Goal: Task Accomplishment & Management: Manage account settings

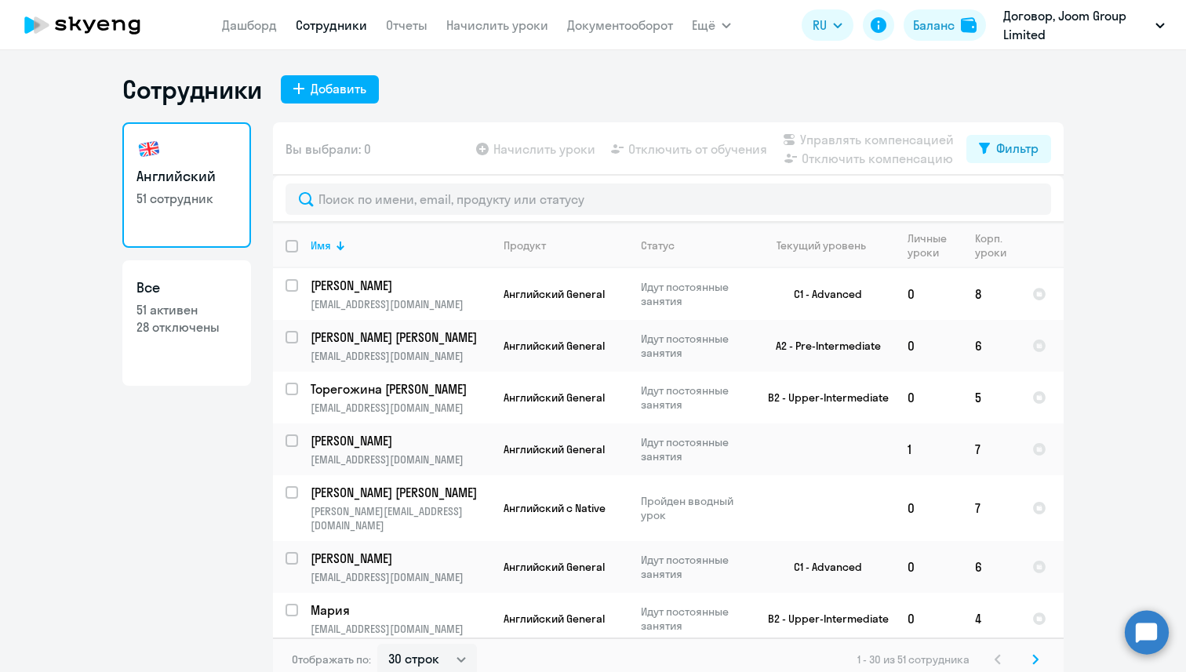
select select "30"
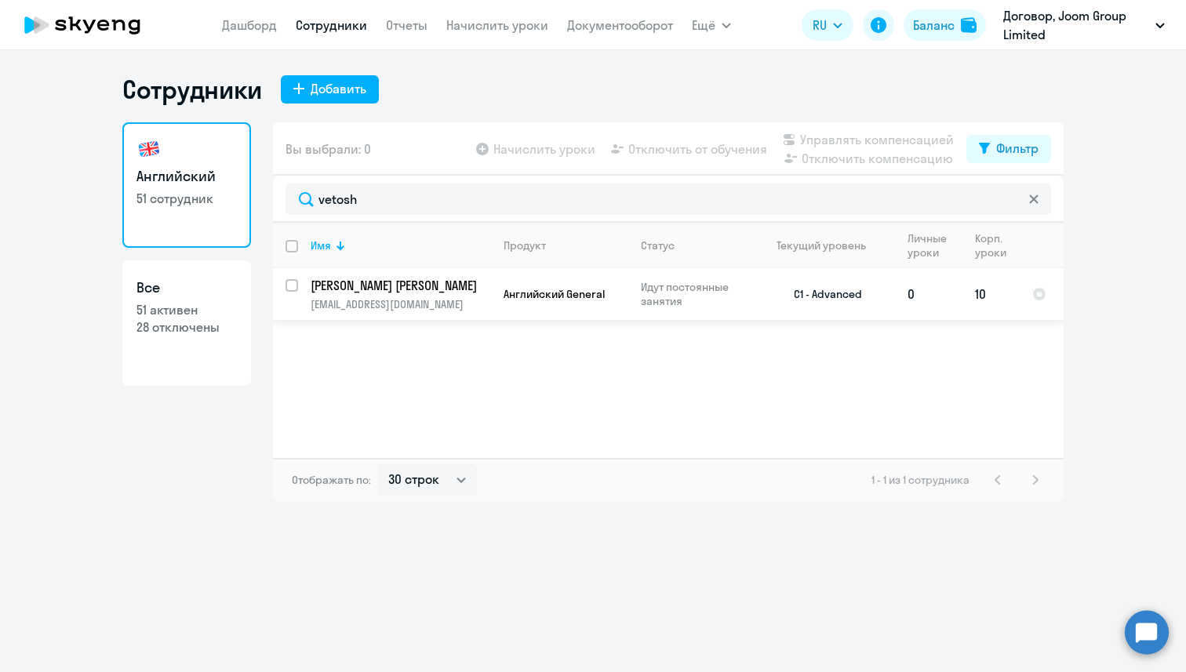
type input "vetosh"
click at [288, 286] on input "select row 1555208" at bounding box center [301, 294] width 31 height 31
checkbox input "true"
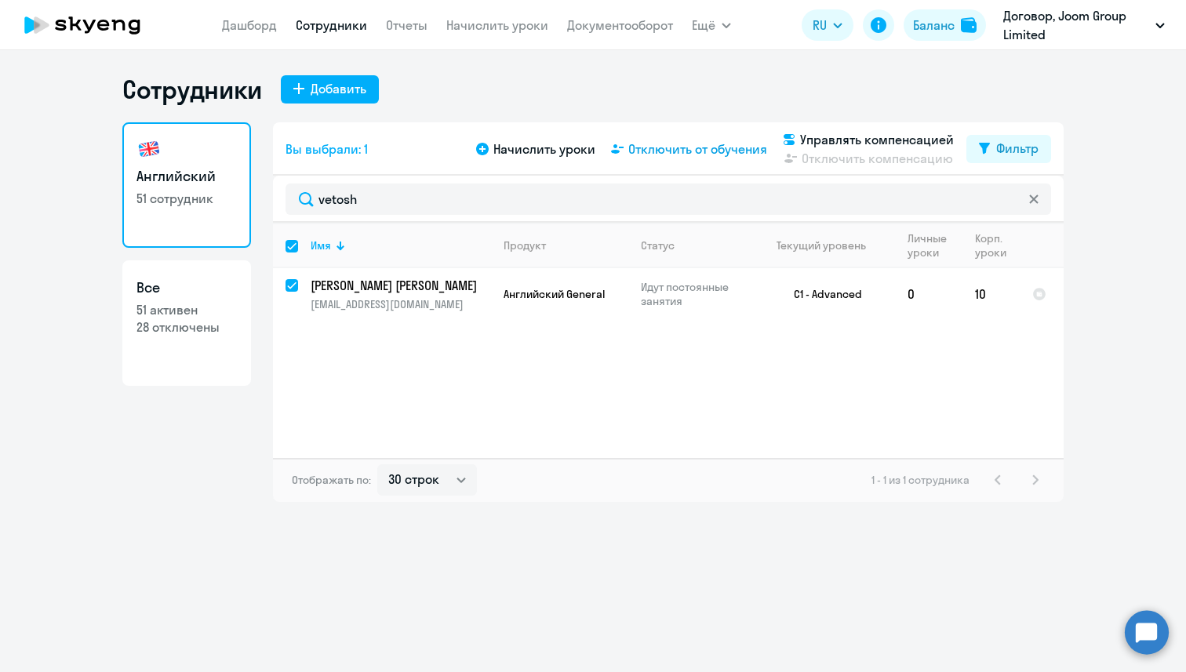
click at [709, 156] on span "Отключить от обучения" at bounding box center [697, 149] width 139 height 19
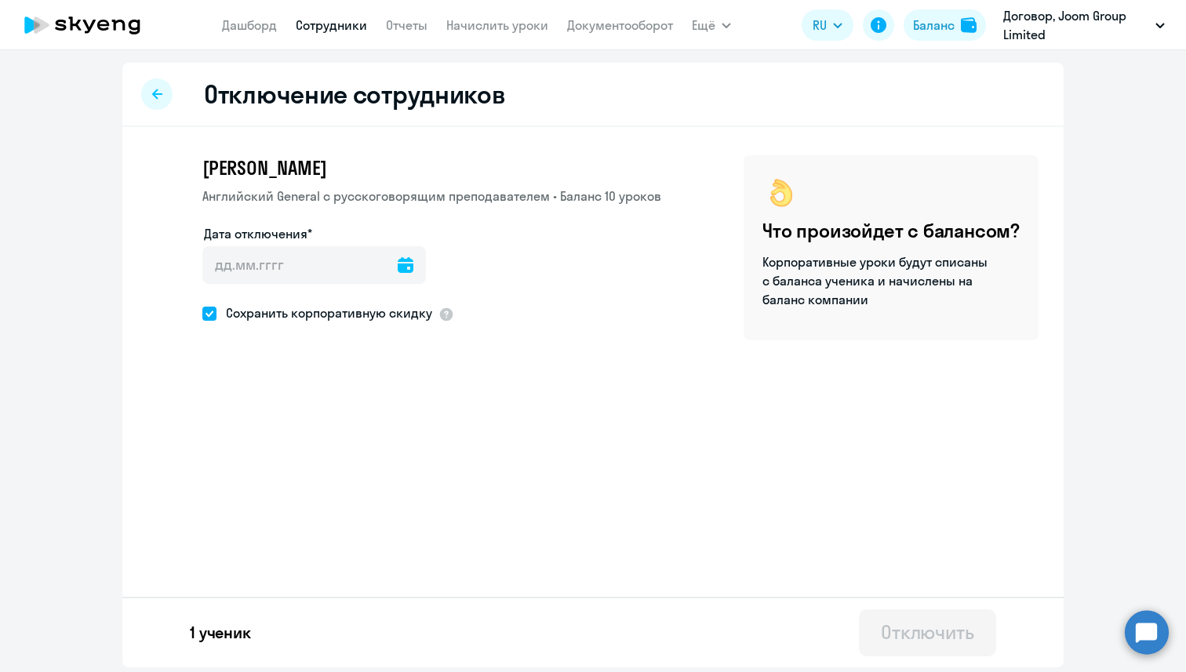
click at [398, 271] on icon at bounding box center [406, 265] width 16 height 16
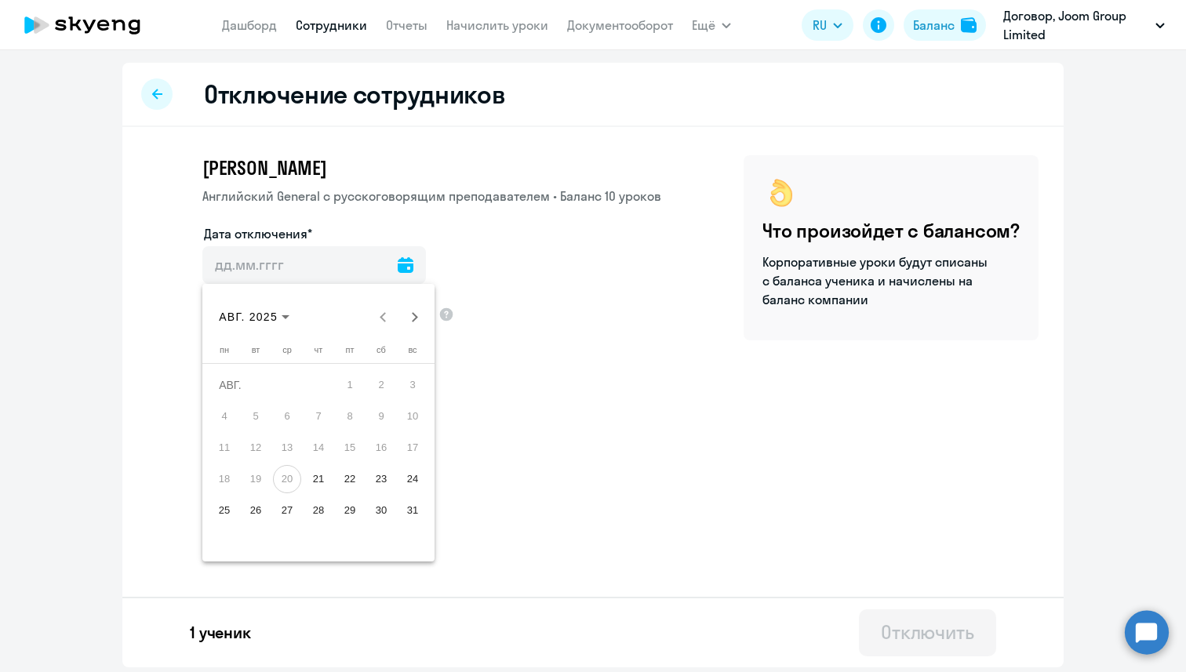
click at [308, 476] on span "21" at bounding box center [318, 479] width 28 height 28
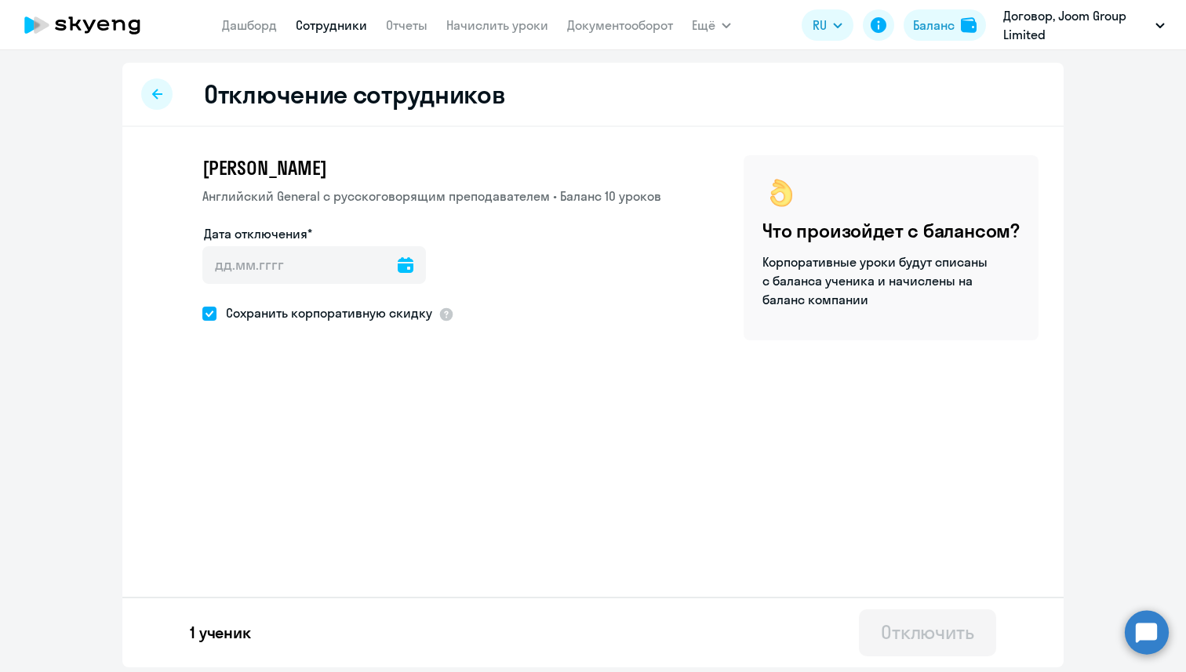
type input "[DATE]"
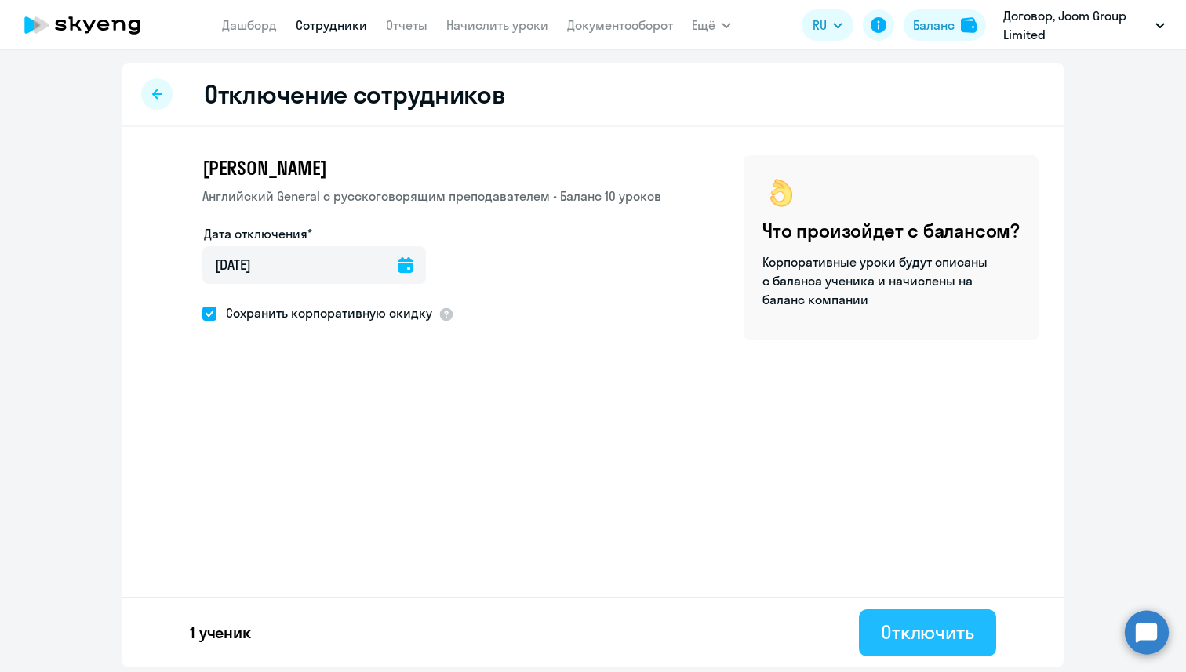
click at [941, 643] on div "Отключить" at bounding box center [927, 632] width 93 height 25
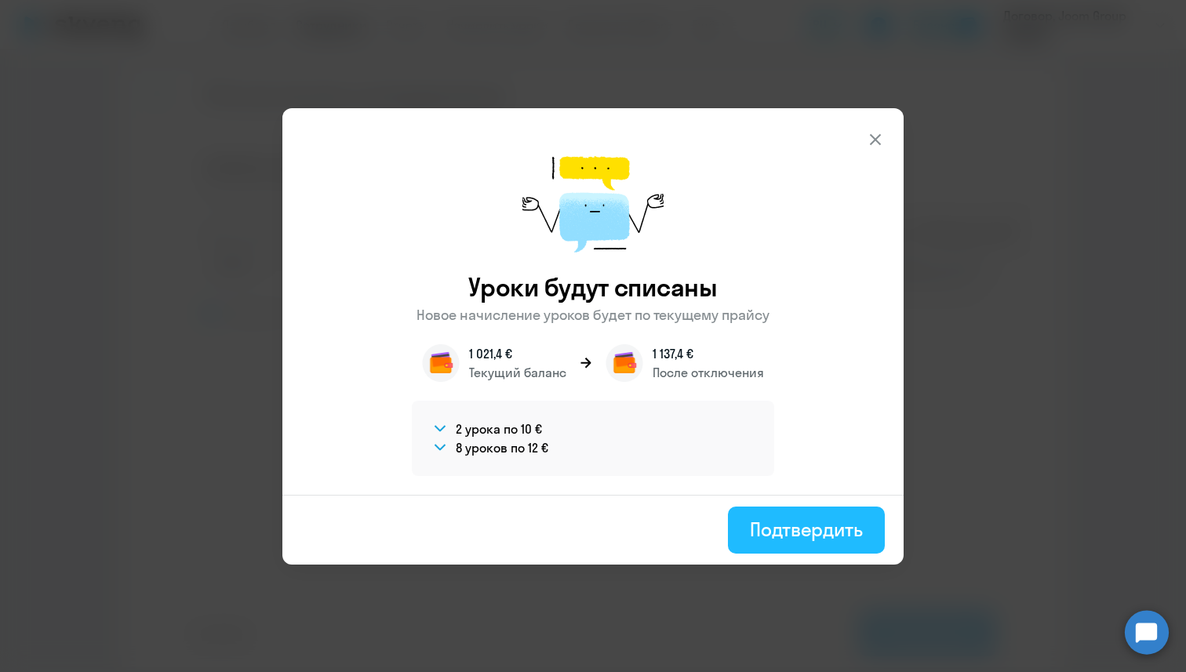
click at [778, 543] on button "Подтвердить" at bounding box center [806, 530] width 157 height 47
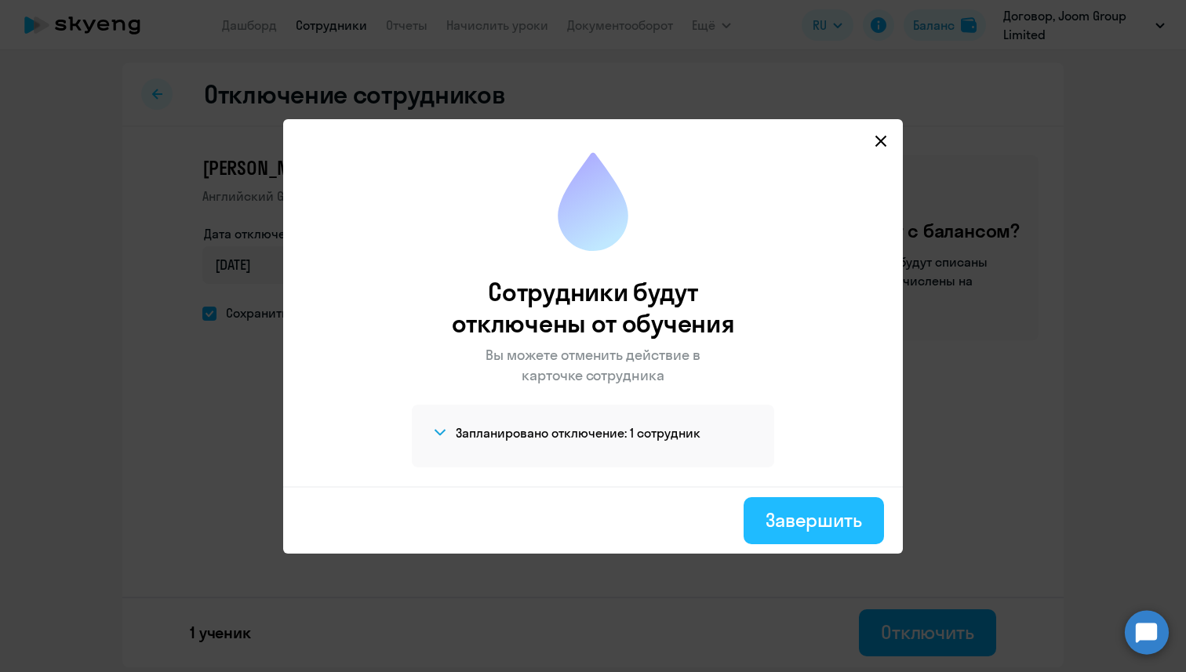
click at [772, 510] on div "Завершить" at bounding box center [814, 520] width 97 height 25
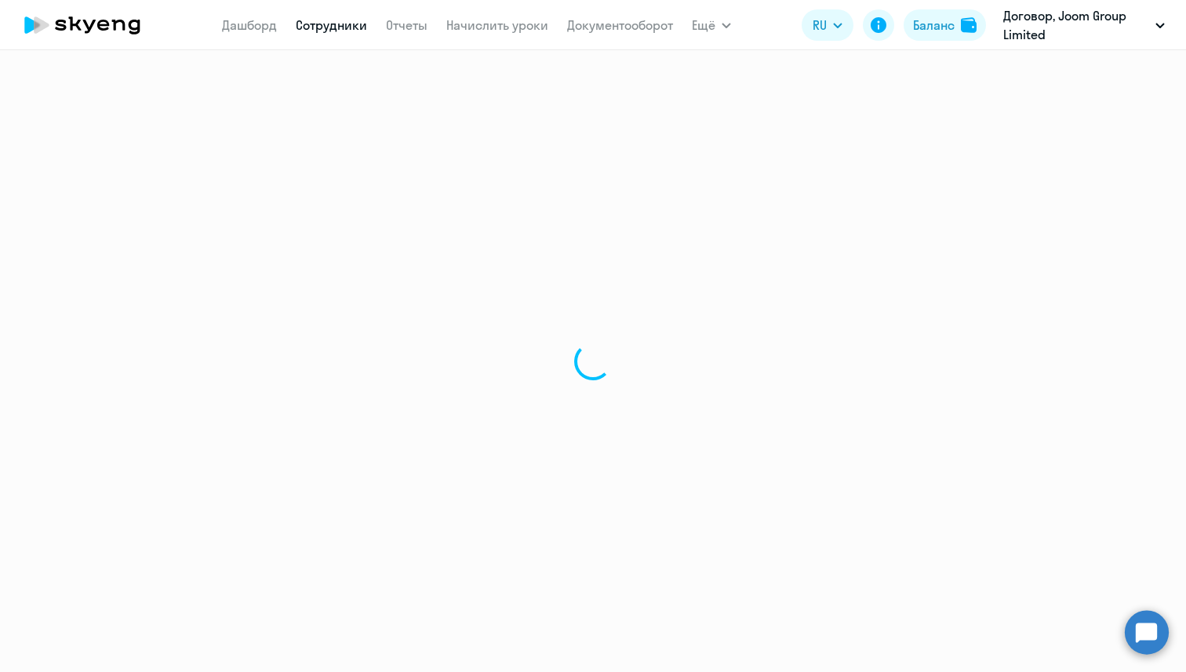
select select "30"
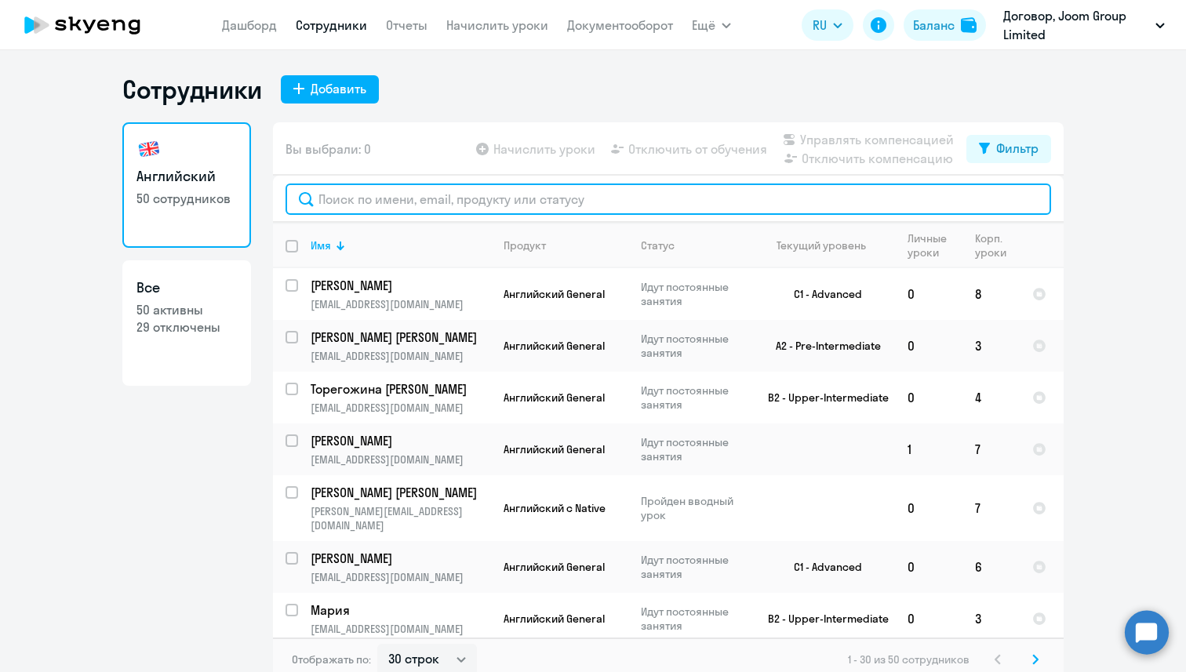
click at [379, 195] on input "text" at bounding box center [669, 199] width 766 height 31
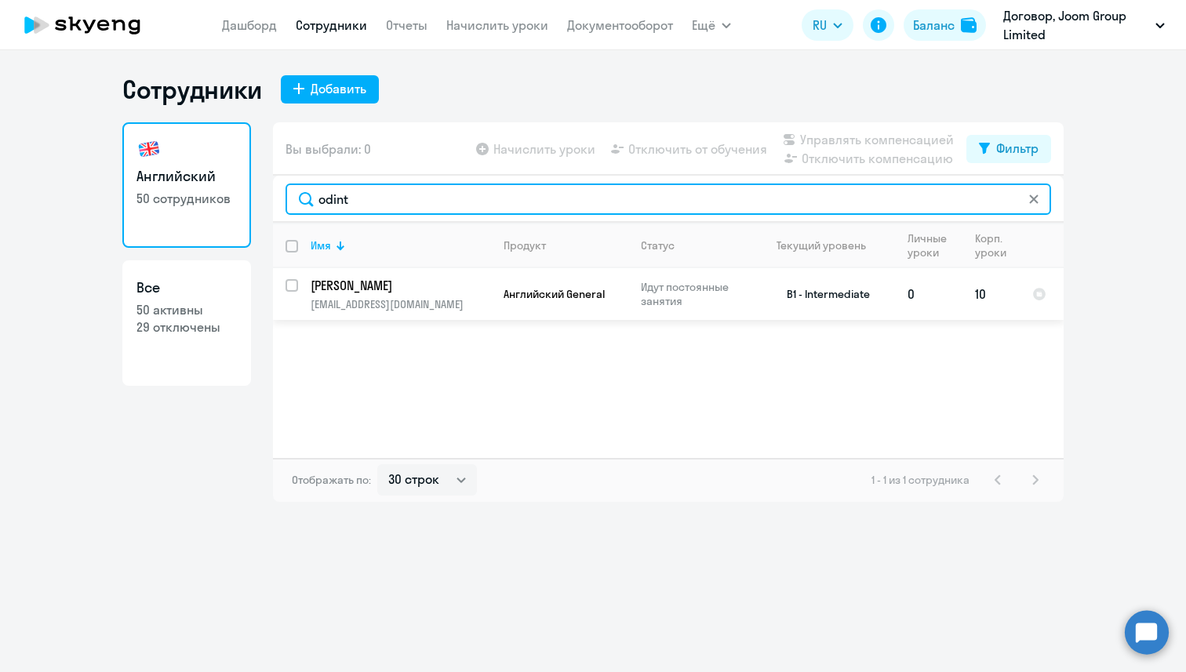
type input "odint"
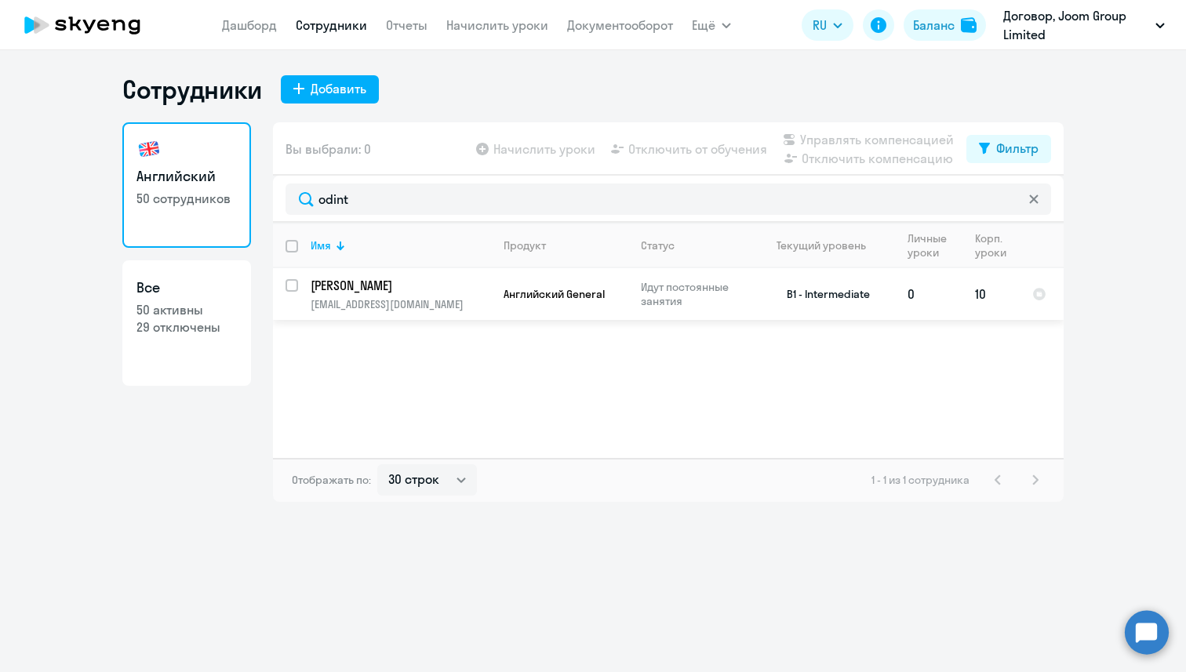
click at [293, 286] on input "select row 7177215" at bounding box center [301, 294] width 31 height 31
checkbox input "true"
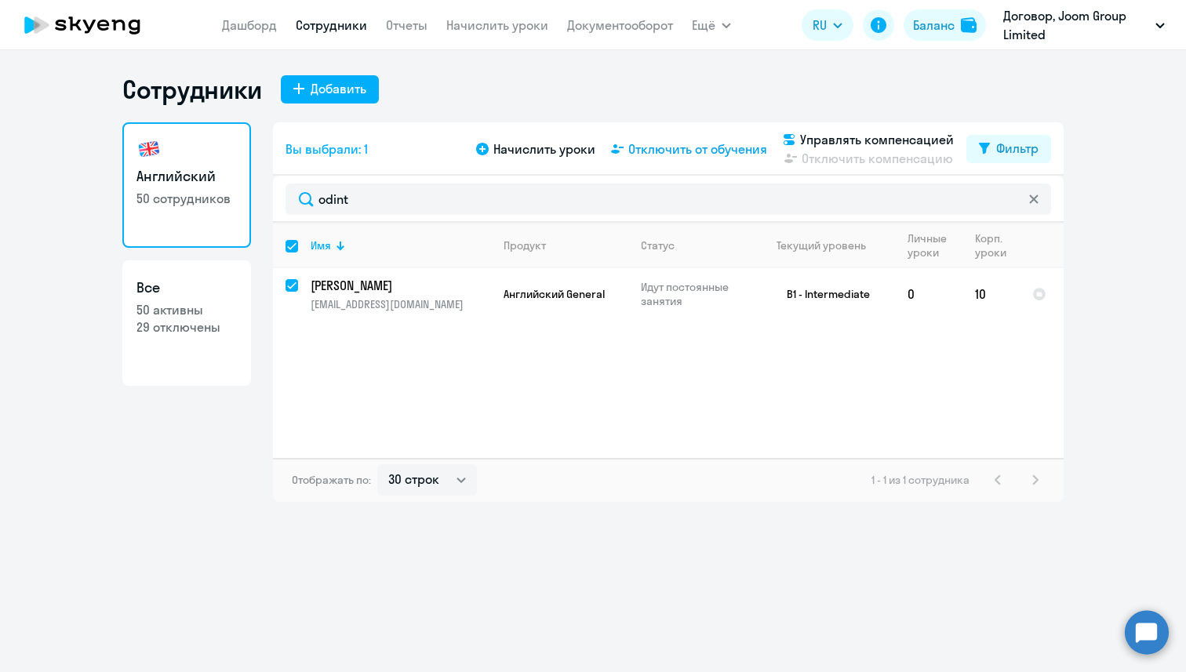
click at [661, 151] on span "Отключить от обучения" at bounding box center [697, 149] width 139 height 19
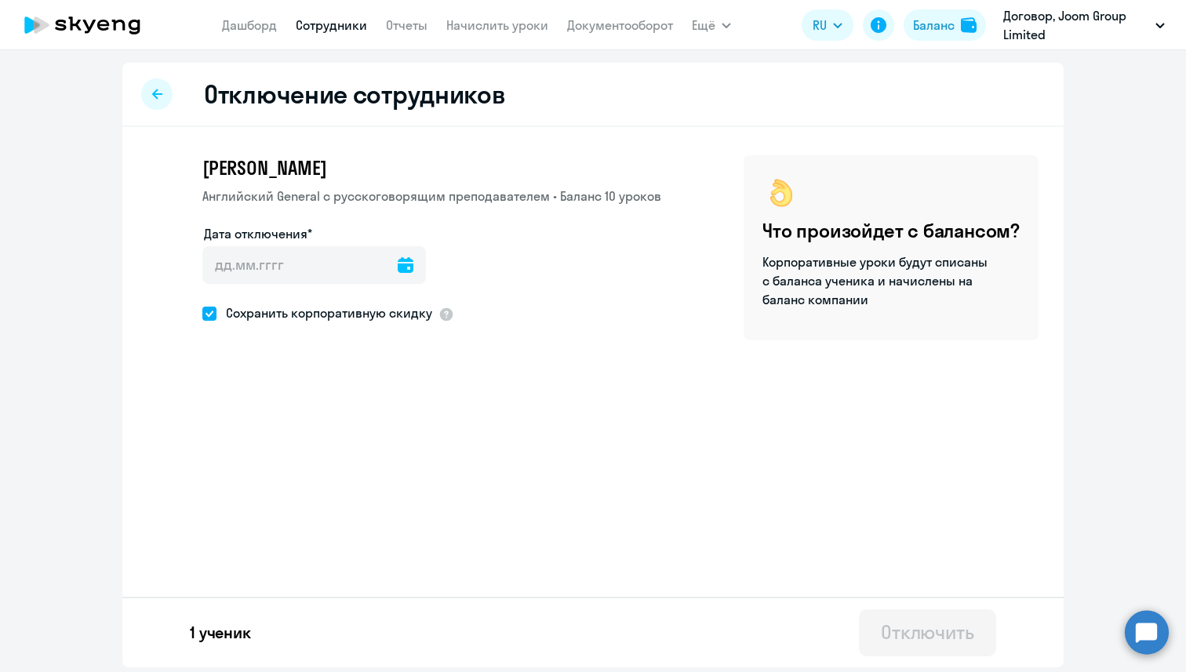
click at [398, 267] on icon at bounding box center [406, 265] width 16 height 16
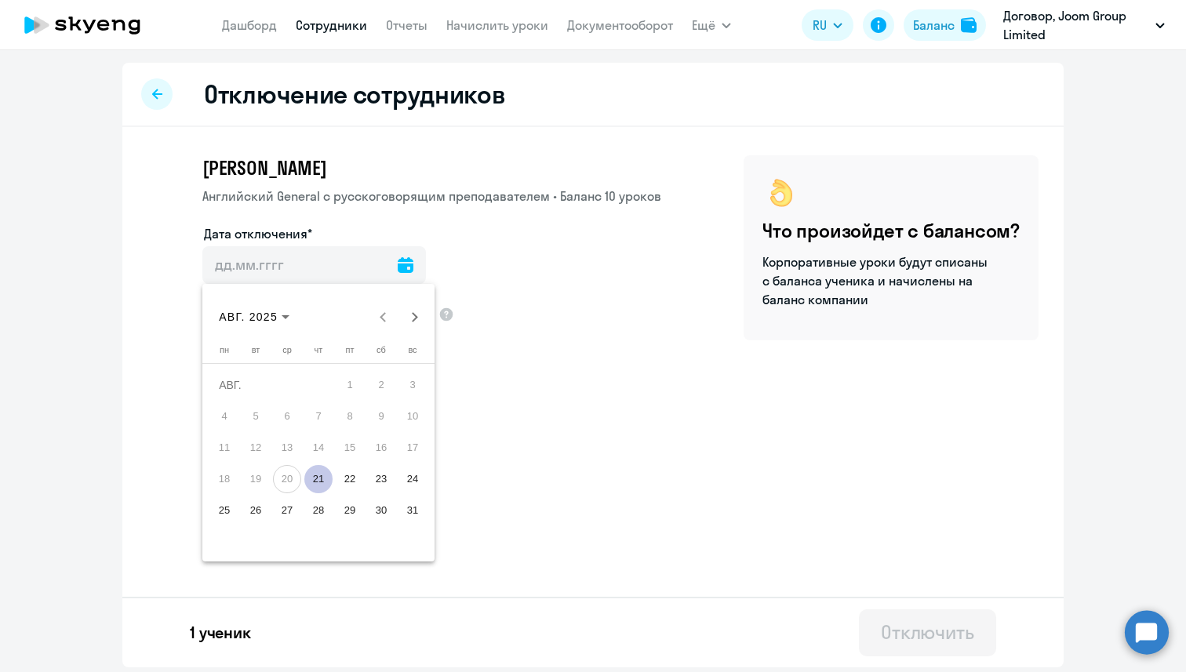
click at [321, 472] on span "21" at bounding box center [318, 479] width 28 height 28
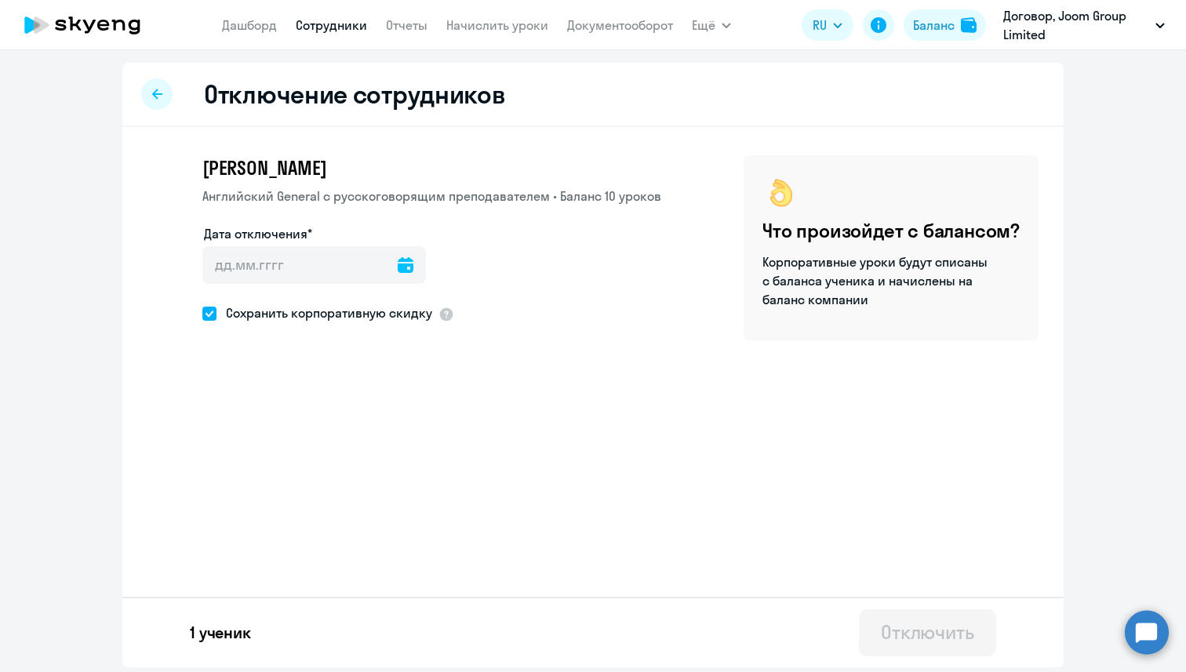
type input "[DATE]"
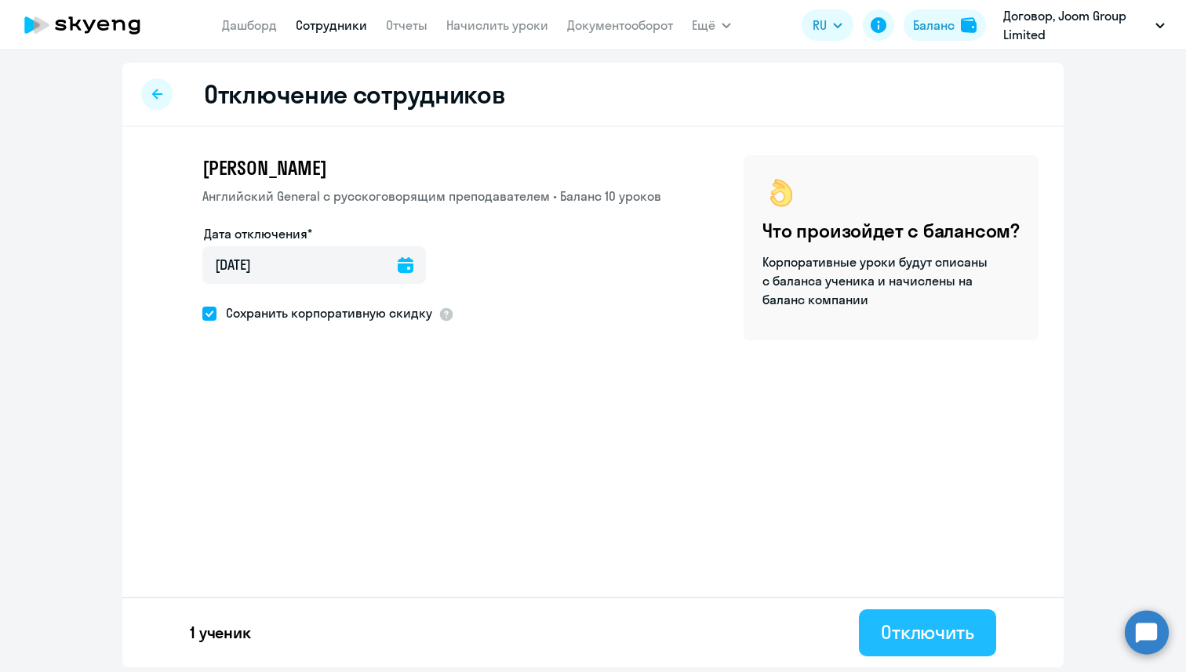
click at [915, 632] on div "Отключить" at bounding box center [927, 632] width 93 height 25
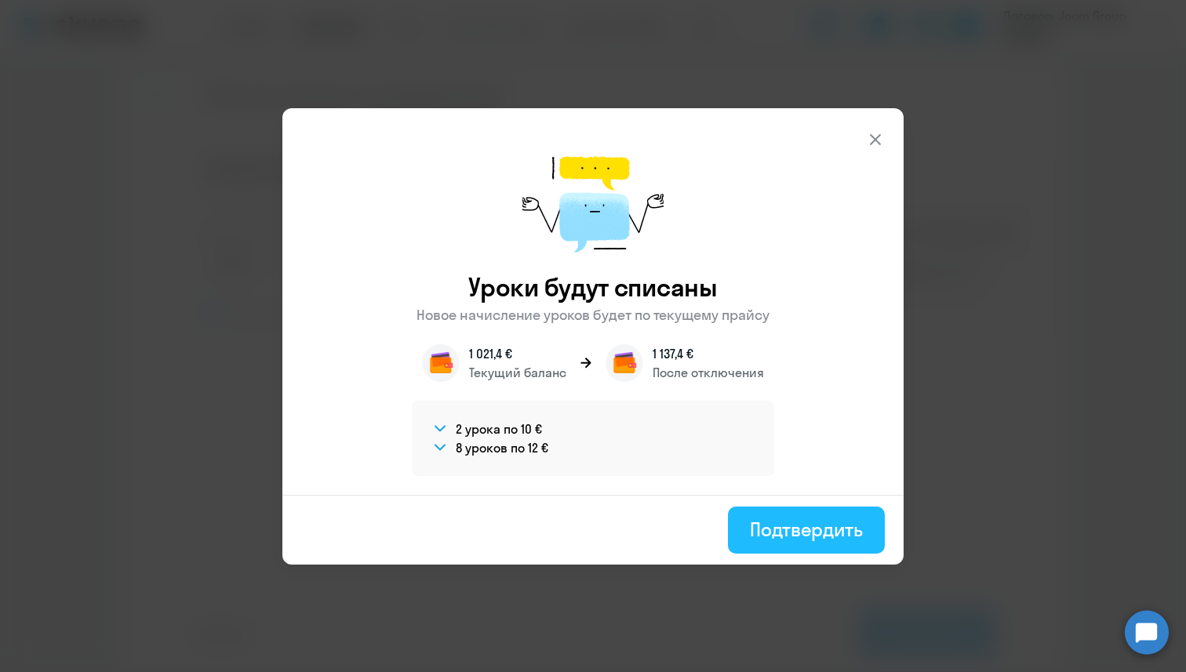
click at [782, 544] on button "Подтвердить" at bounding box center [806, 530] width 157 height 47
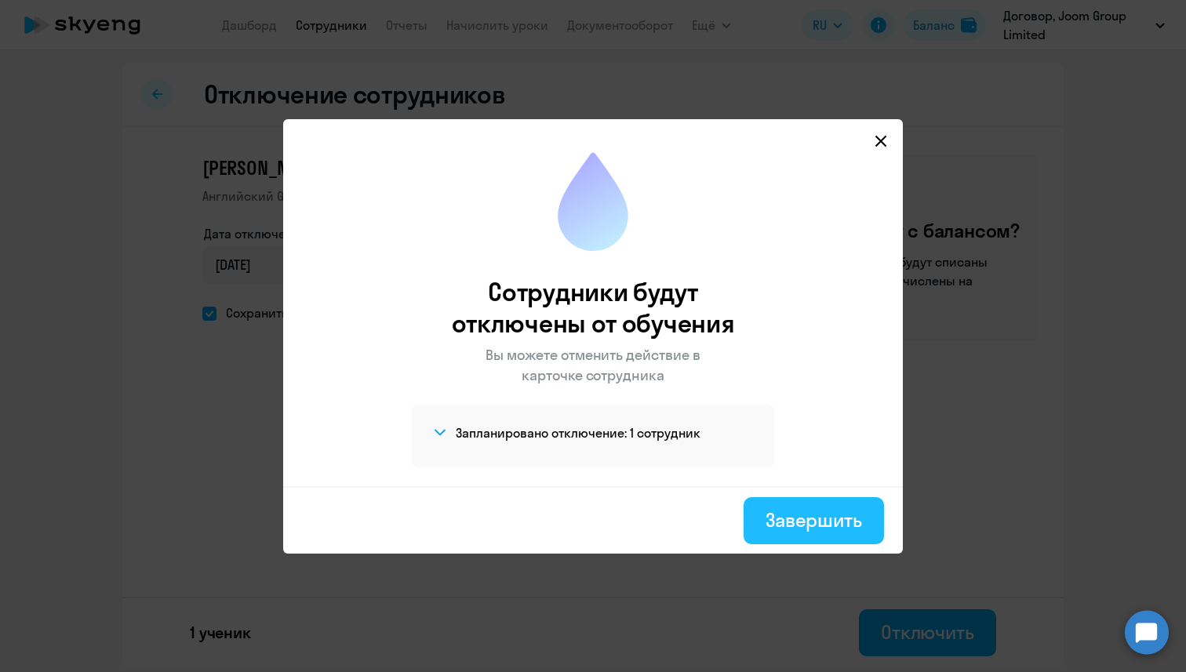
click at [833, 531] on div "Завершить" at bounding box center [814, 520] width 97 height 25
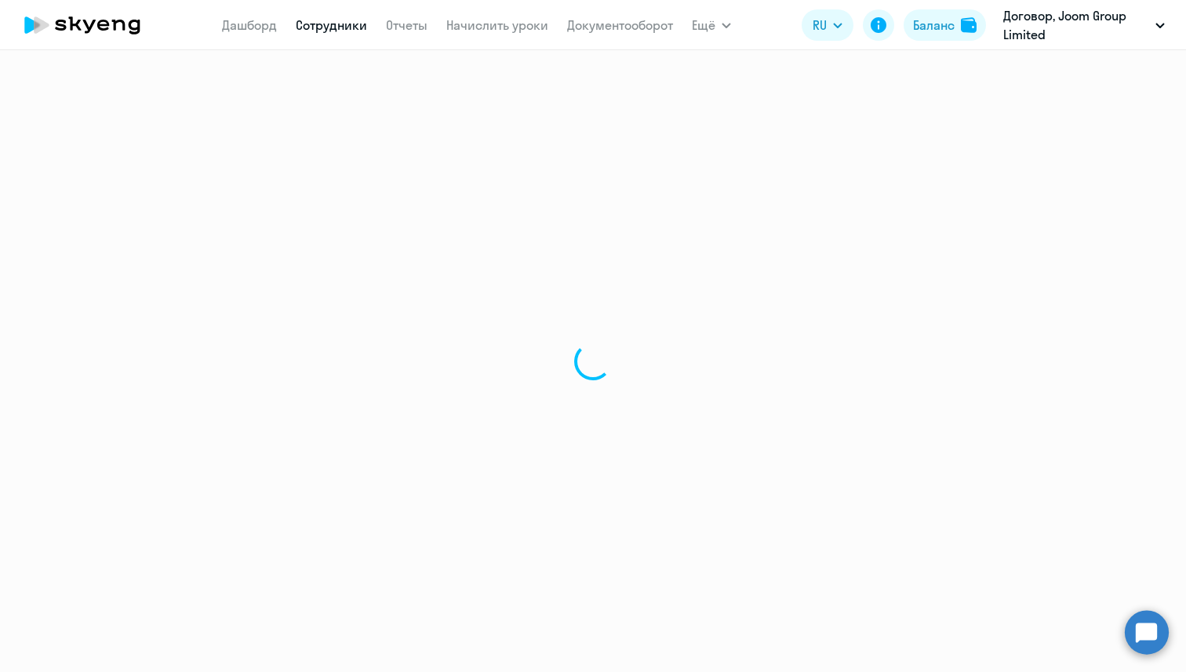
select select "30"
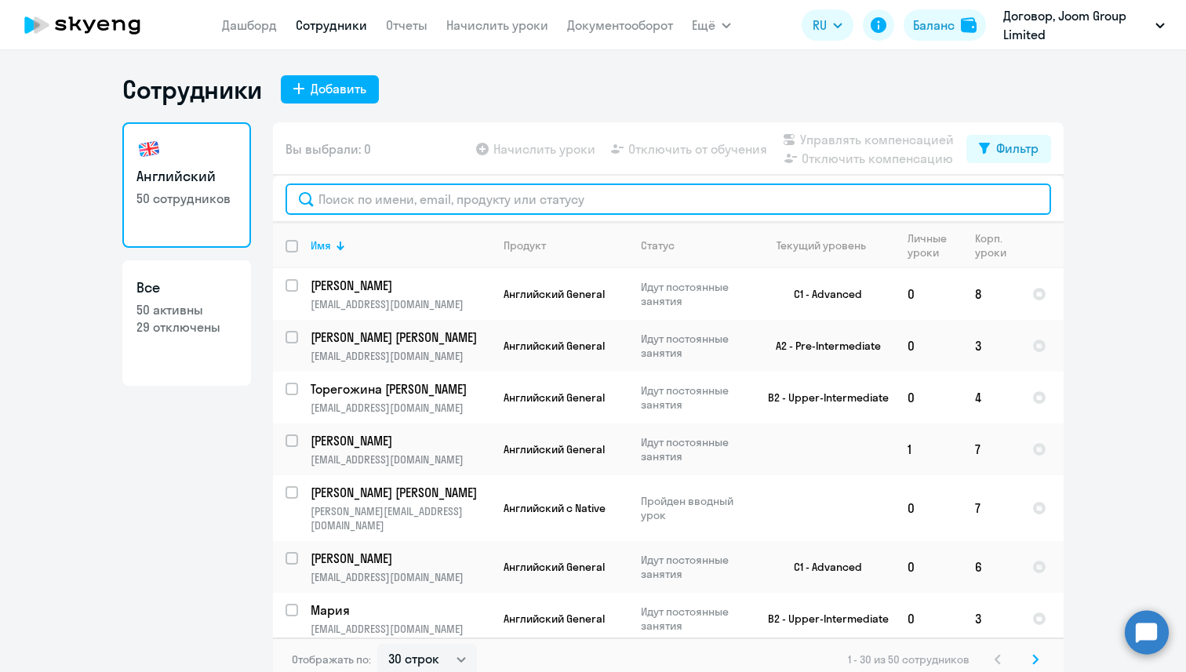
click at [387, 202] on input "text" at bounding box center [669, 199] width 766 height 31
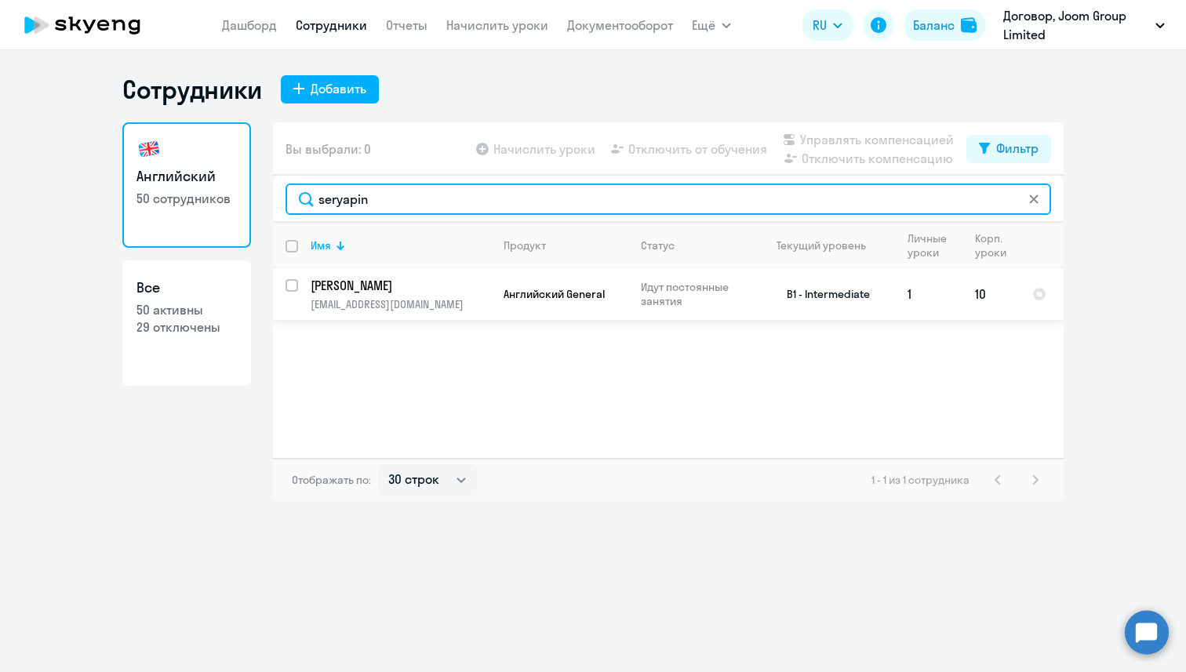
type input "seryapin"
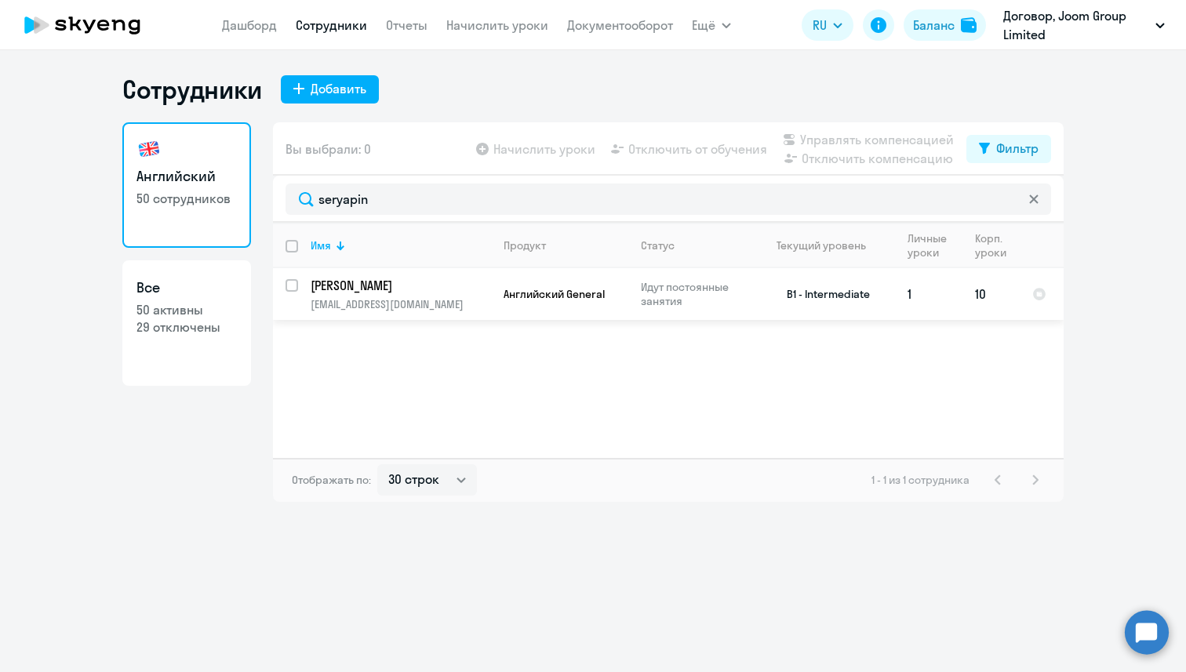
click at [372, 293] on p "[PERSON_NAME]" at bounding box center [399, 285] width 177 height 17
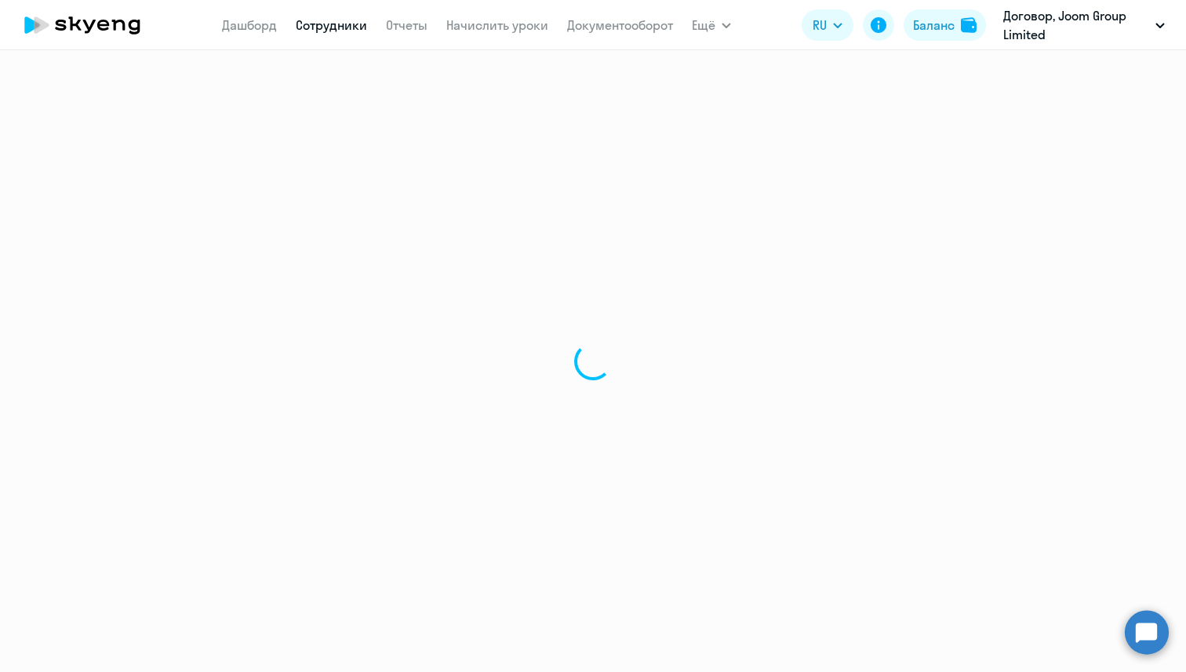
select select "english"
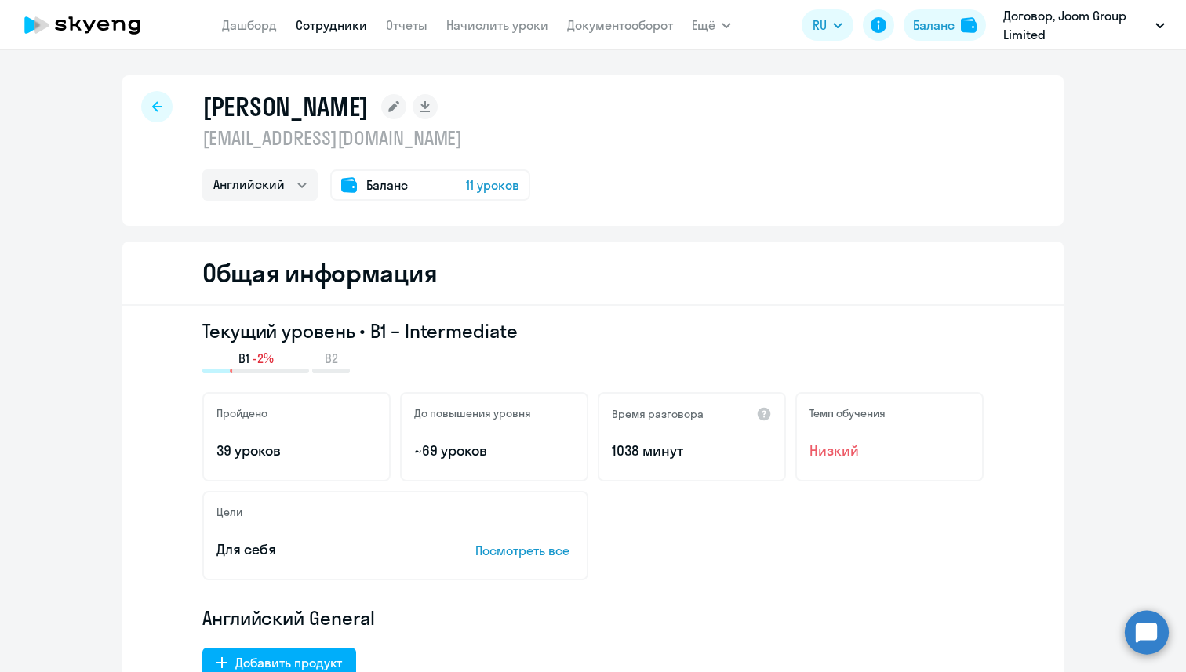
select select "30"
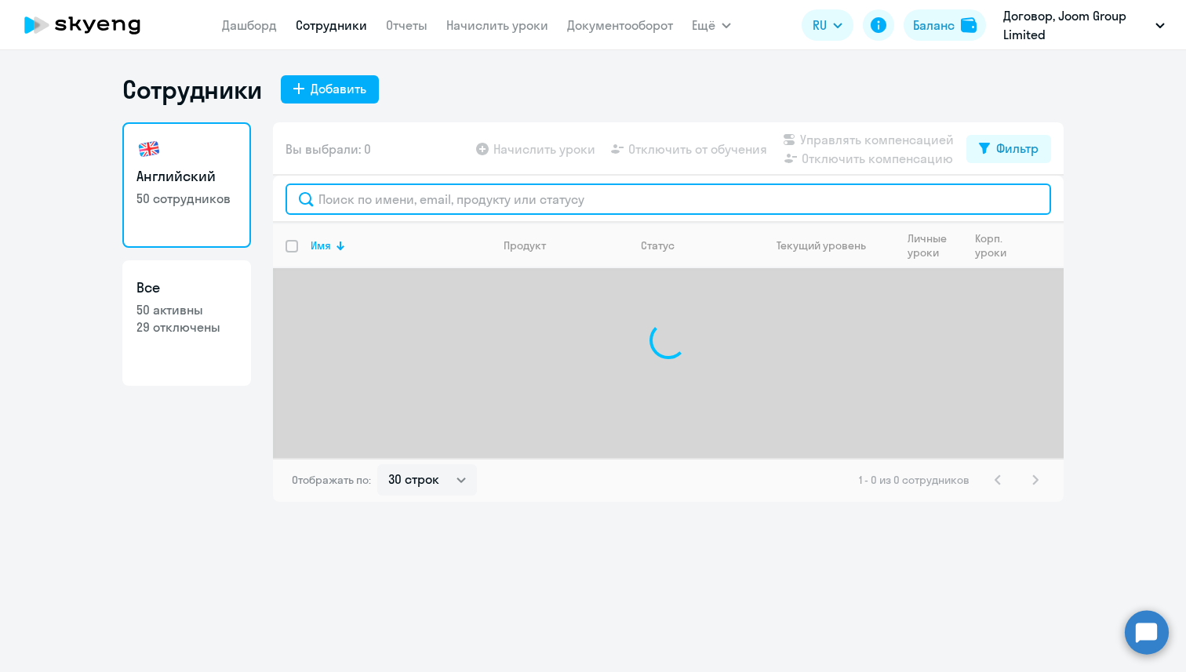
click at [353, 202] on input "text" at bounding box center [669, 199] width 766 height 31
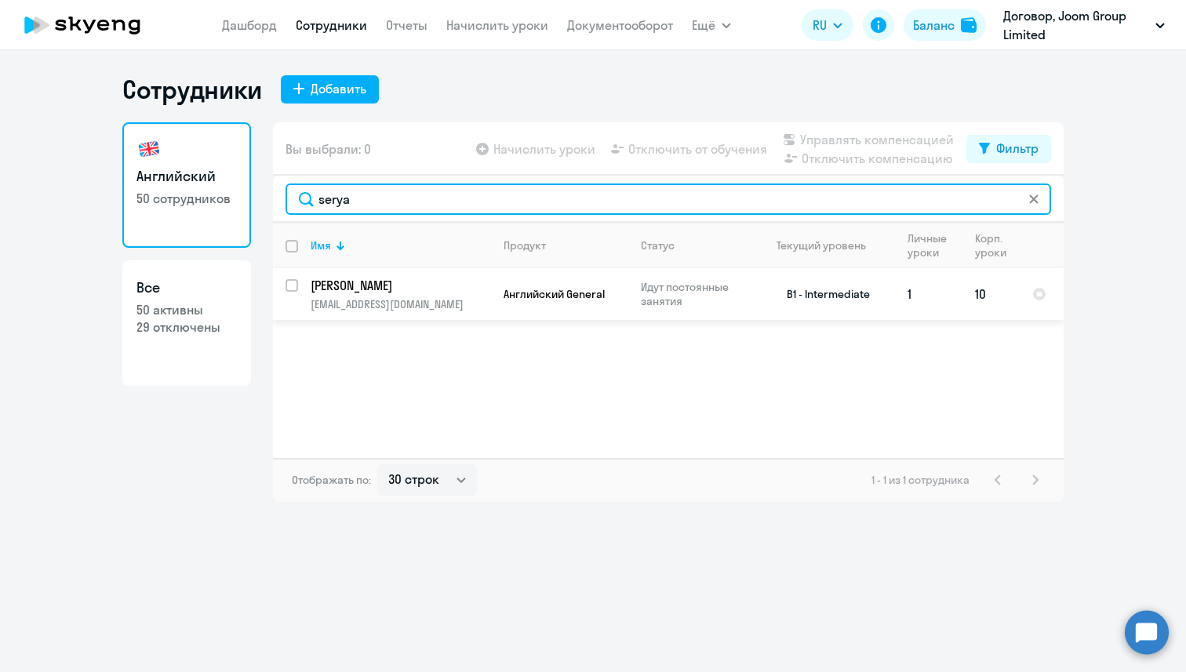
type input "serya"
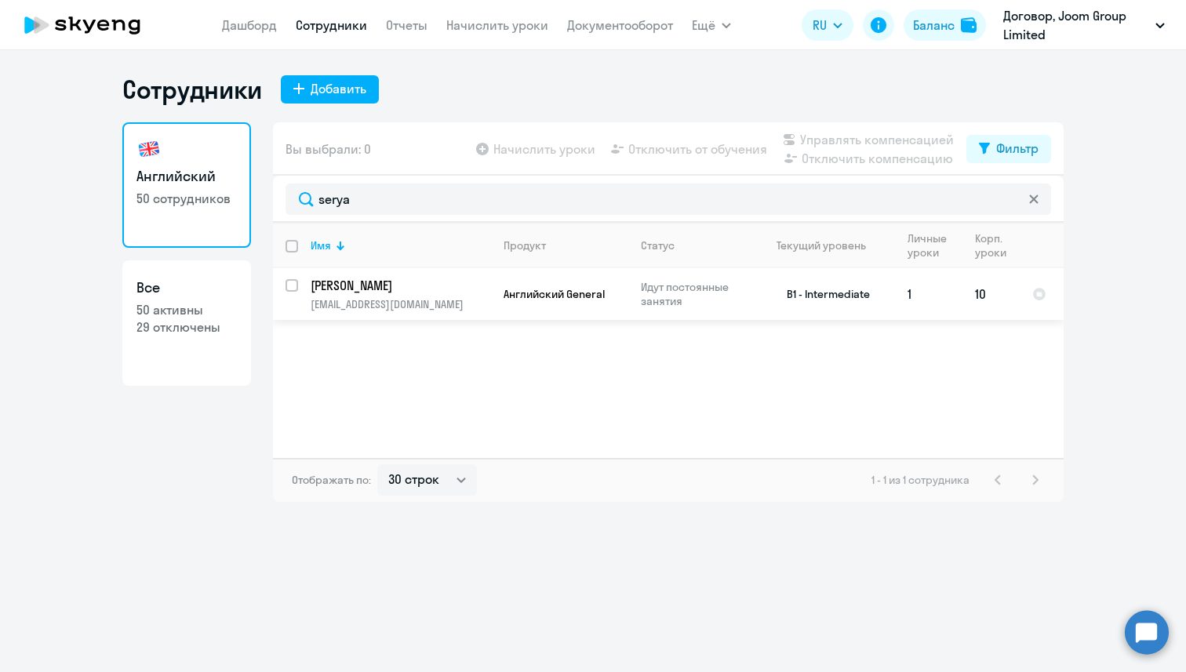
click at [298, 282] on td "Seryapina Ksenia [EMAIL_ADDRESS][DOMAIN_NAME]" at bounding box center [394, 294] width 193 height 52
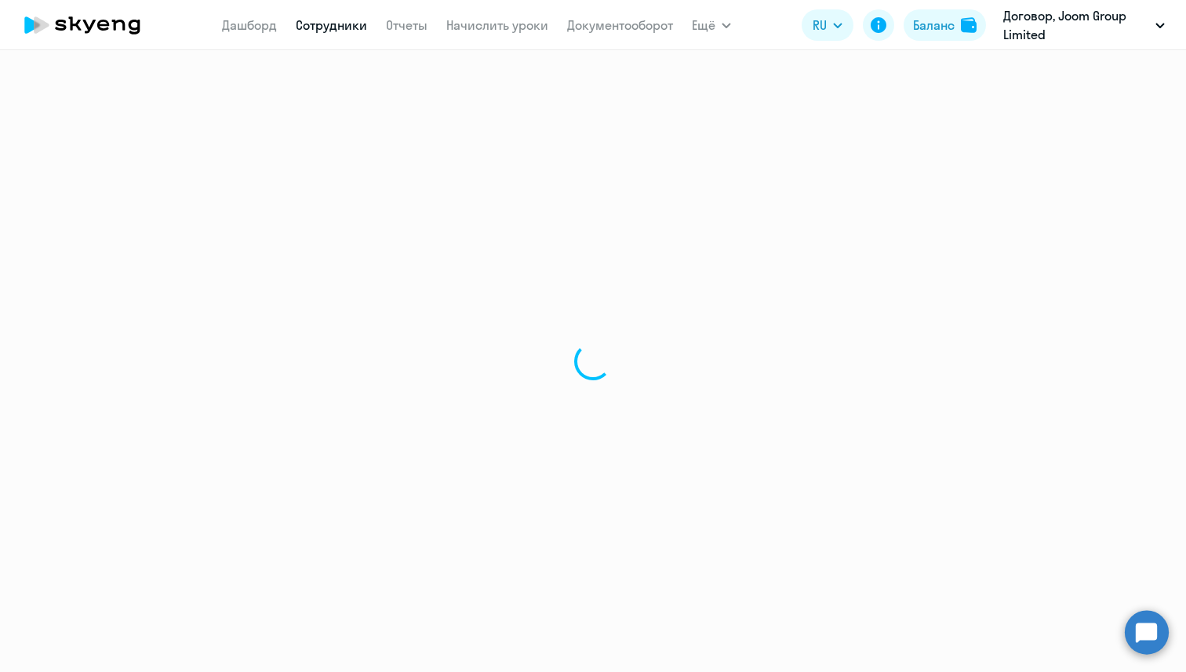
select select "english"
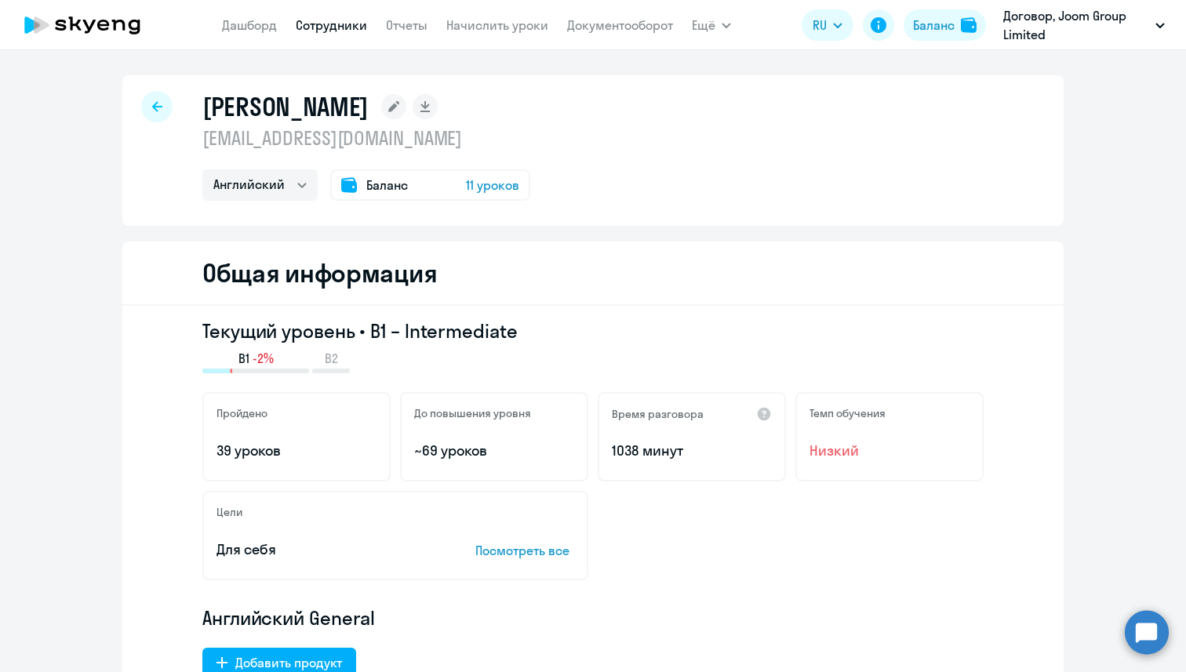
click at [159, 104] on icon at bounding box center [157, 106] width 10 height 11
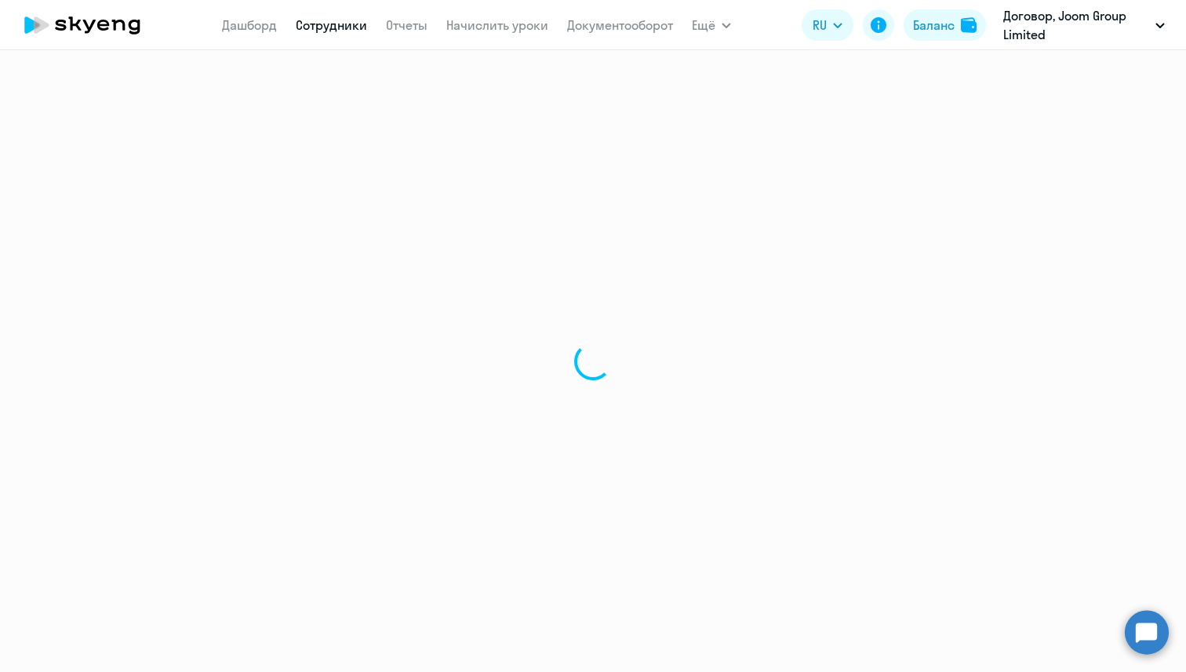
select select "30"
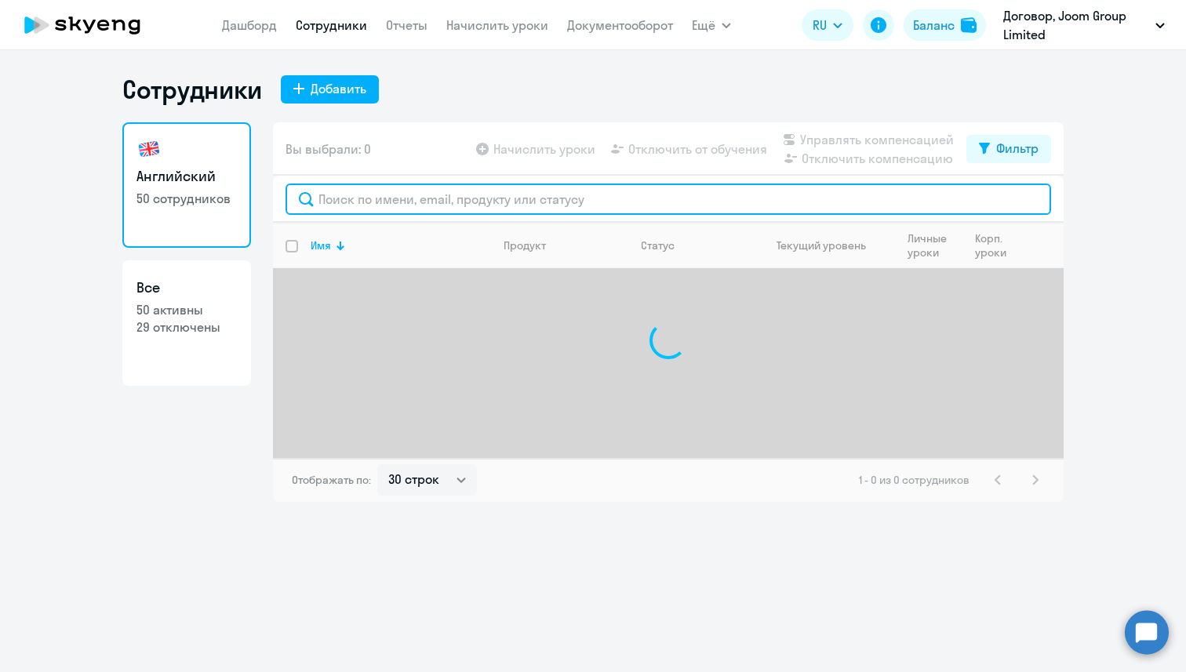
click at [402, 195] on input "text" at bounding box center [669, 199] width 766 height 31
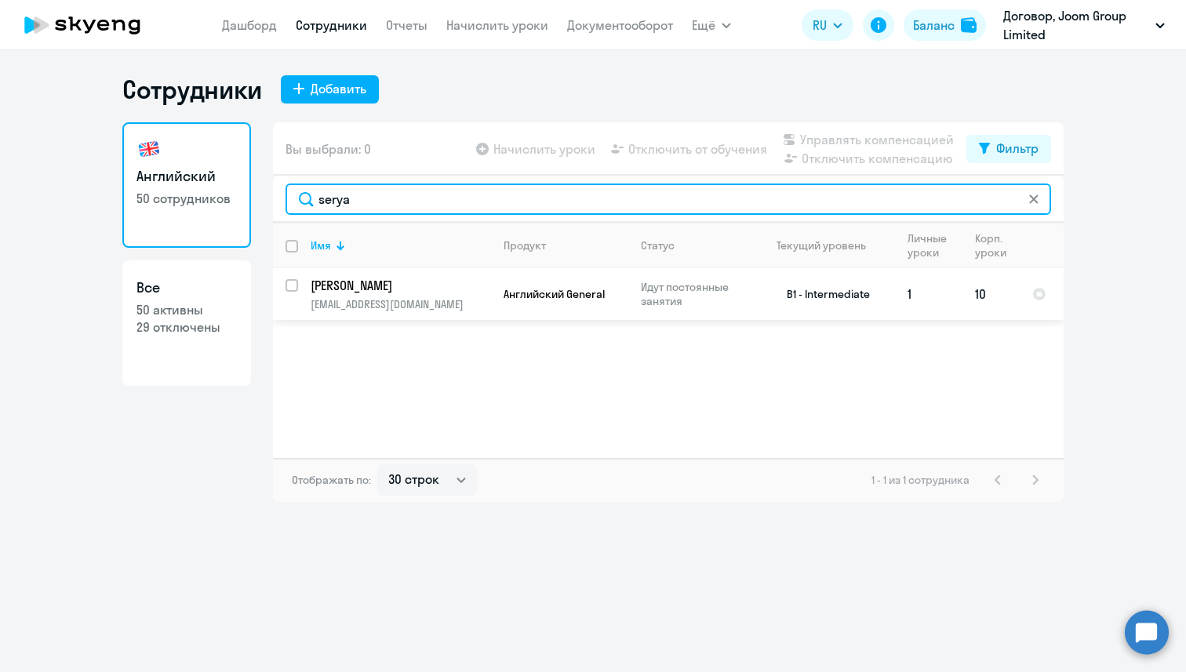
type input "serya"
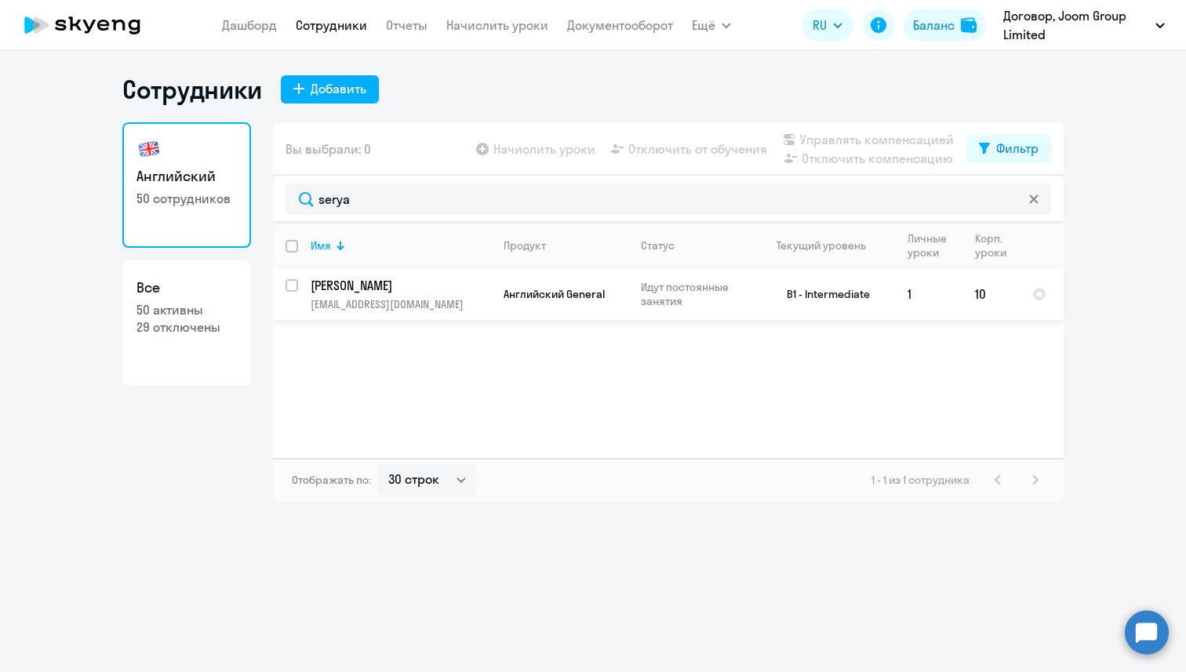
click at [297, 287] on input "select row 13729603" at bounding box center [301, 294] width 31 height 31
checkbox input "true"
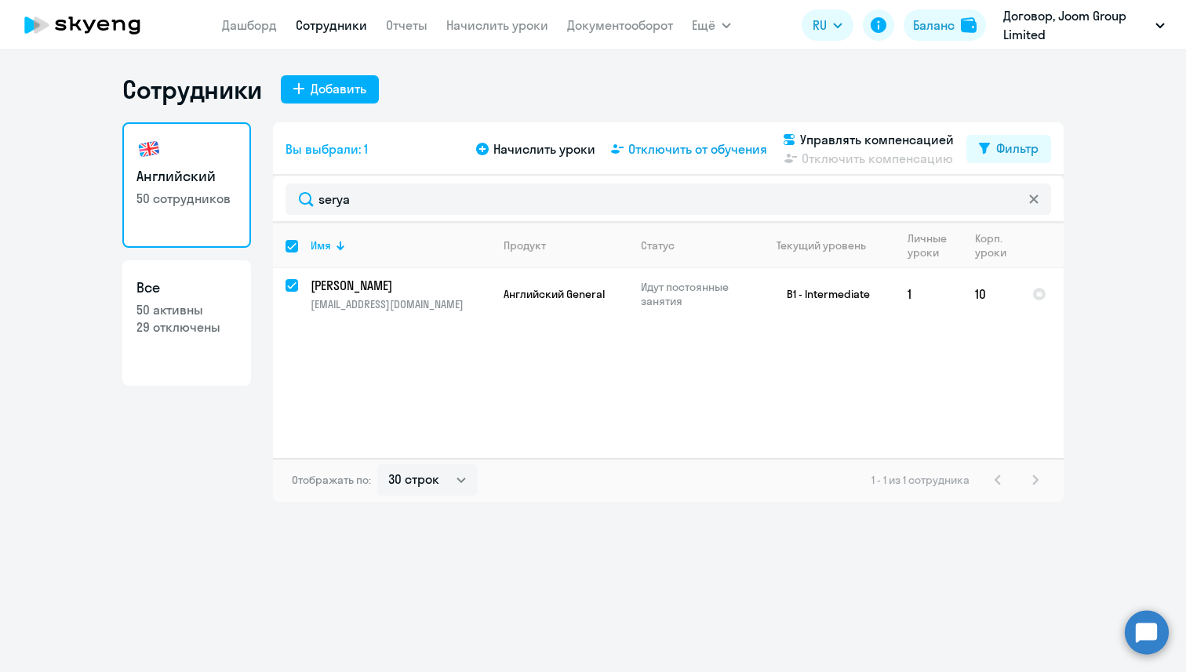
click at [716, 145] on span "Отключить от обучения" at bounding box center [697, 149] width 139 height 19
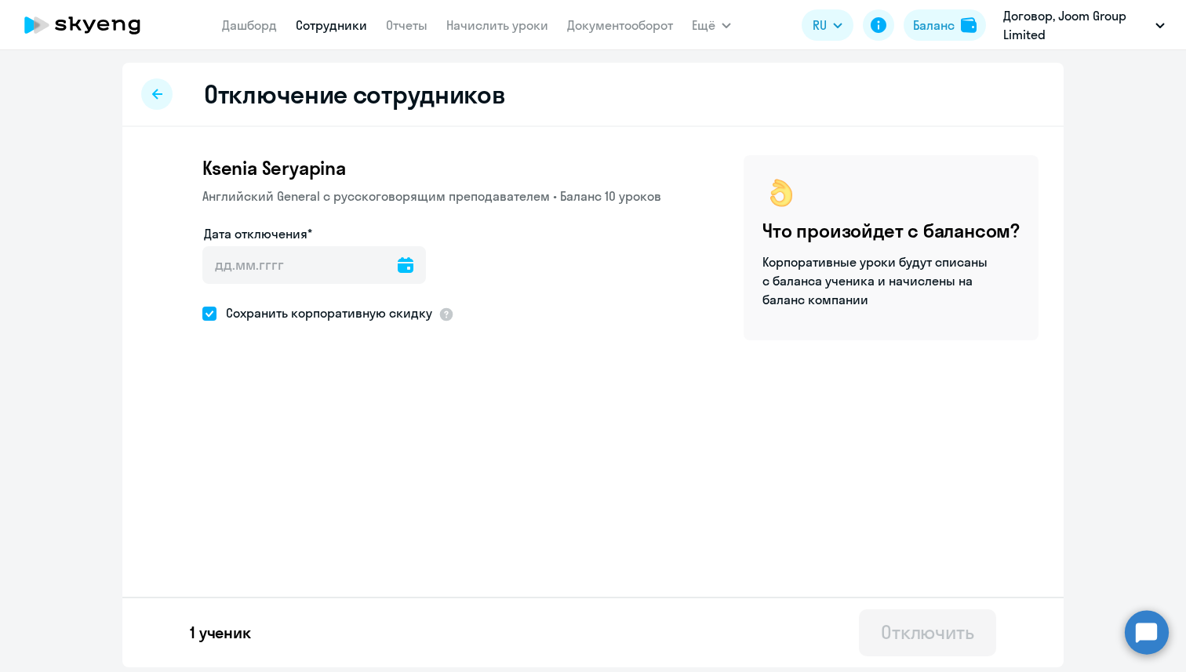
click at [398, 275] on div at bounding box center [406, 265] width 16 height 38
click at [398, 263] on icon at bounding box center [406, 265] width 16 height 16
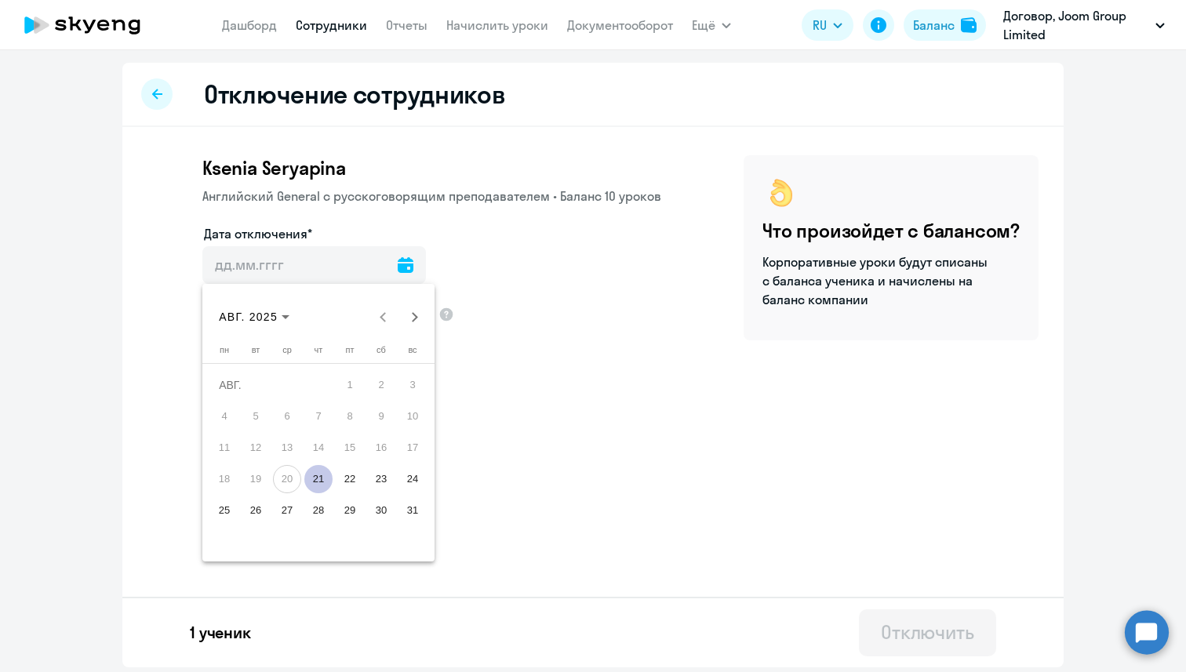
click at [314, 486] on span "21" at bounding box center [318, 479] width 28 height 28
type input "[DATE]"
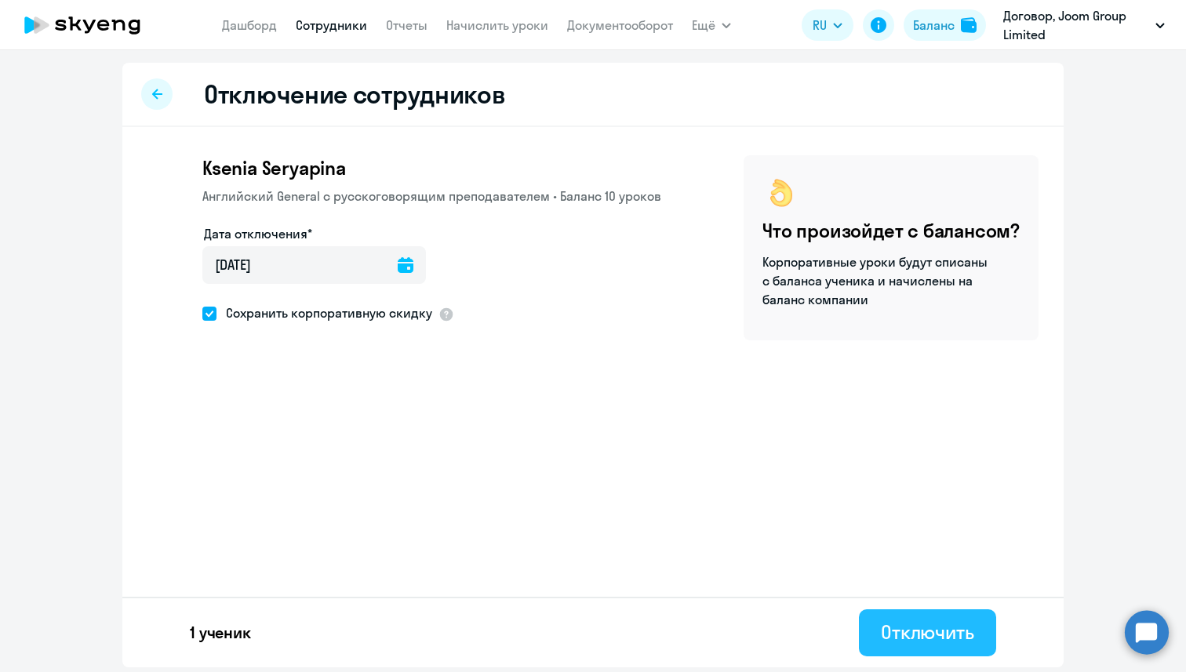
click at [956, 626] on div "Отключить" at bounding box center [927, 632] width 93 height 25
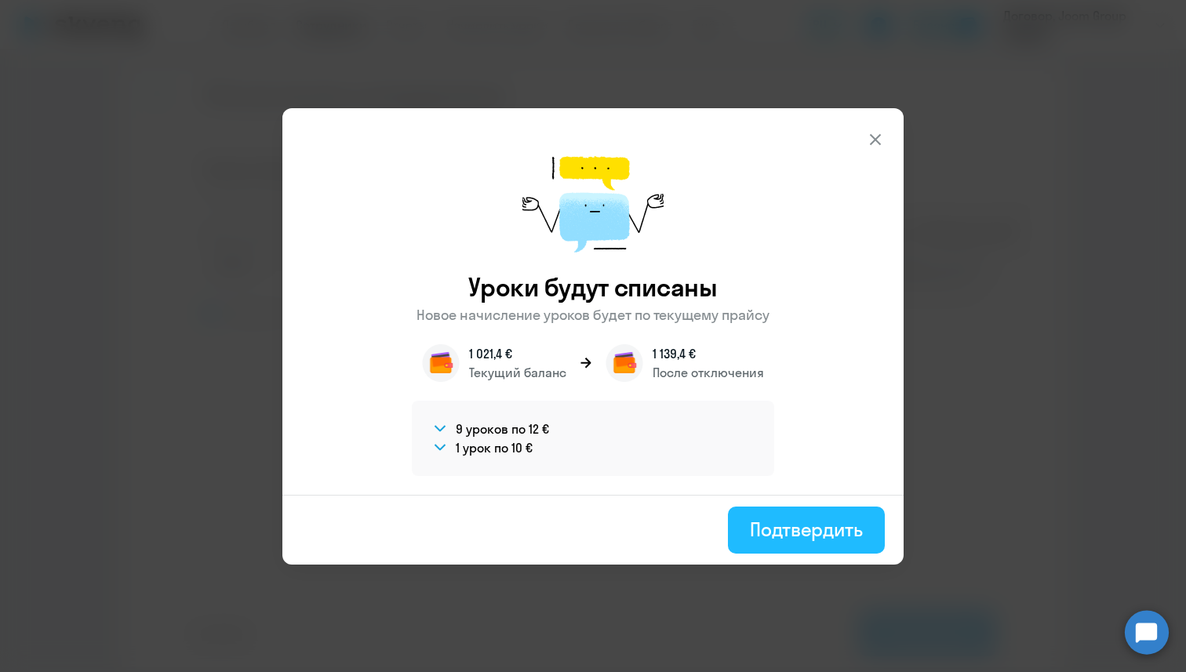
click at [795, 529] on div "Подтвердить" at bounding box center [806, 529] width 113 height 25
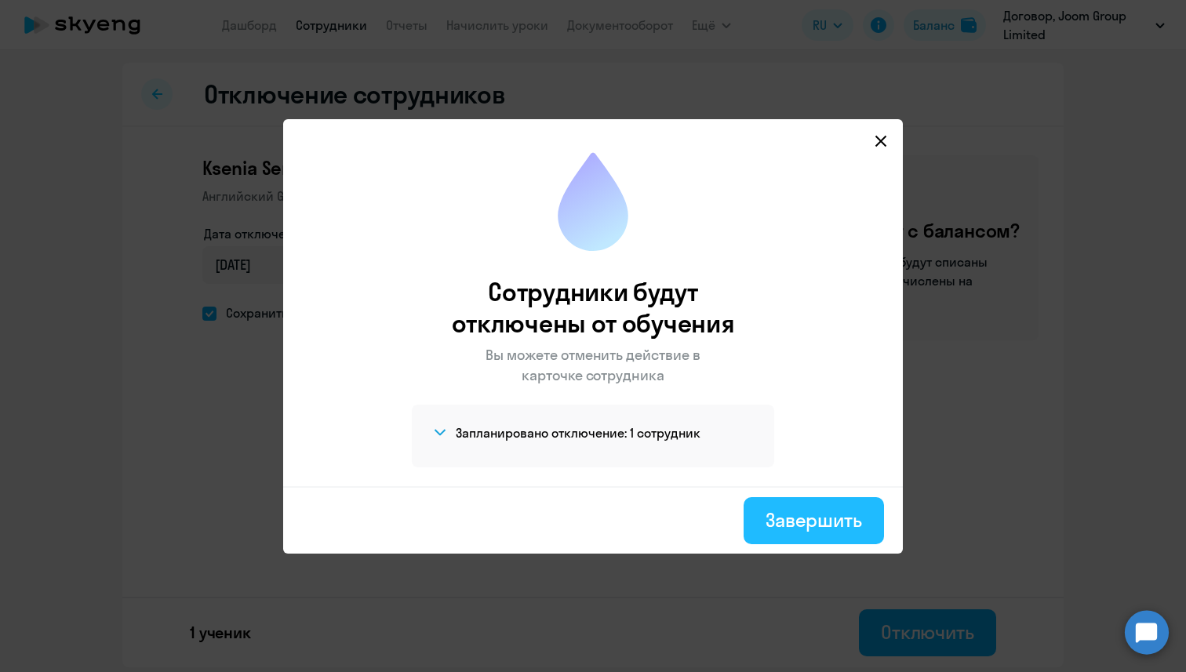
click at [821, 534] on button "Завершить" at bounding box center [814, 520] width 140 height 47
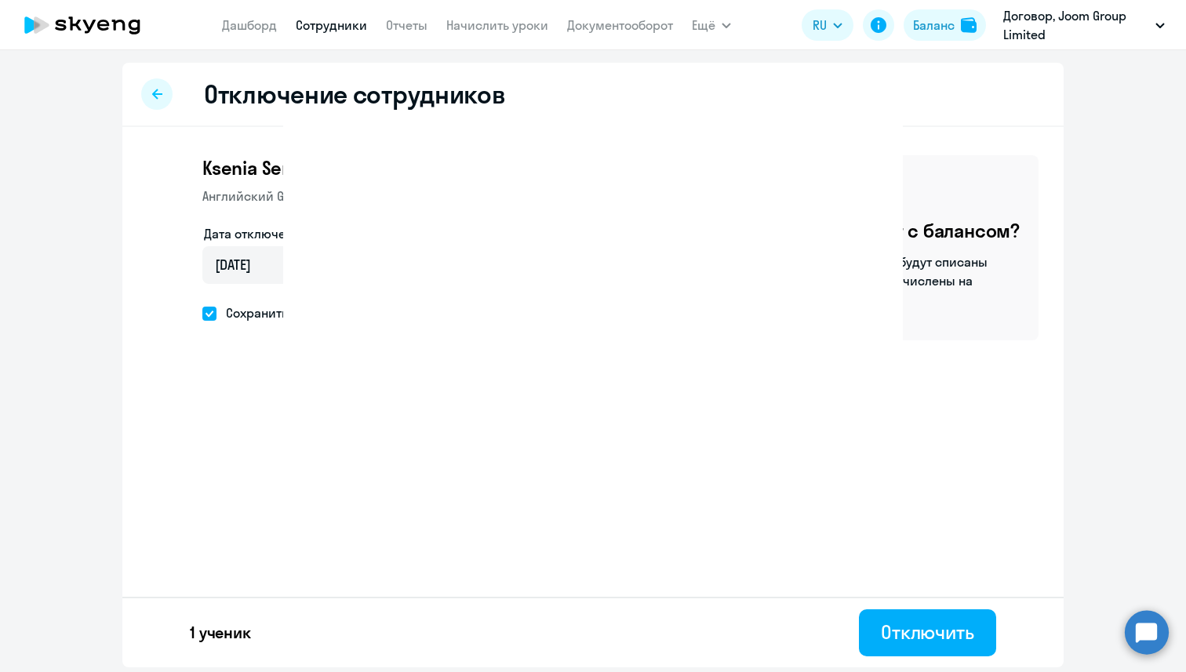
select select "30"
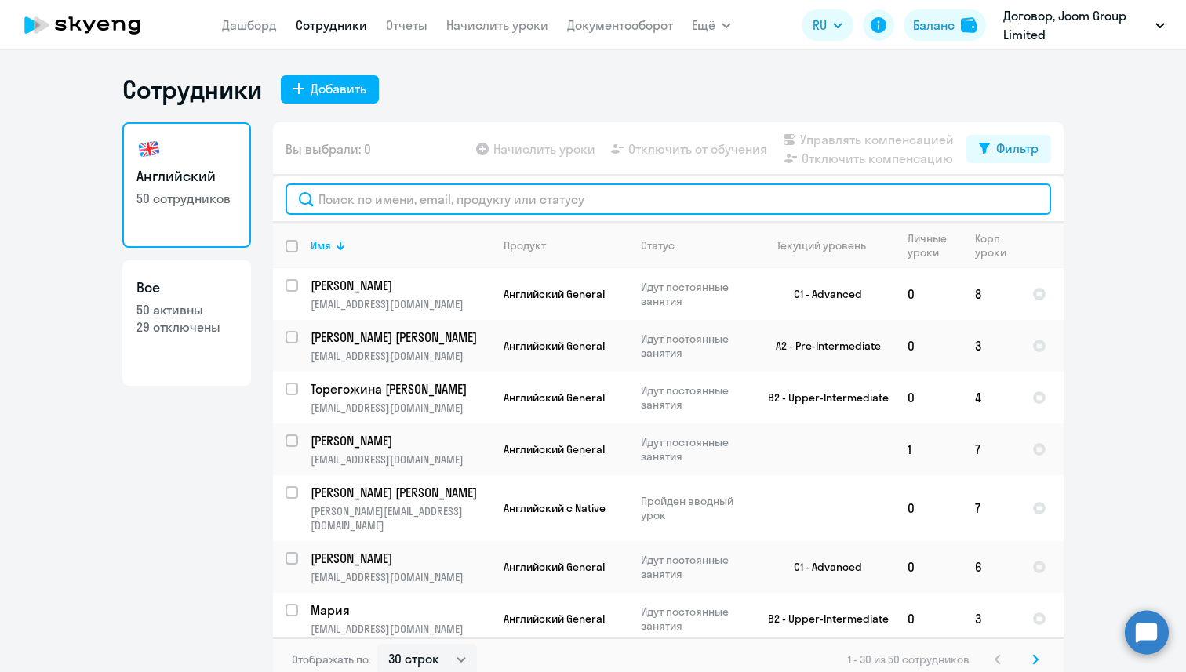
click at [402, 192] on input "text" at bounding box center [669, 199] width 766 height 31
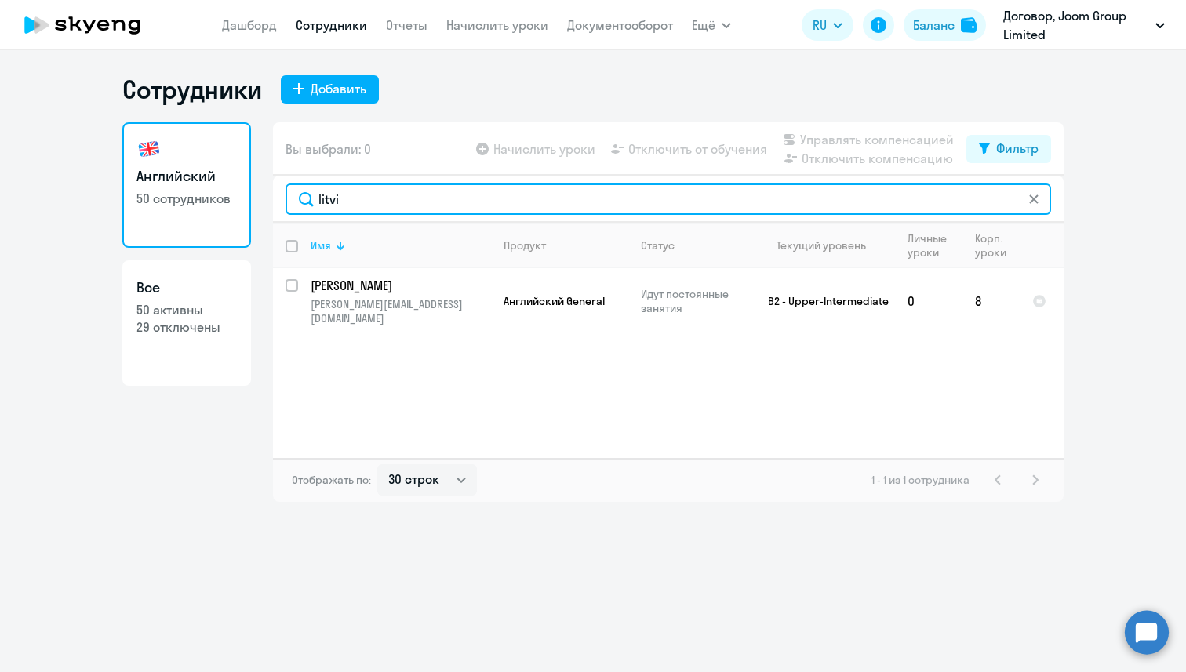
type input "litvi"
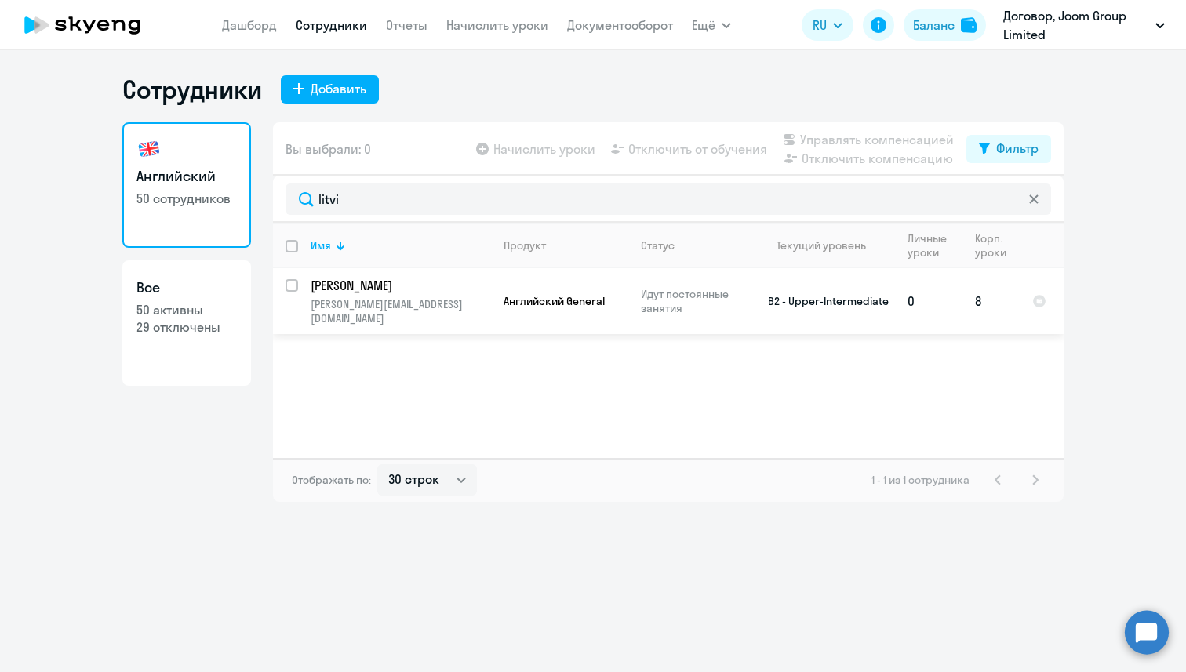
click at [293, 284] on input "select row 17632021" at bounding box center [301, 294] width 31 height 31
checkbox input "true"
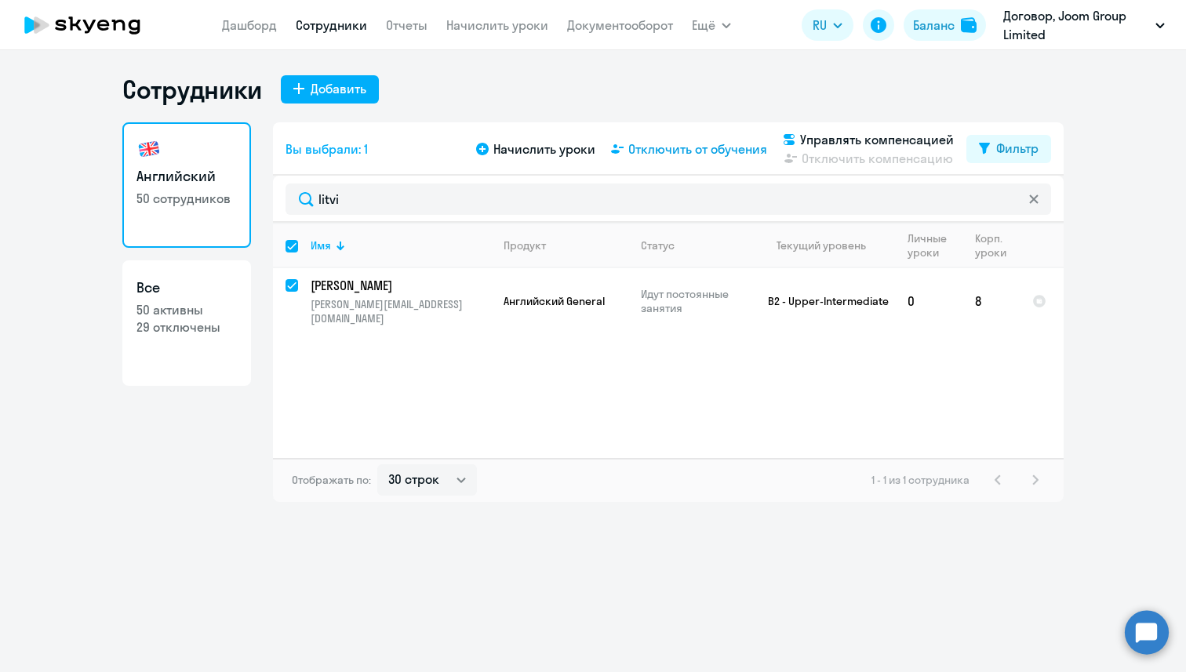
click at [719, 152] on span "Отключить от обучения" at bounding box center [697, 149] width 139 height 19
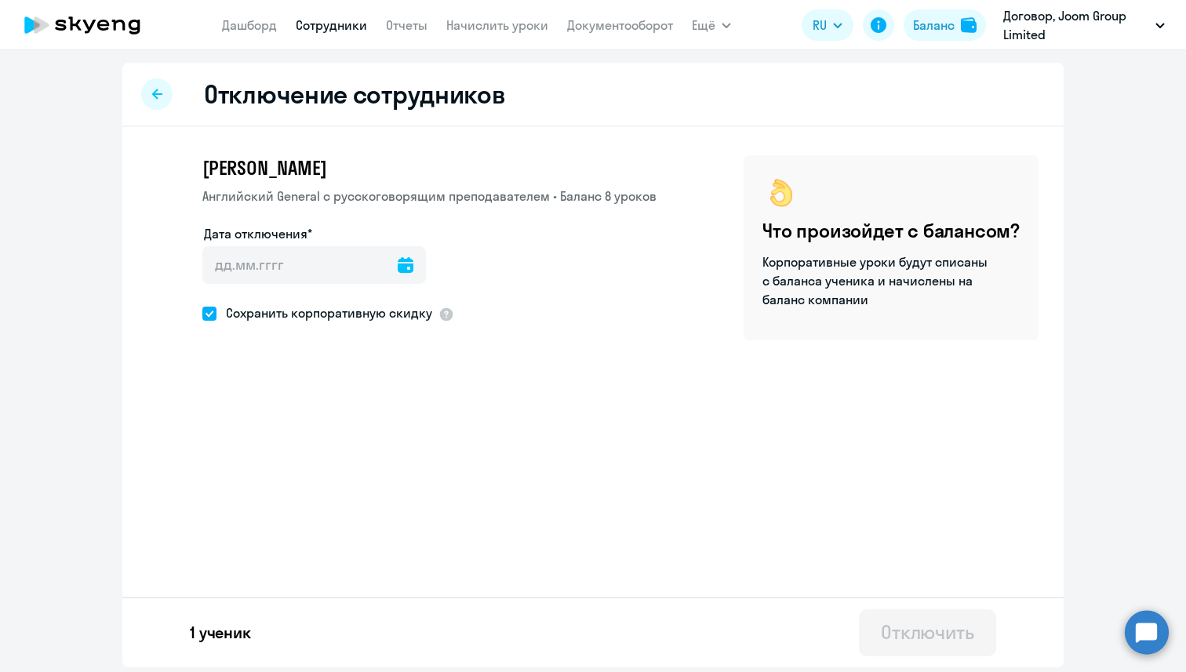
click at [398, 266] on icon at bounding box center [406, 265] width 16 height 16
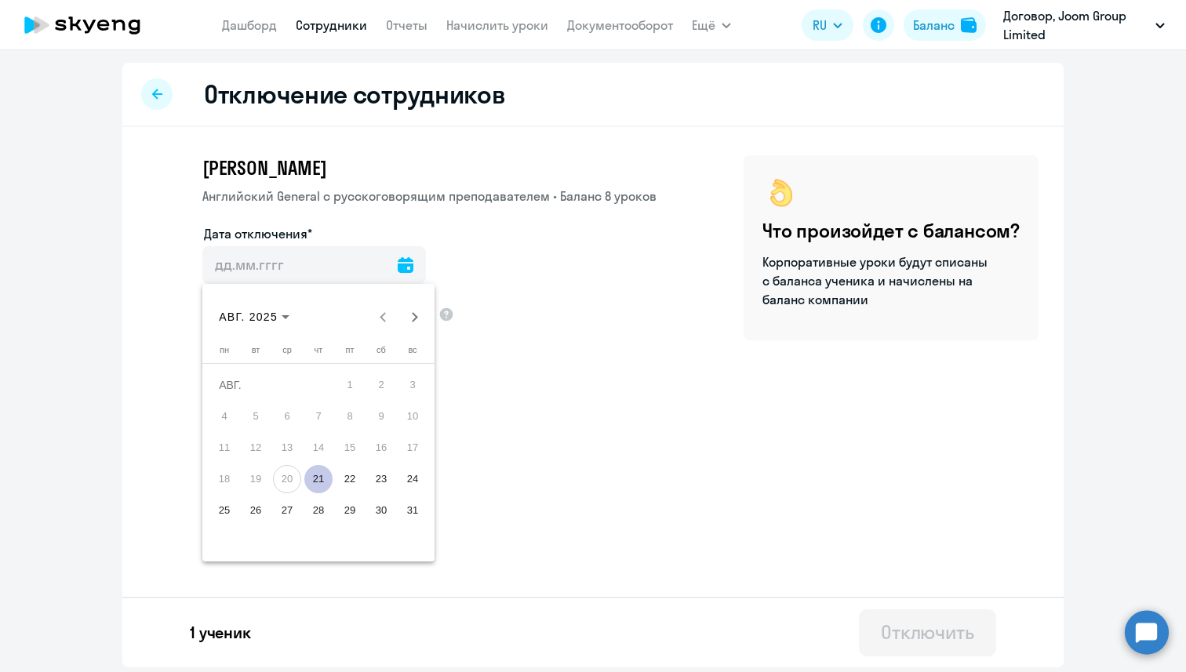
click at [322, 467] on span "21" at bounding box center [318, 479] width 28 height 28
type input "[DATE]"
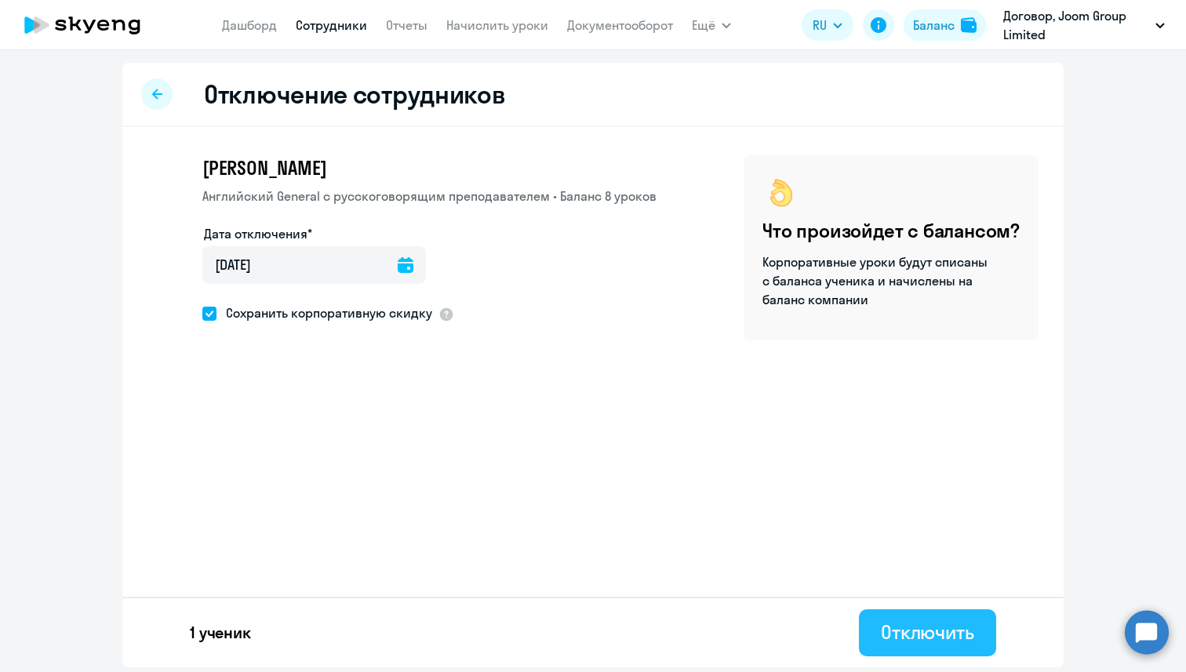
click at [902, 632] on div "Отключить" at bounding box center [927, 632] width 93 height 25
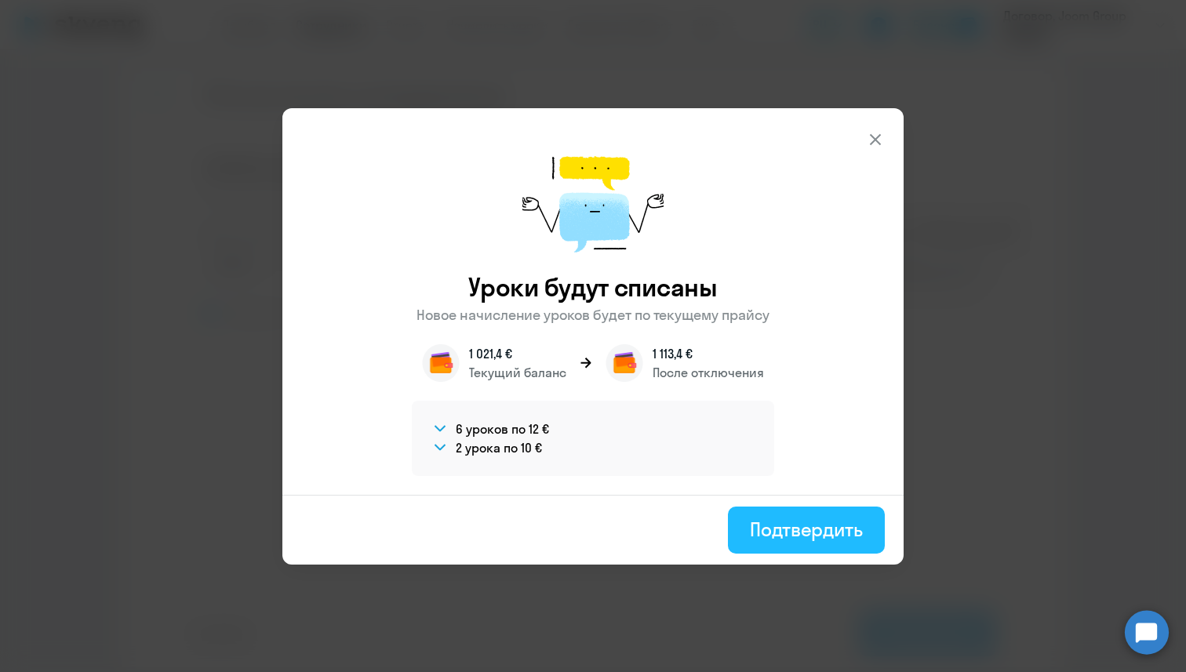
click at [787, 535] on div "Подтвердить" at bounding box center [806, 529] width 113 height 25
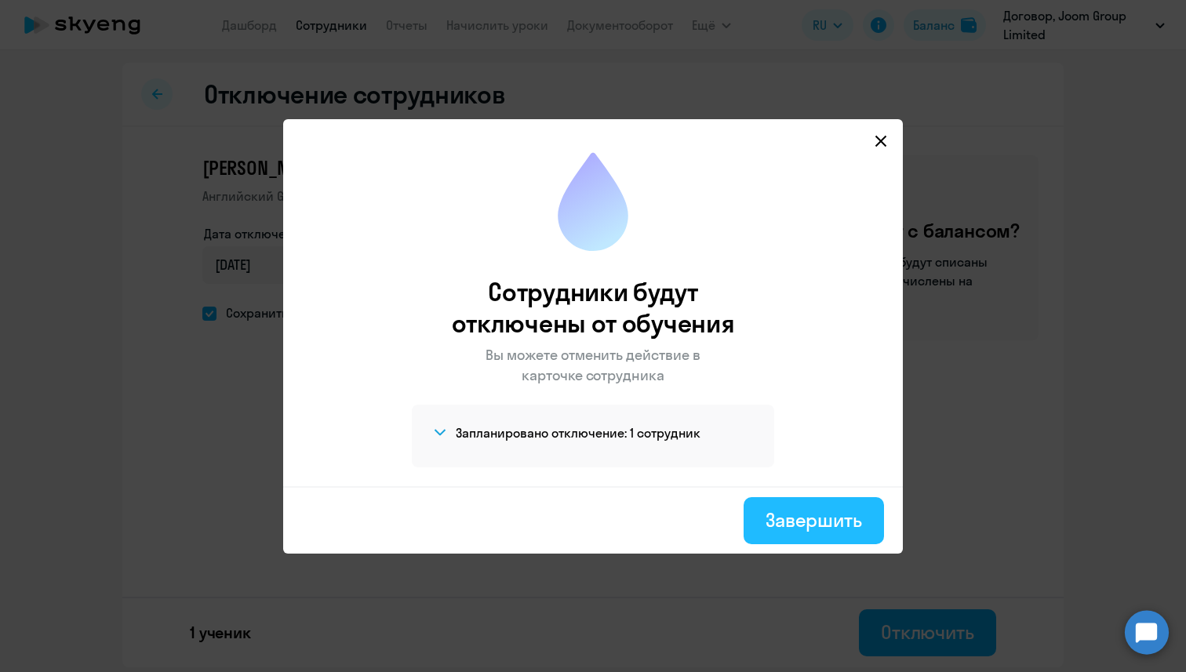
click at [811, 499] on button "Завершить" at bounding box center [814, 520] width 140 height 47
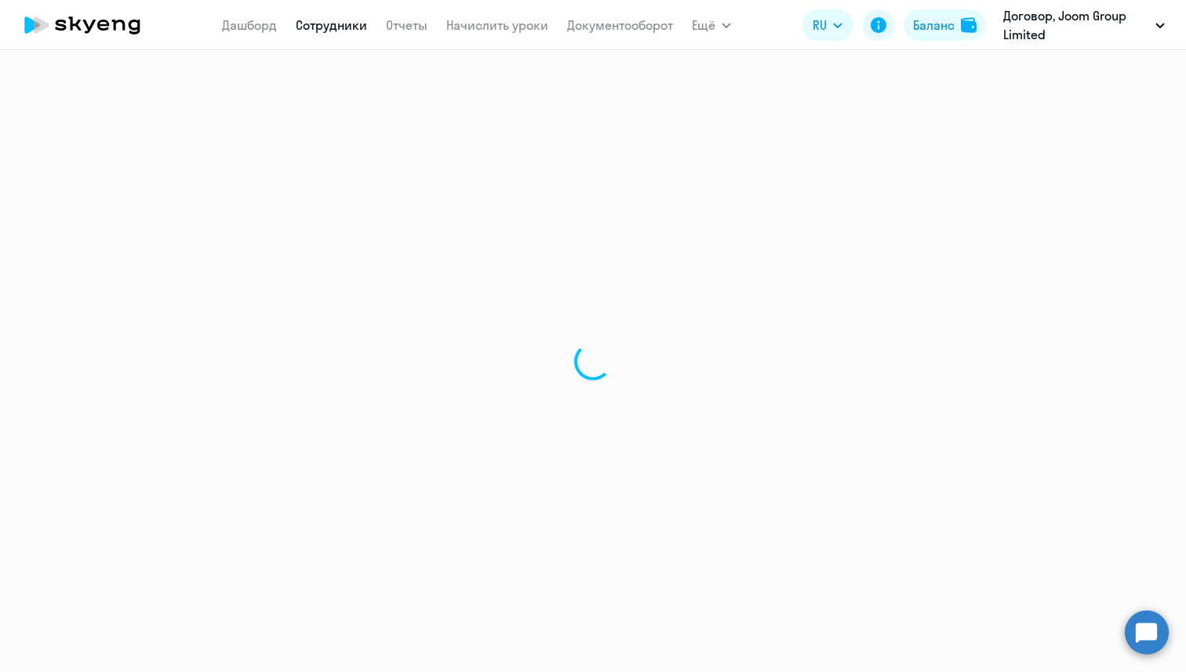
select select "30"
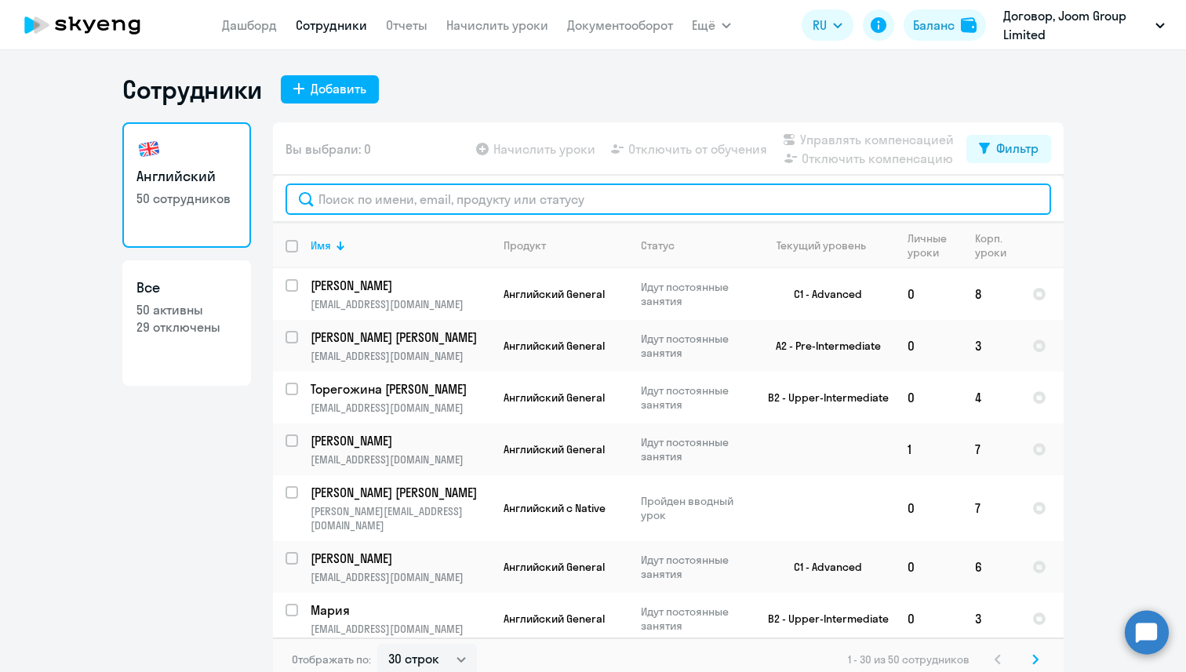
click at [359, 205] on input "text" at bounding box center [669, 199] width 766 height 31
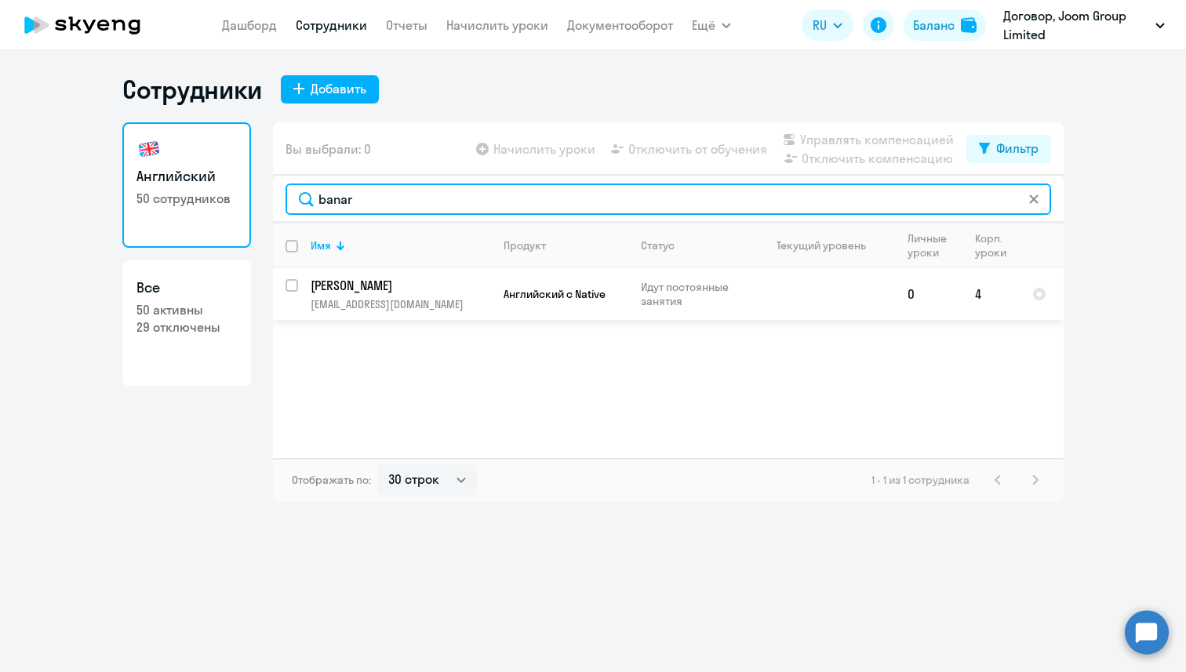
type input "banar"
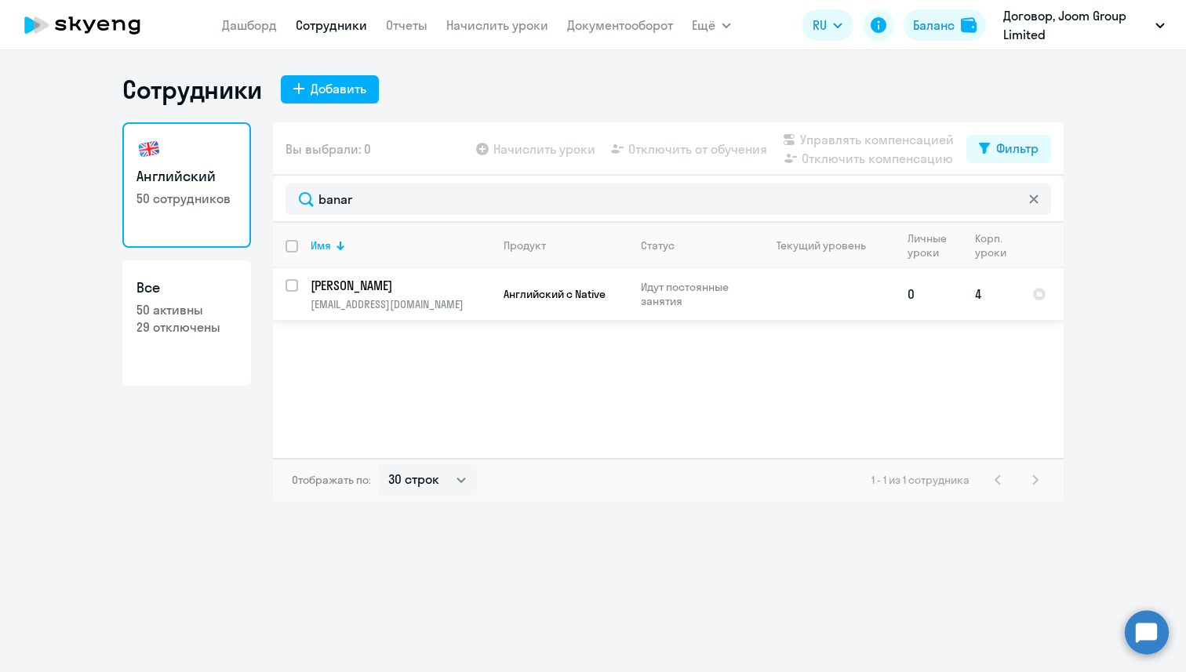
click at [290, 292] on input "select row 22859290" at bounding box center [301, 294] width 31 height 31
checkbox input "true"
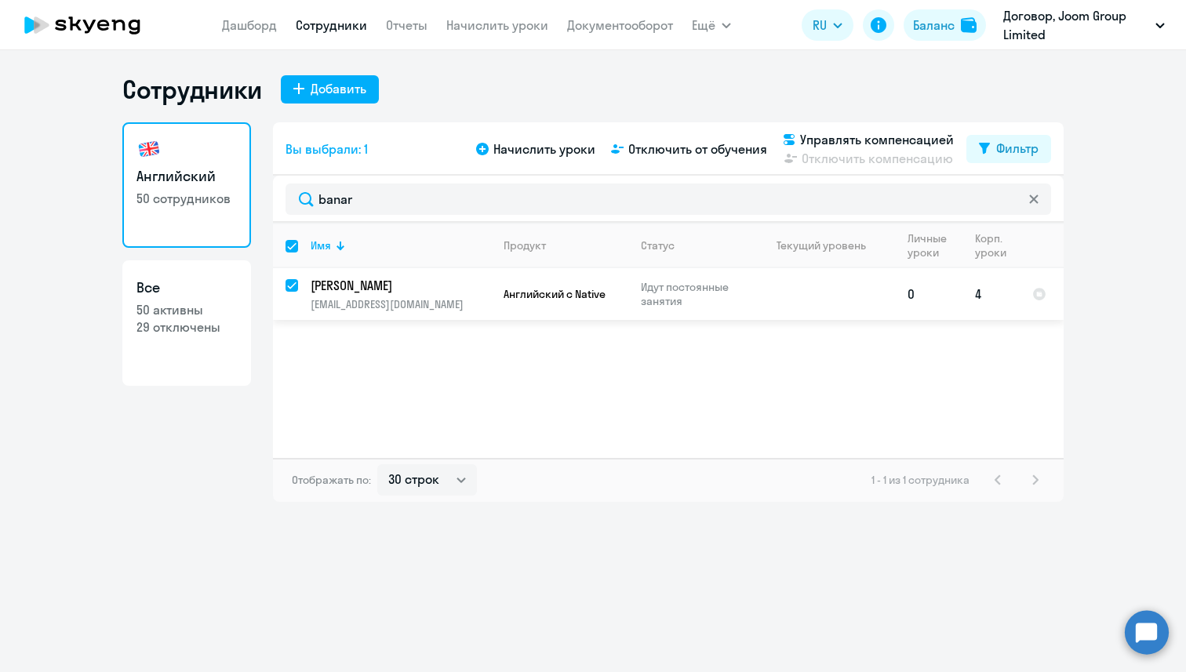
click at [290, 292] on input "deselect row 22859290" at bounding box center [301, 294] width 31 height 31
checkbox input "false"
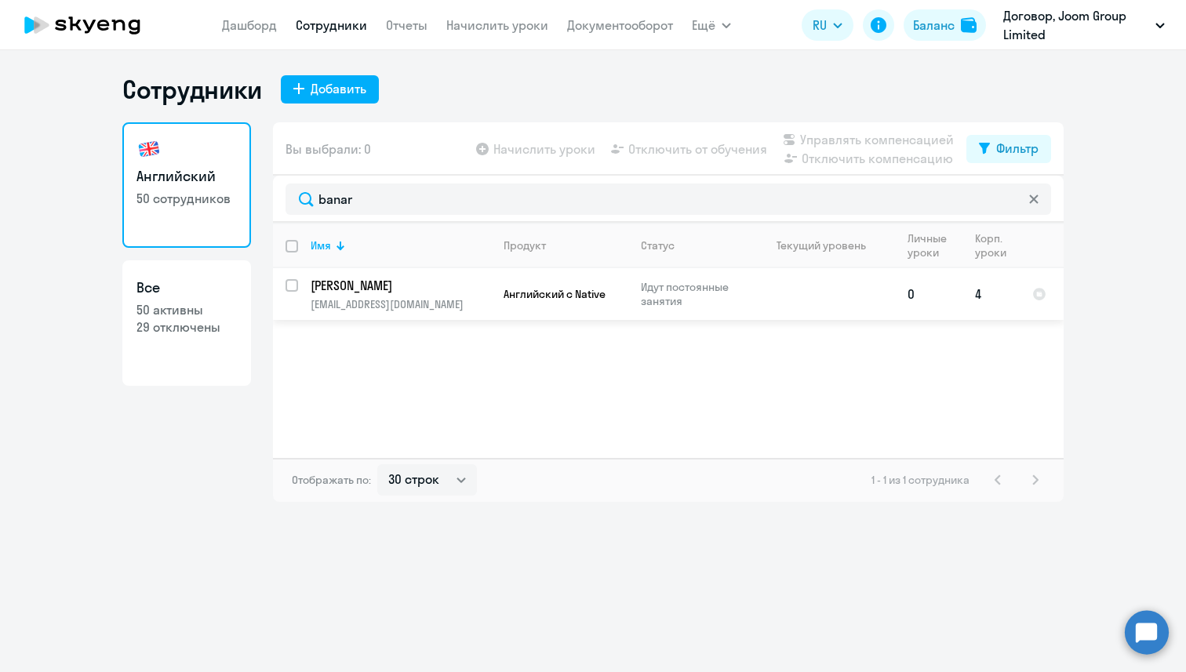
click at [363, 284] on p "[PERSON_NAME]" at bounding box center [399, 285] width 177 height 17
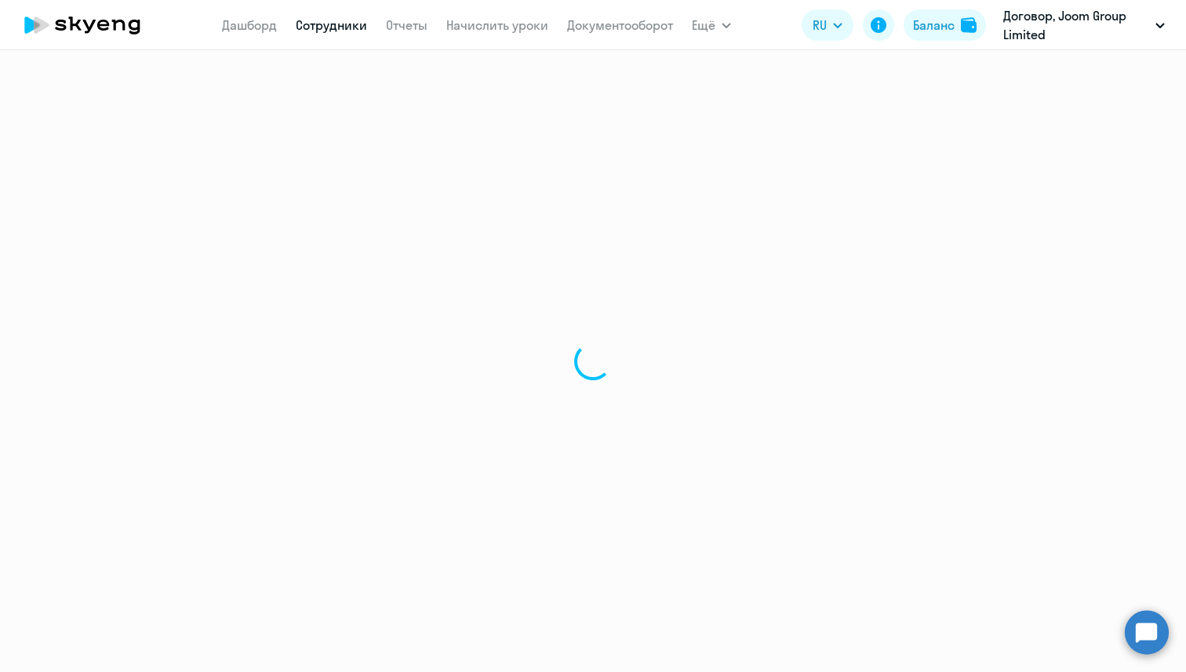
select select "english"
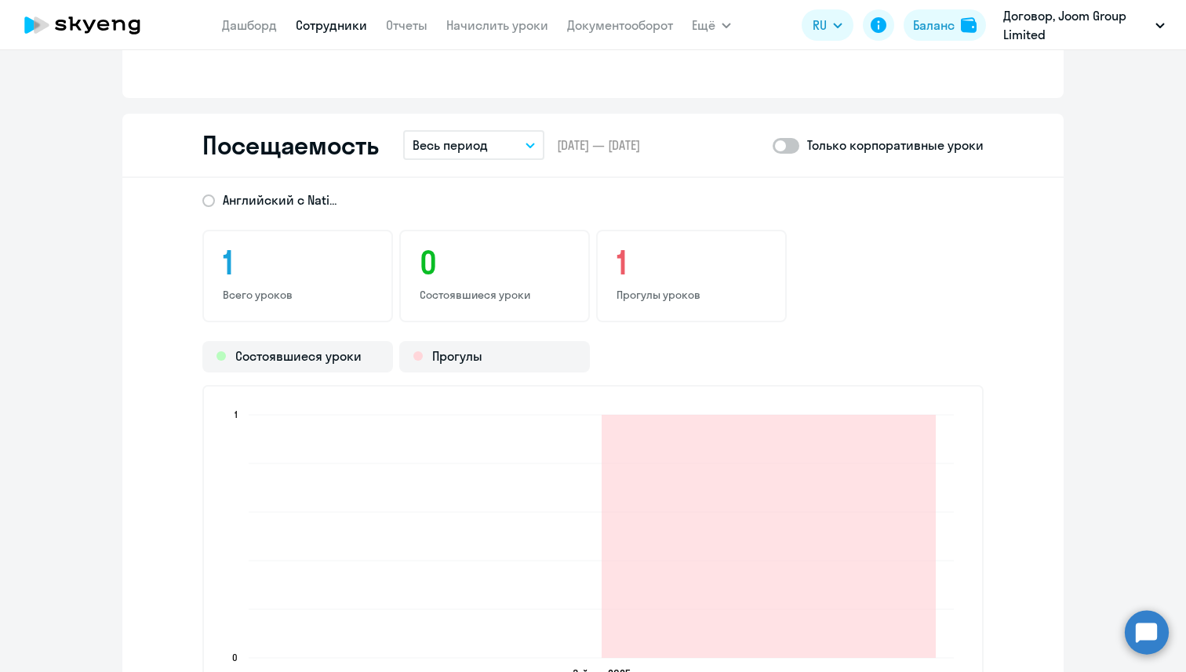
scroll to position [1579, 0]
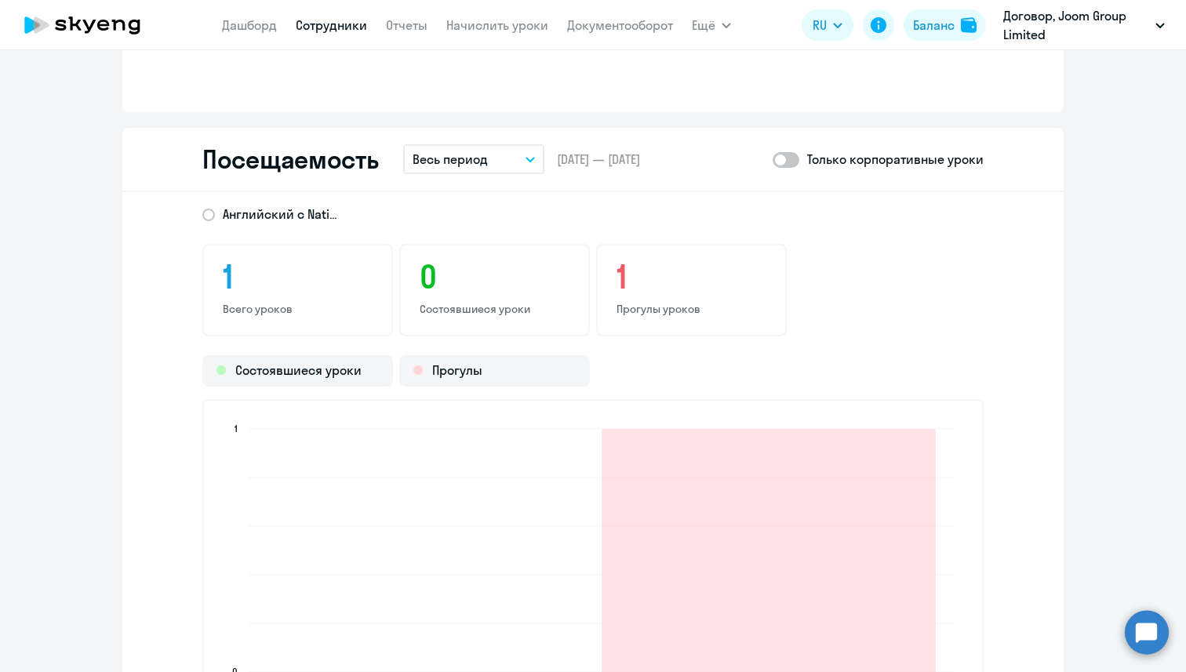
click at [526, 152] on button "Весь период" at bounding box center [473, 159] width 141 height 30
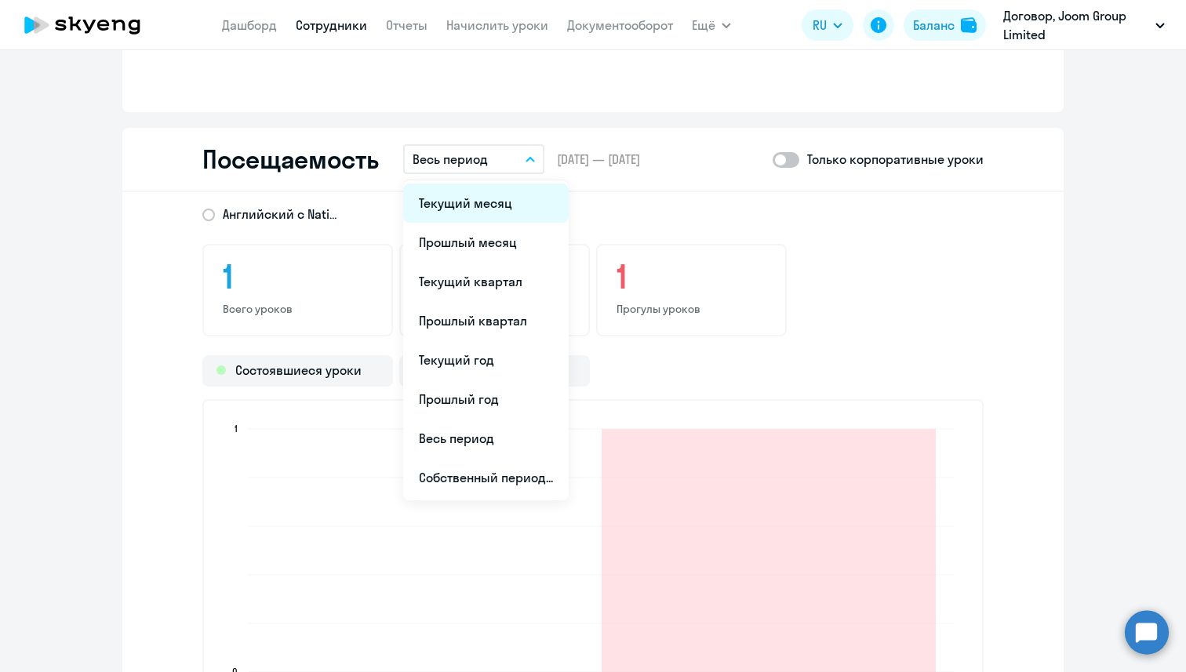
click at [515, 203] on li "Текущий месяц" at bounding box center [486, 203] width 166 height 39
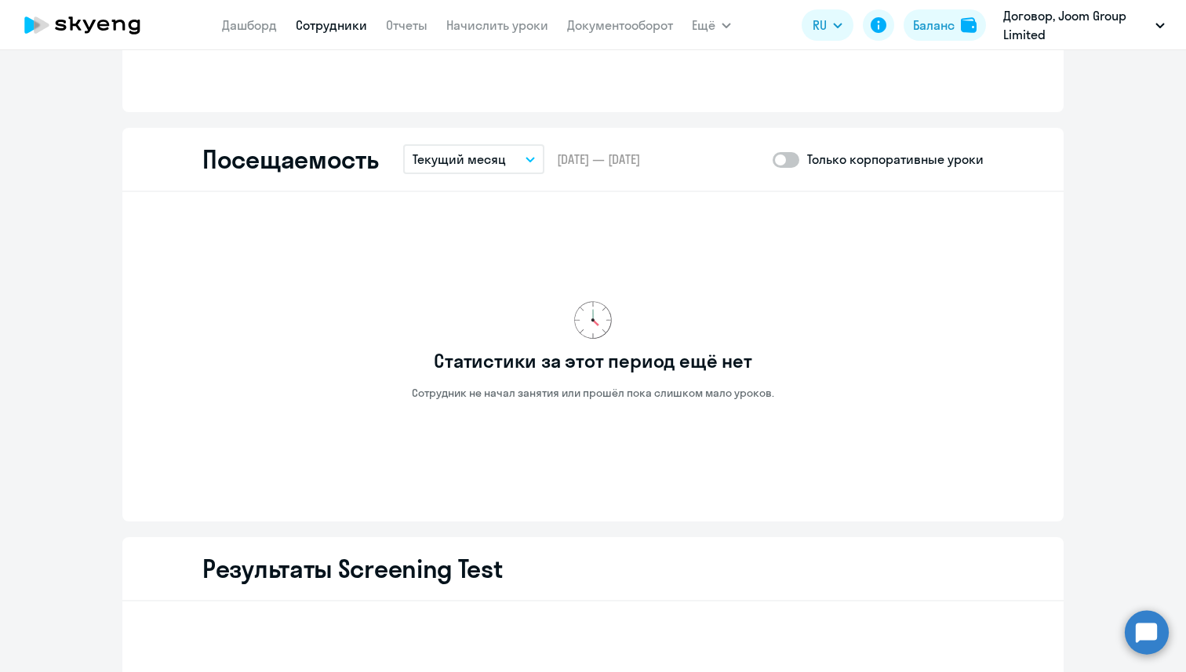
click at [517, 161] on button "Текущий месяц" at bounding box center [473, 159] width 141 height 30
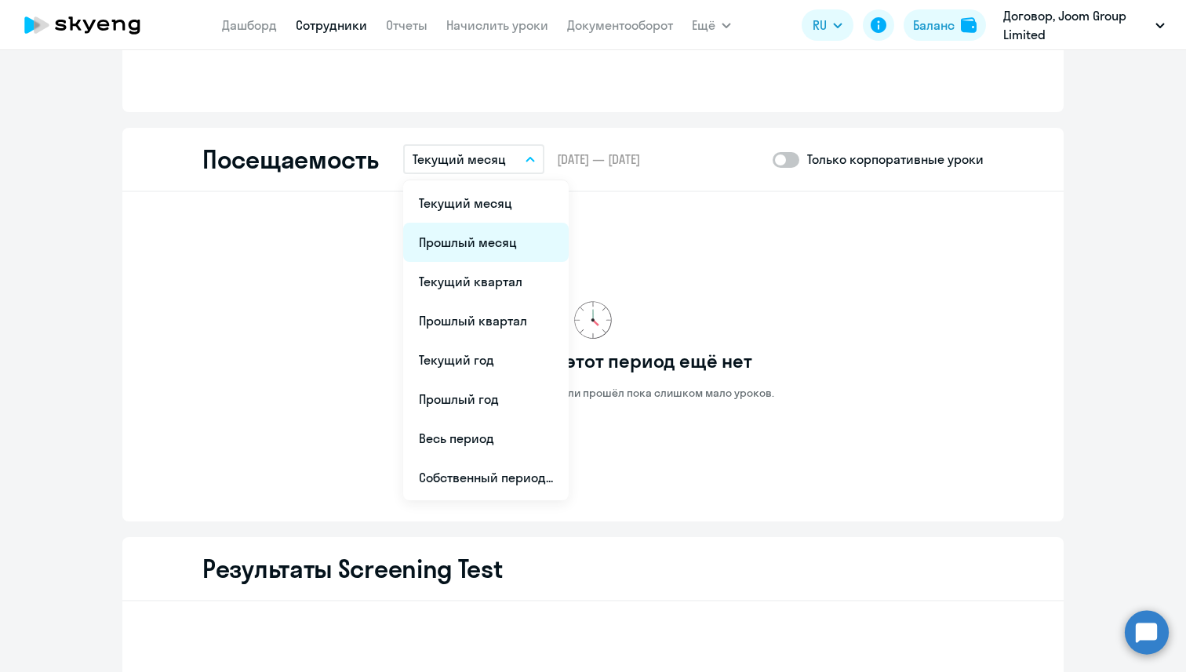
click at [502, 228] on li "Прошлый месяц" at bounding box center [486, 242] width 166 height 39
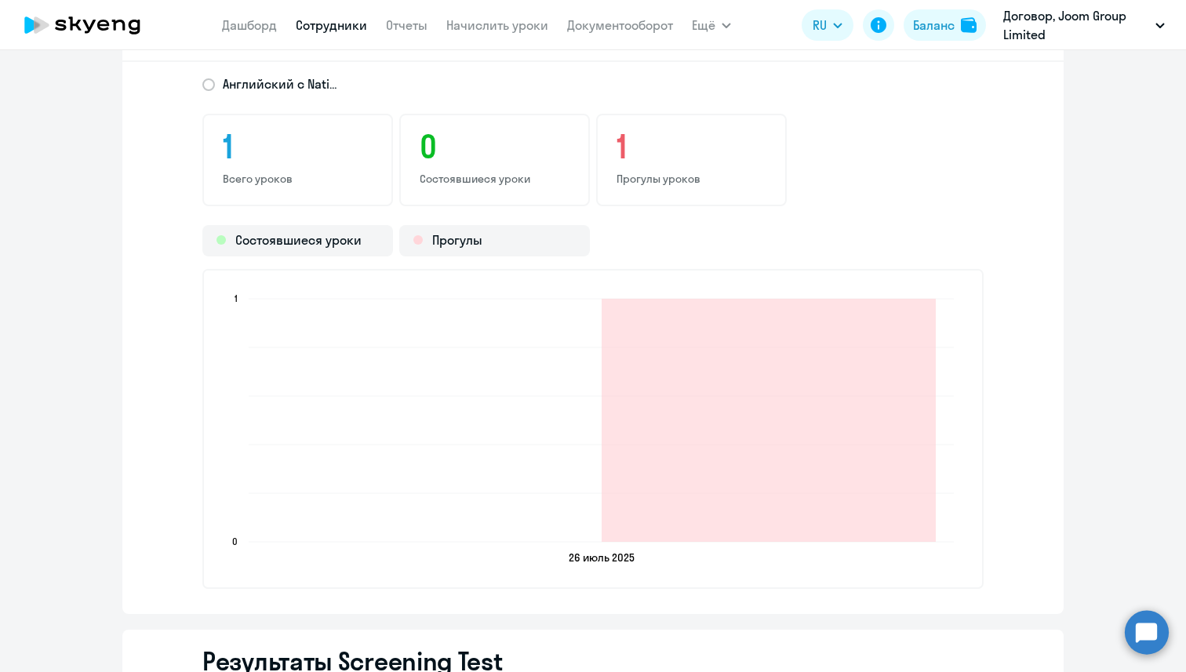
scroll to position [1716, 0]
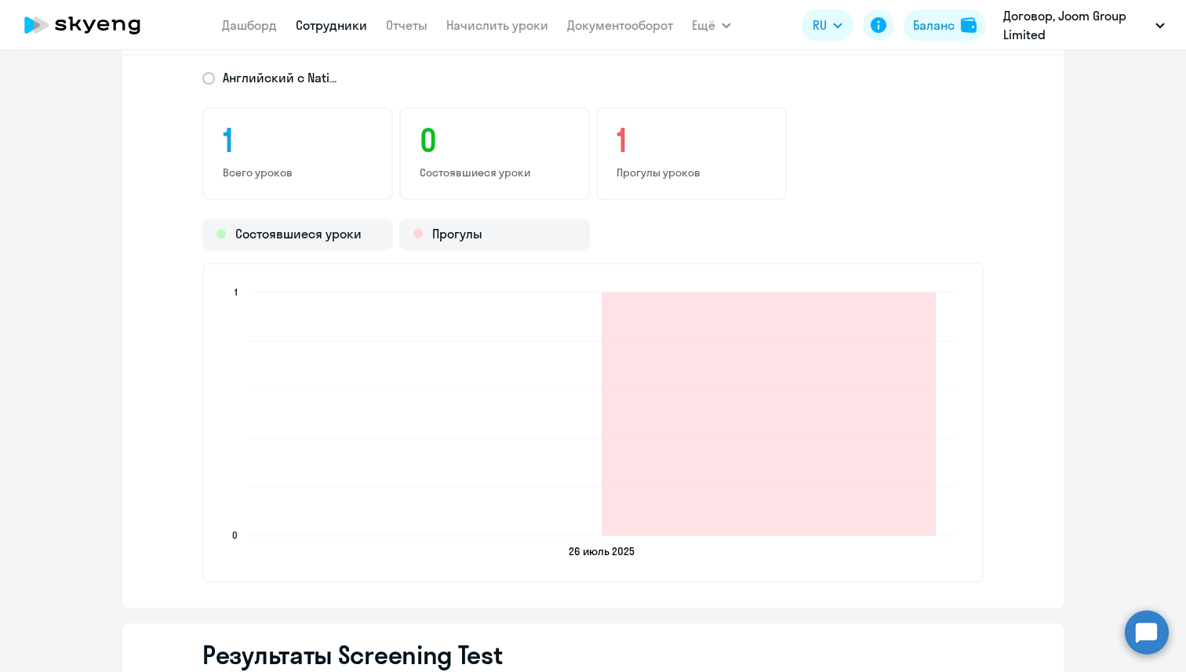
click at [312, 24] on link "Сотрудники" at bounding box center [331, 25] width 71 height 16
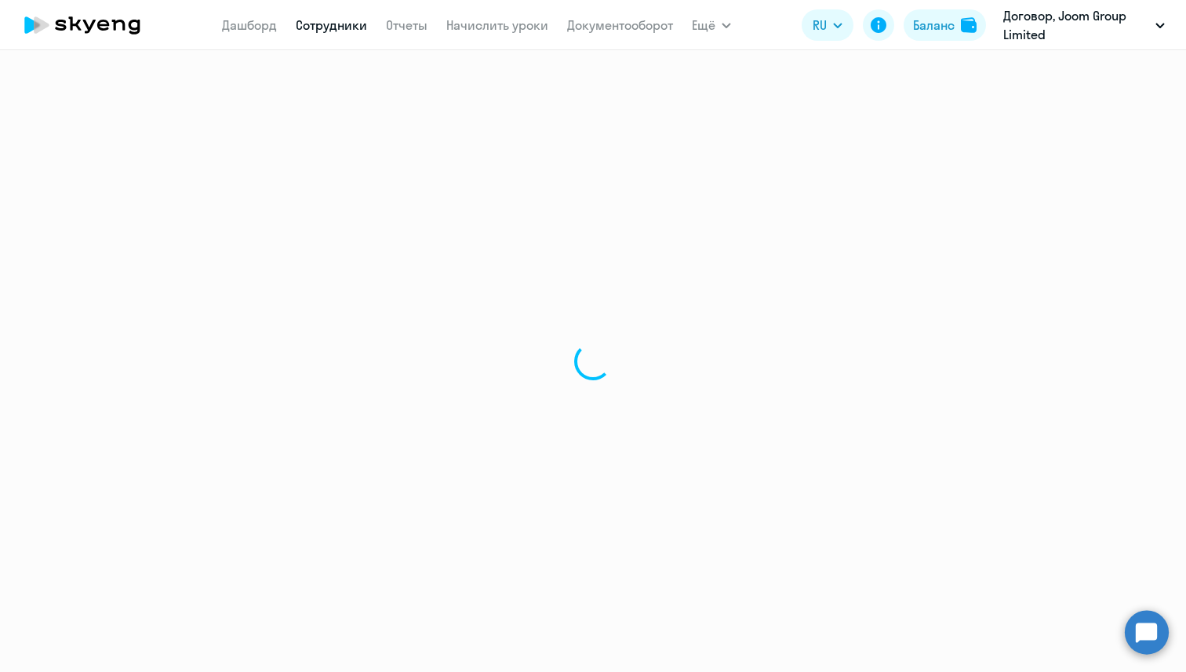
select select "30"
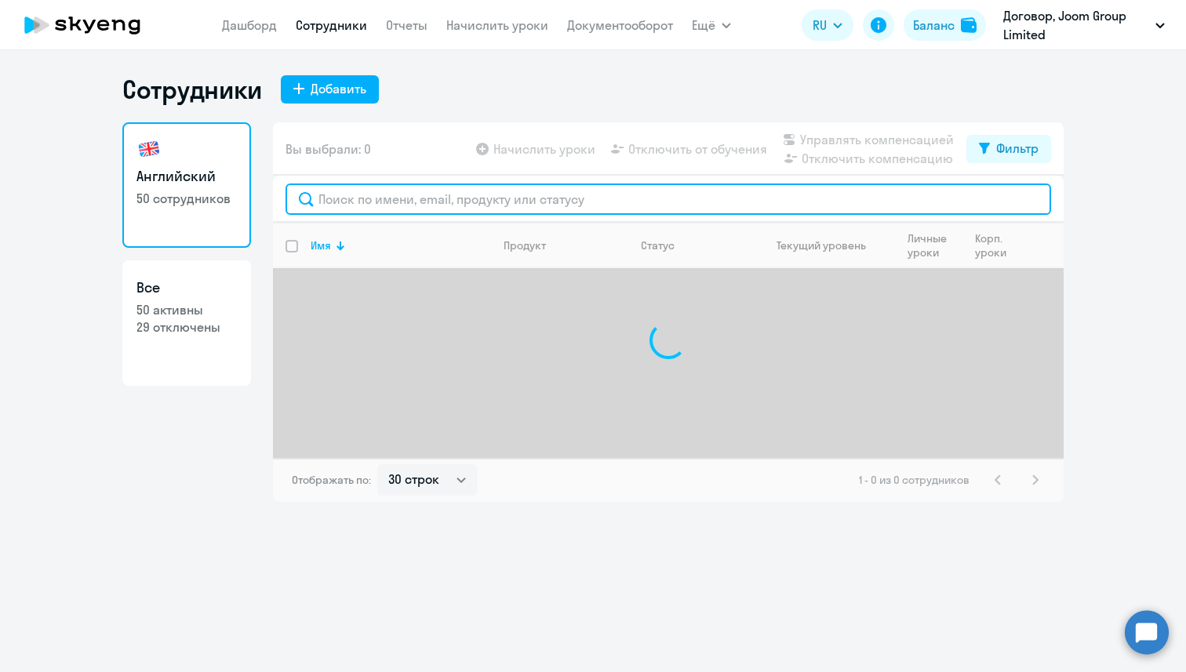
click at [390, 199] on input "text" at bounding box center [669, 199] width 766 height 31
type input "ы"
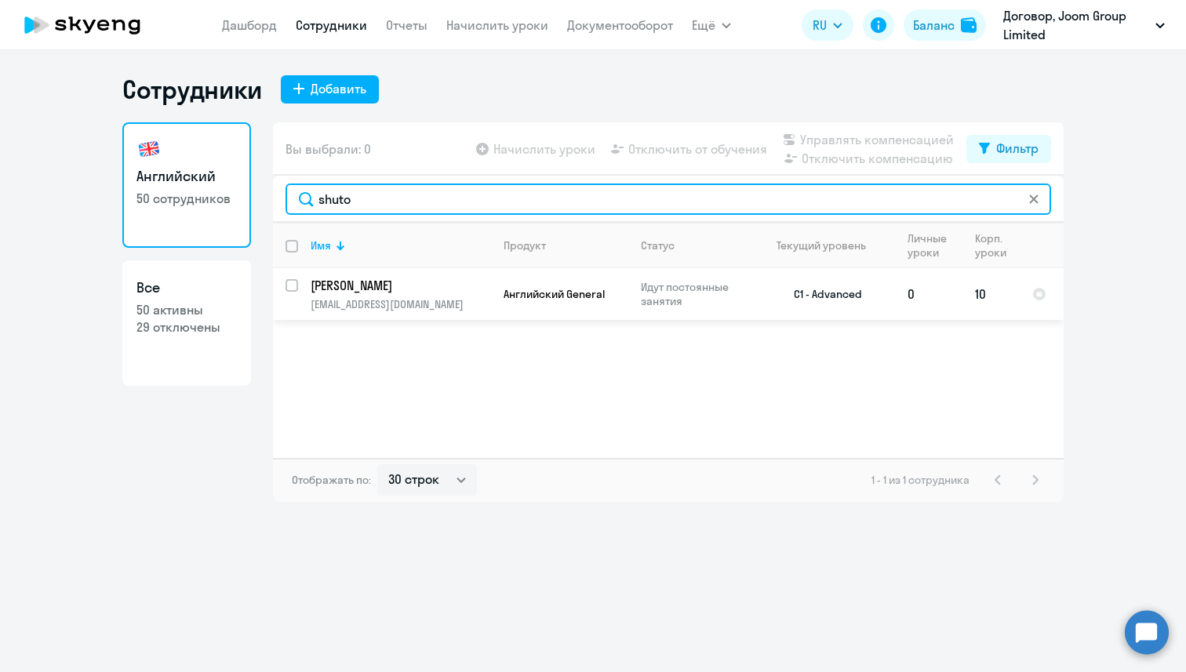
type input "shuto"
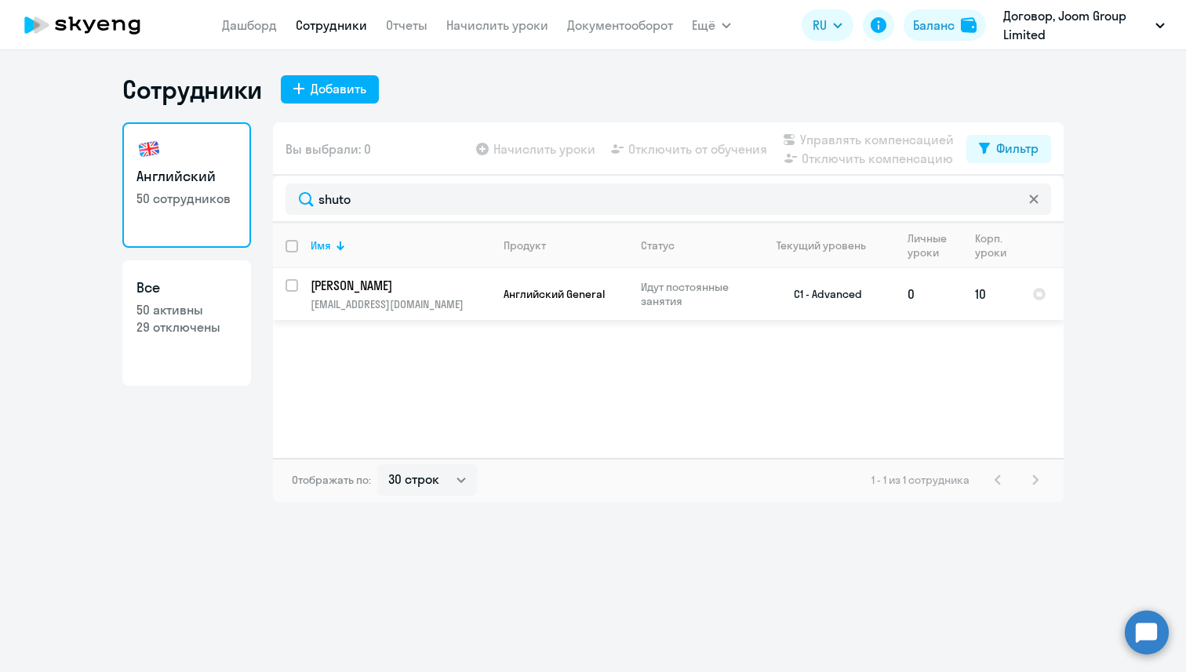
click at [294, 286] on input "select row 16371339" at bounding box center [301, 294] width 31 height 31
checkbox input "true"
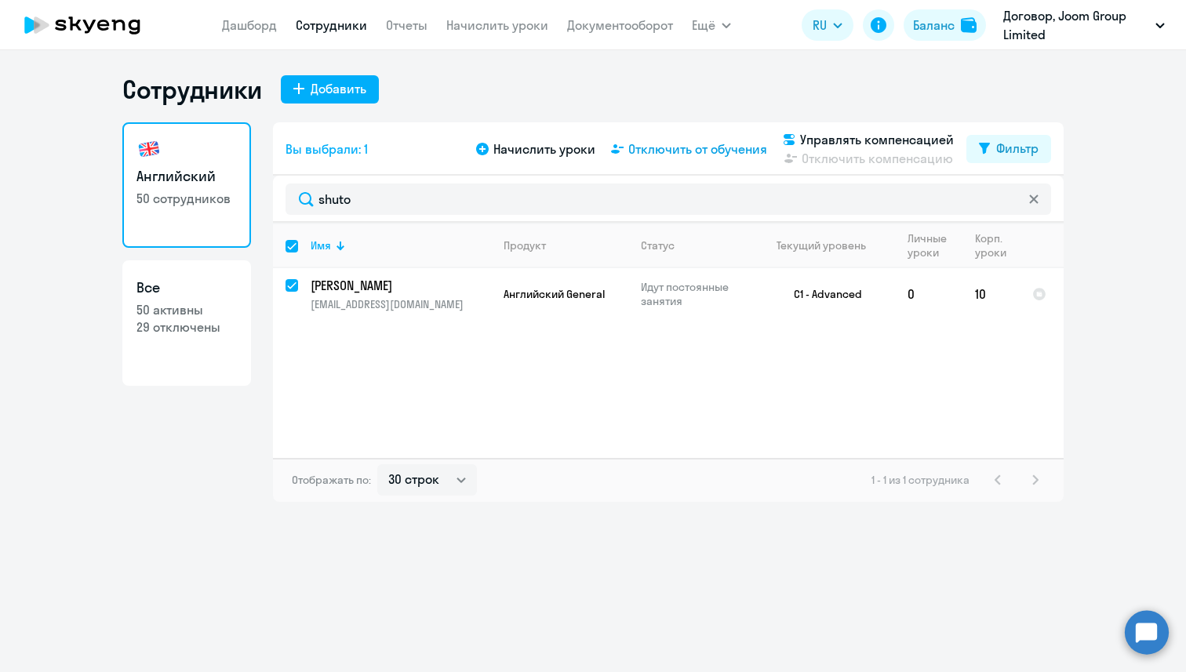
click at [712, 151] on span "Отключить от обучения" at bounding box center [697, 149] width 139 height 19
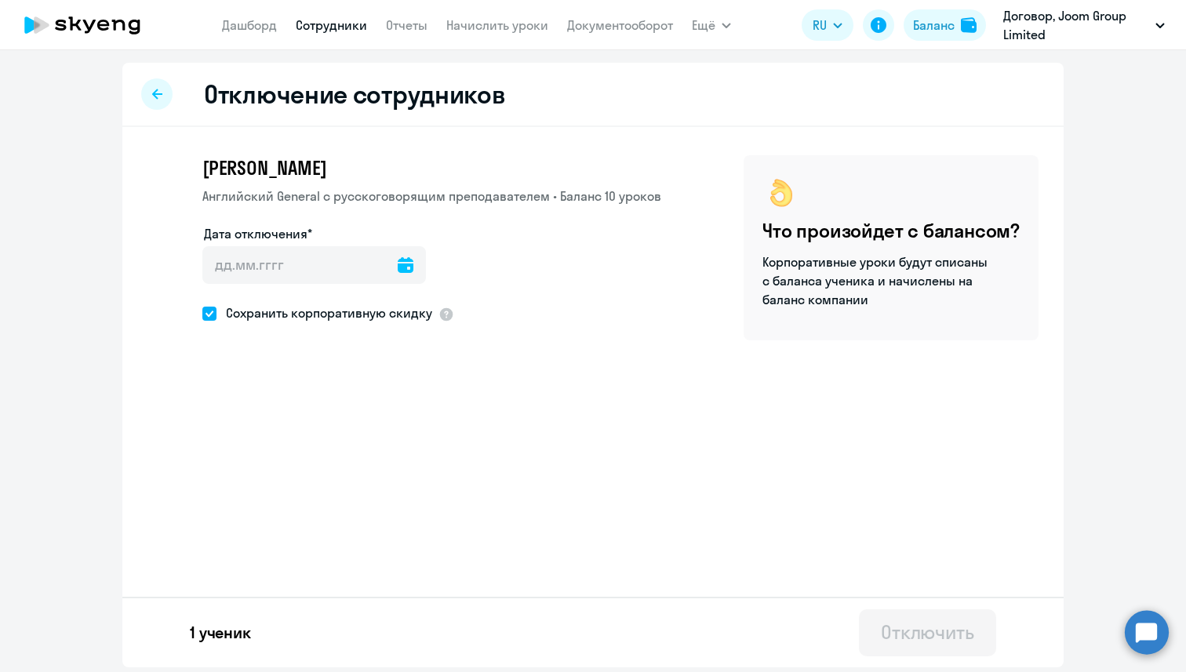
click at [398, 268] on icon at bounding box center [406, 265] width 16 height 16
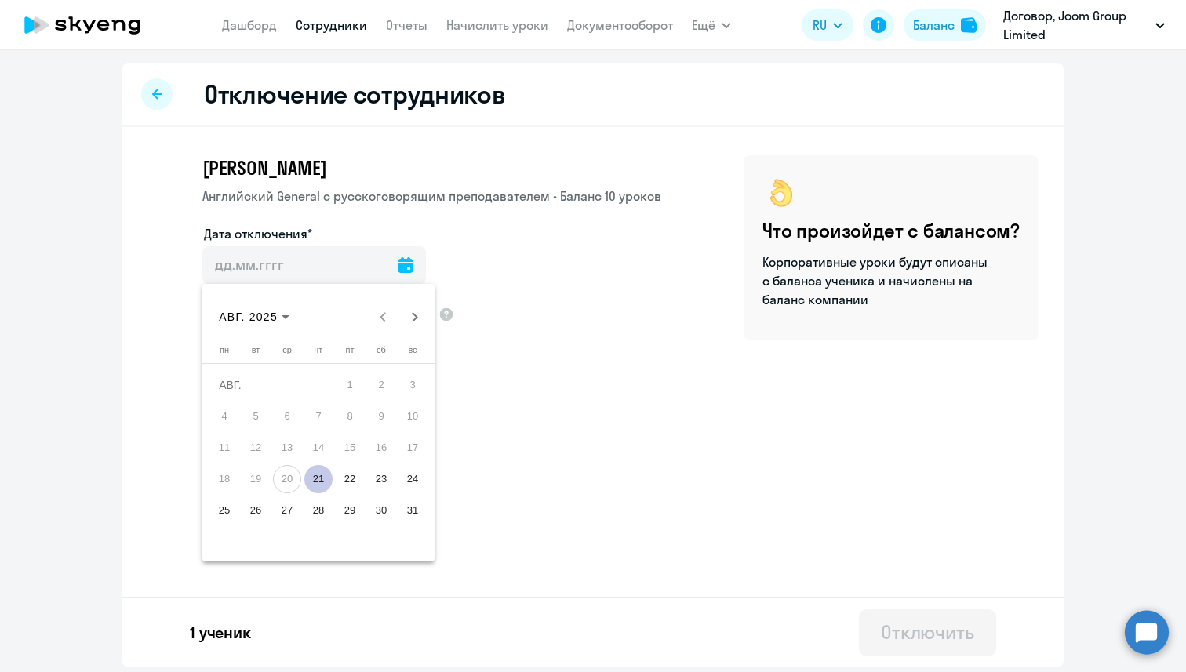
click at [323, 487] on span "21" at bounding box center [318, 479] width 28 height 28
type input "[DATE]"
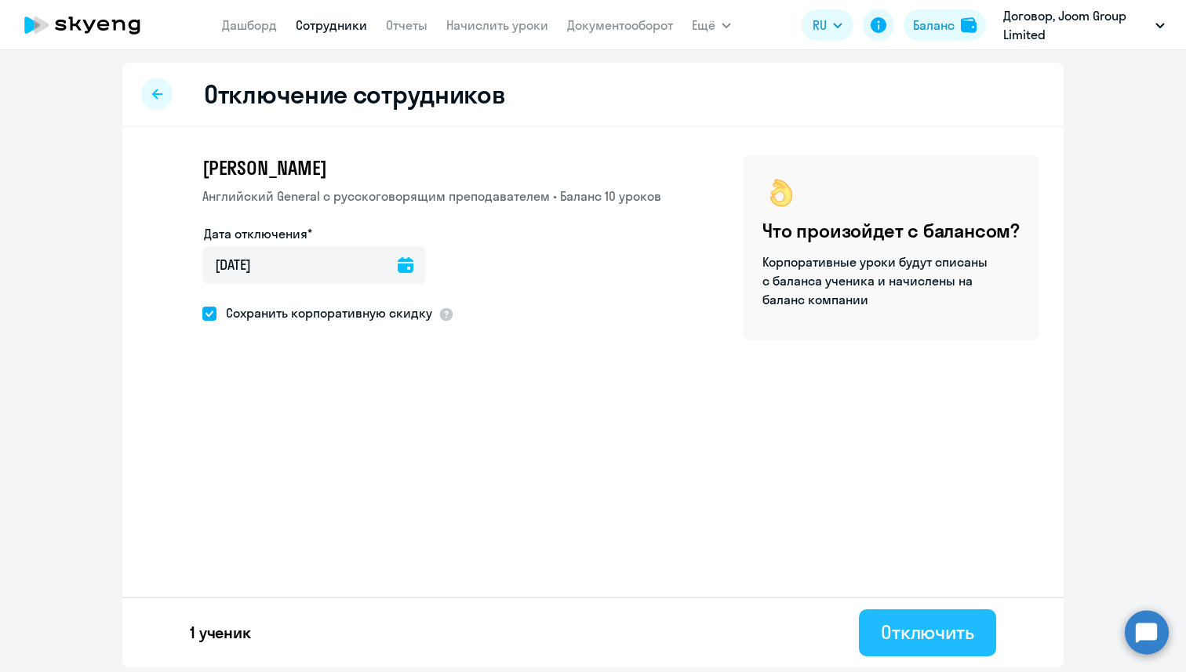
click at [866, 632] on button "Отключить" at bounding box center [927, 633] width 137 height 47
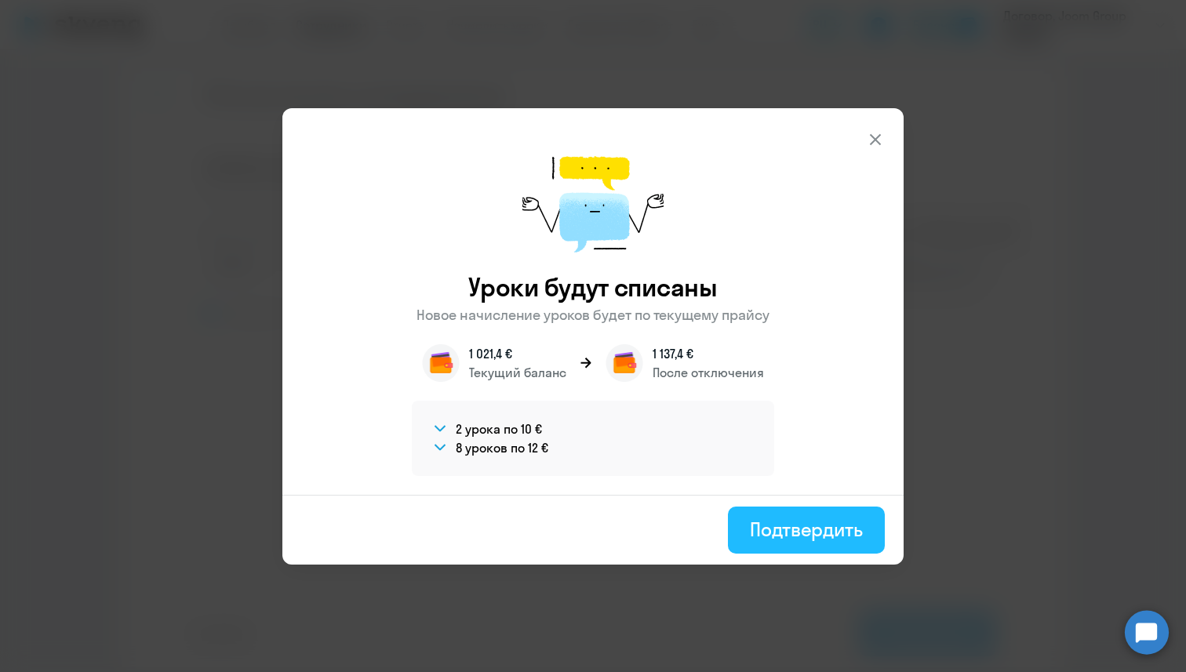
click at [766, 534] on div "Подтвердить" at bounding box center [806, 529] width 113 height 25
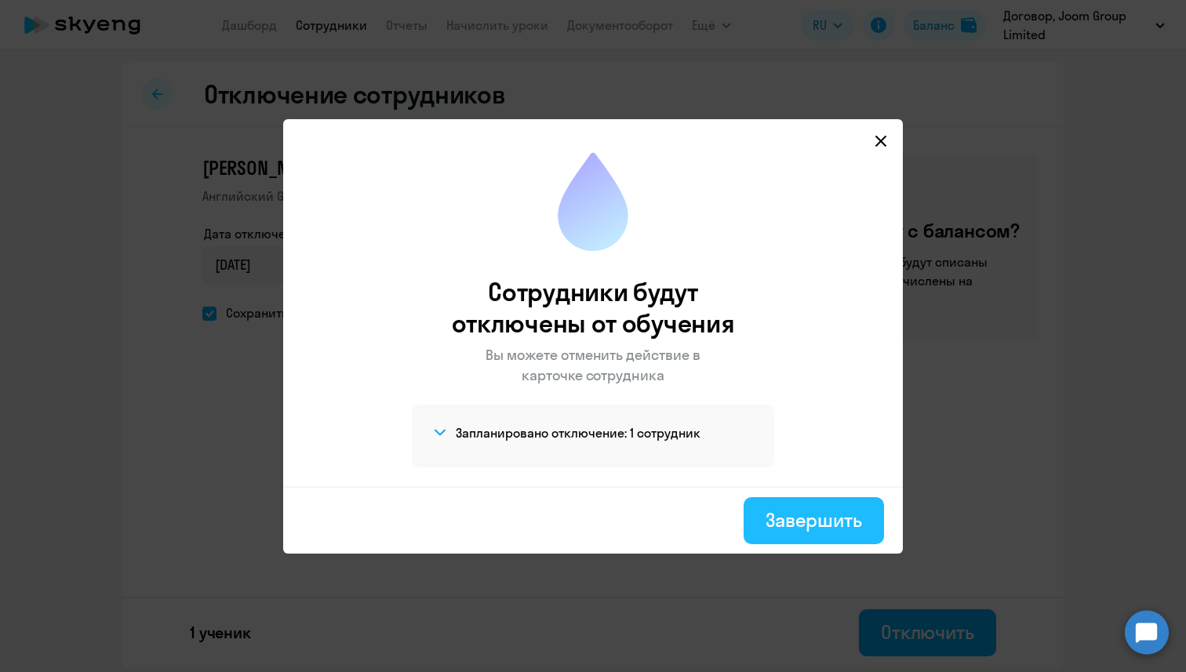
click at [830, 526] on div "Завершить" at bounding box center [814, 520] width 97 height 25
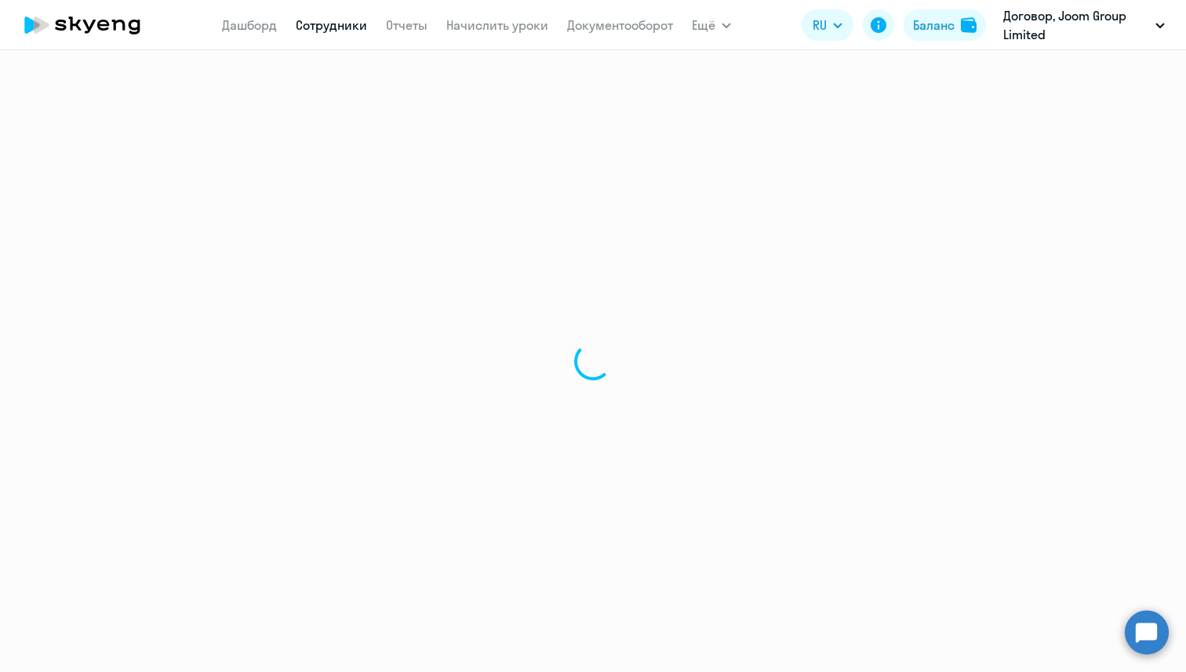
select select "30"
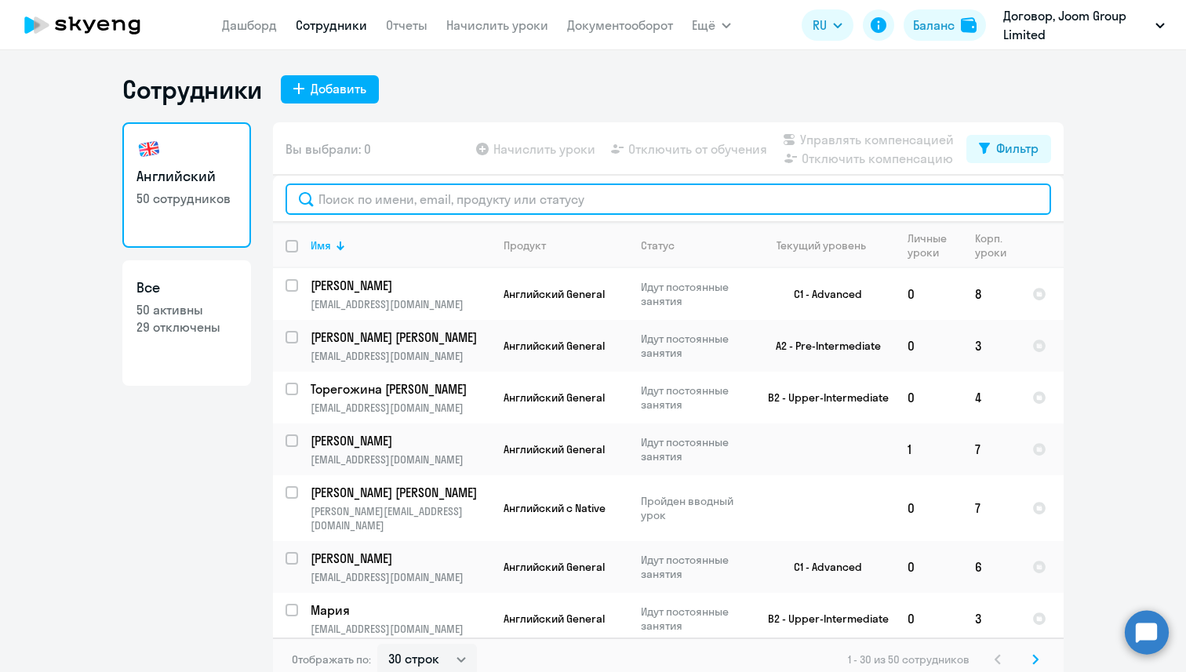
click at [379, 191] on input "text" at bounding box center [669, 199] width 766 height 31
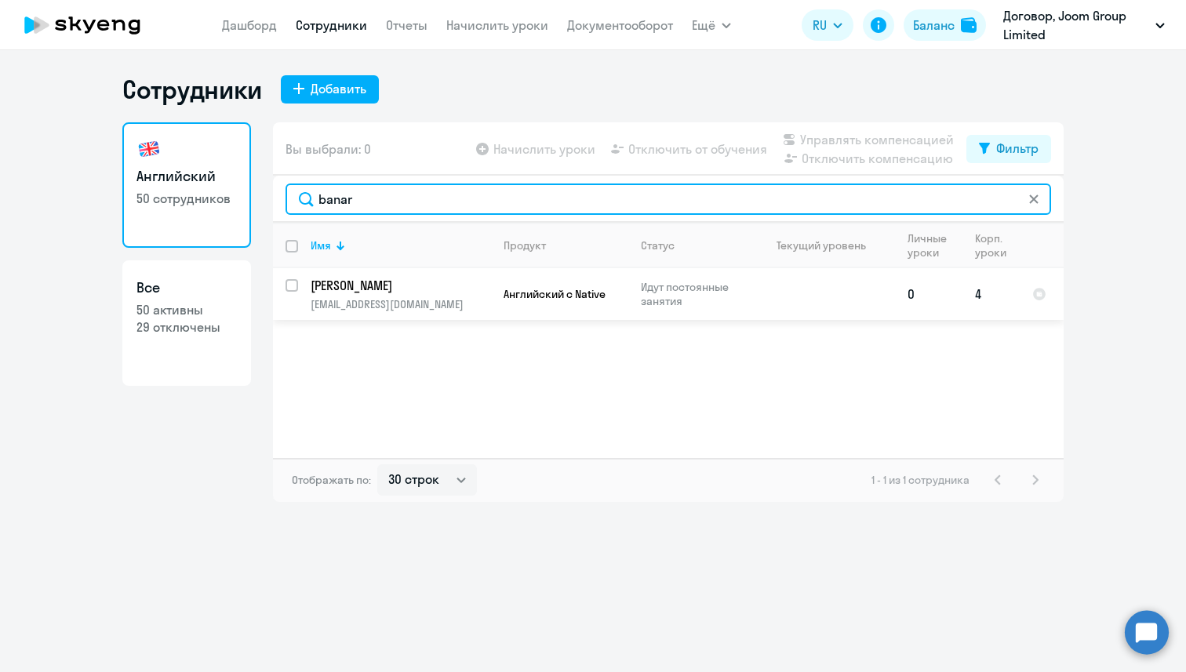
type input "banar"
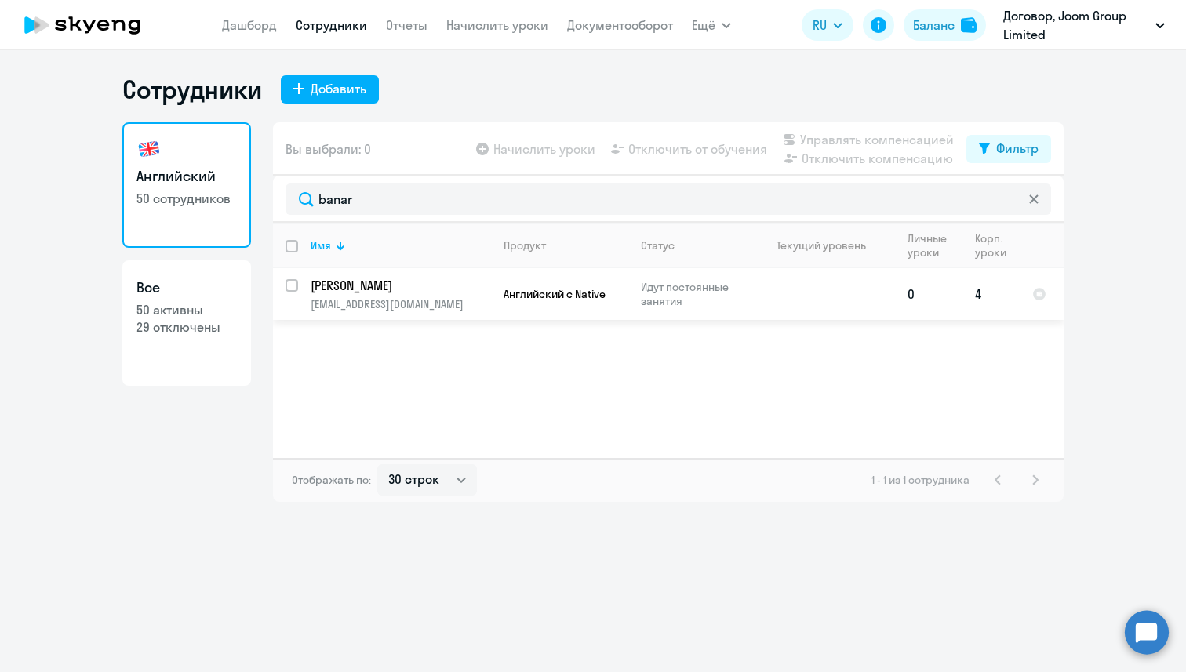
click at [286, 288] on input "select row 22859290" at bounding box center [301, 294] width 31 height 31
checkbox input "true"
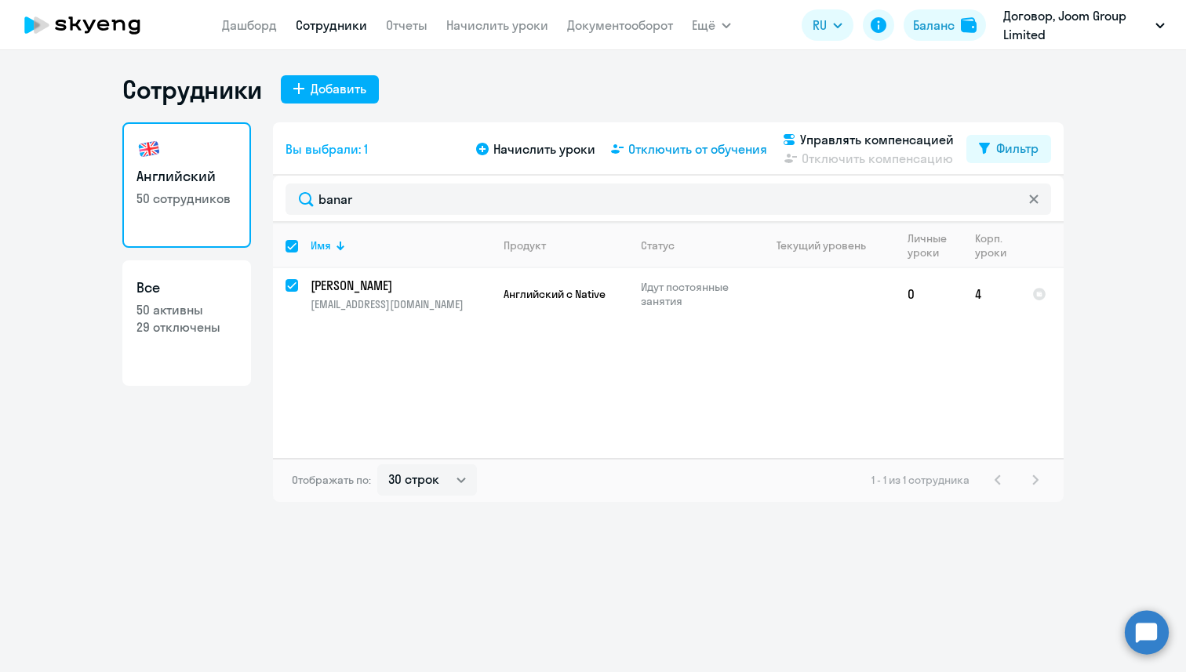
click at [642, 151] on span "Отключить от обучения" at bounding box center [697, 149] width 139 height 19
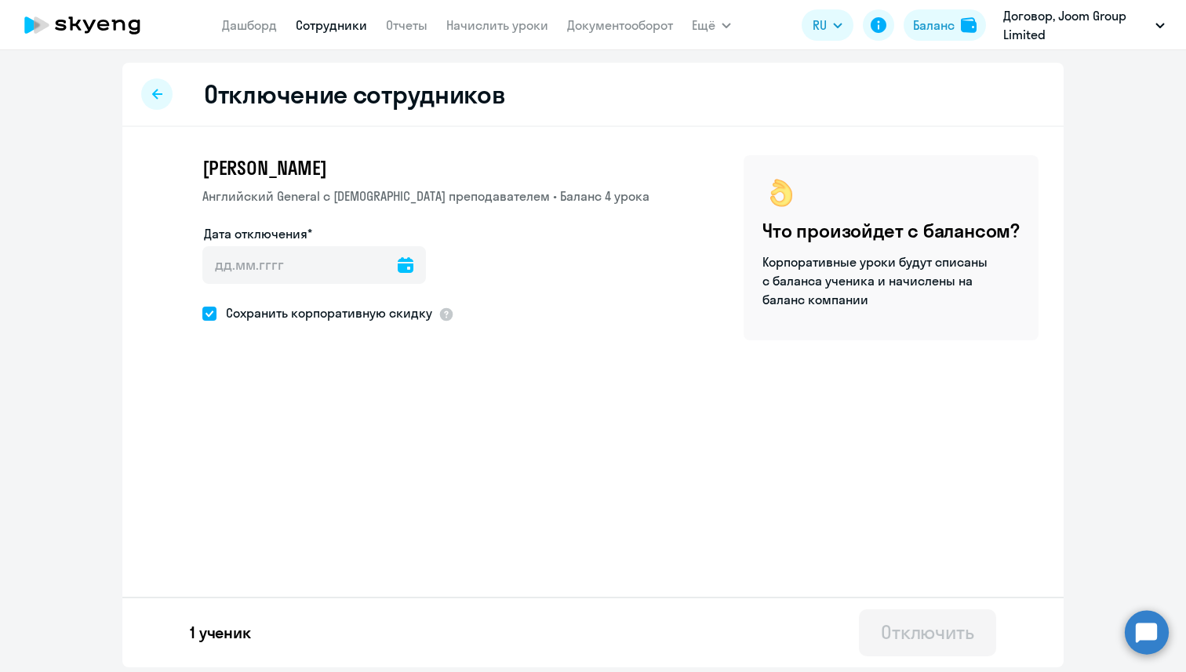
click at [398, 258] on icon at bounding box center [406, 265] width 16 height 16
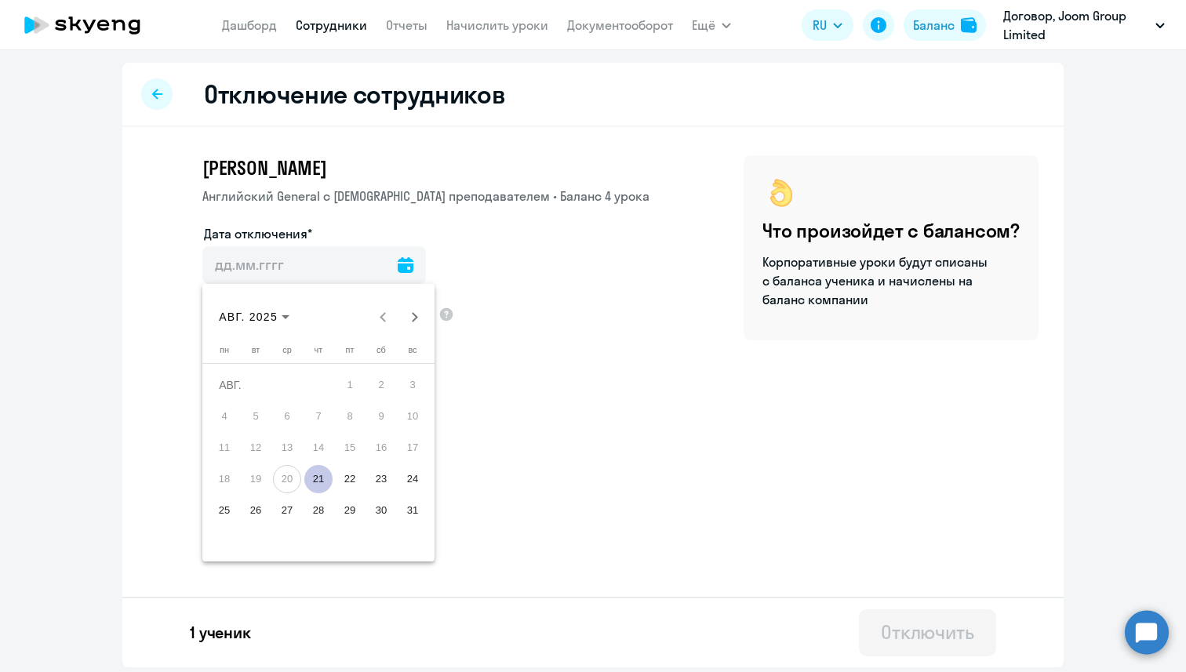
click at [322, 483] on span "21" at bounding box center [318, 479] width 28 height 28
type input "[DATE]"
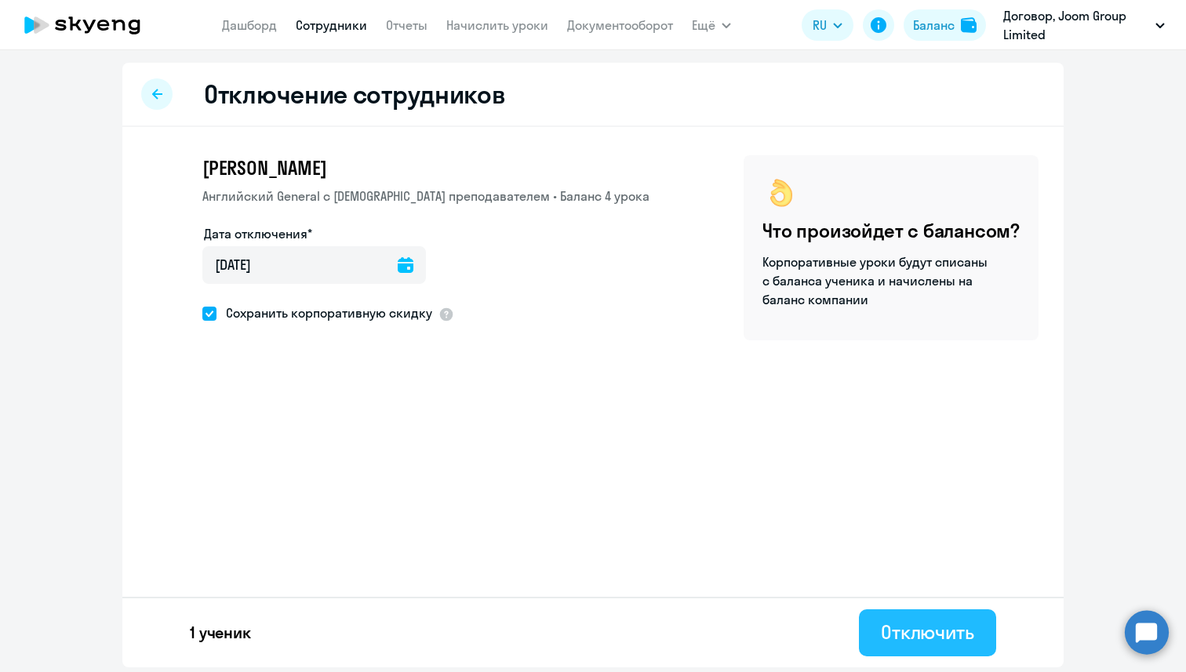
click at [927, 643] on div "Отключить" at bounding box center [927, 632] width 93 height 25
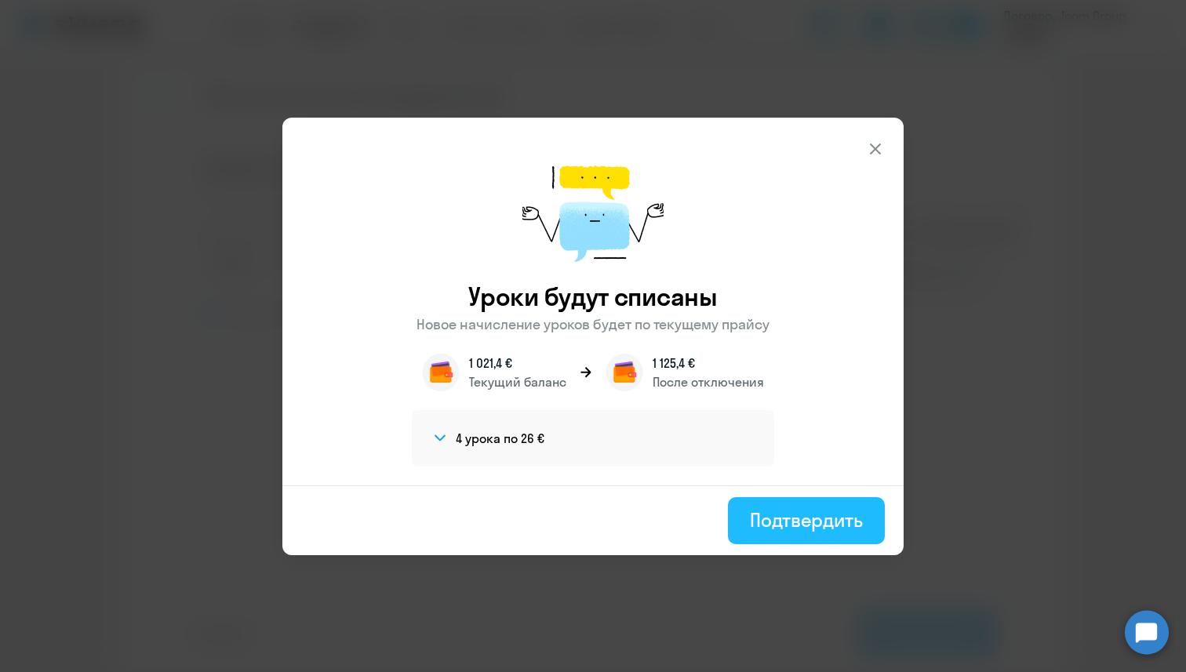
click at [825, 530] on div "Подтвердить" at bounding box center [806, 520] width 113 height 25
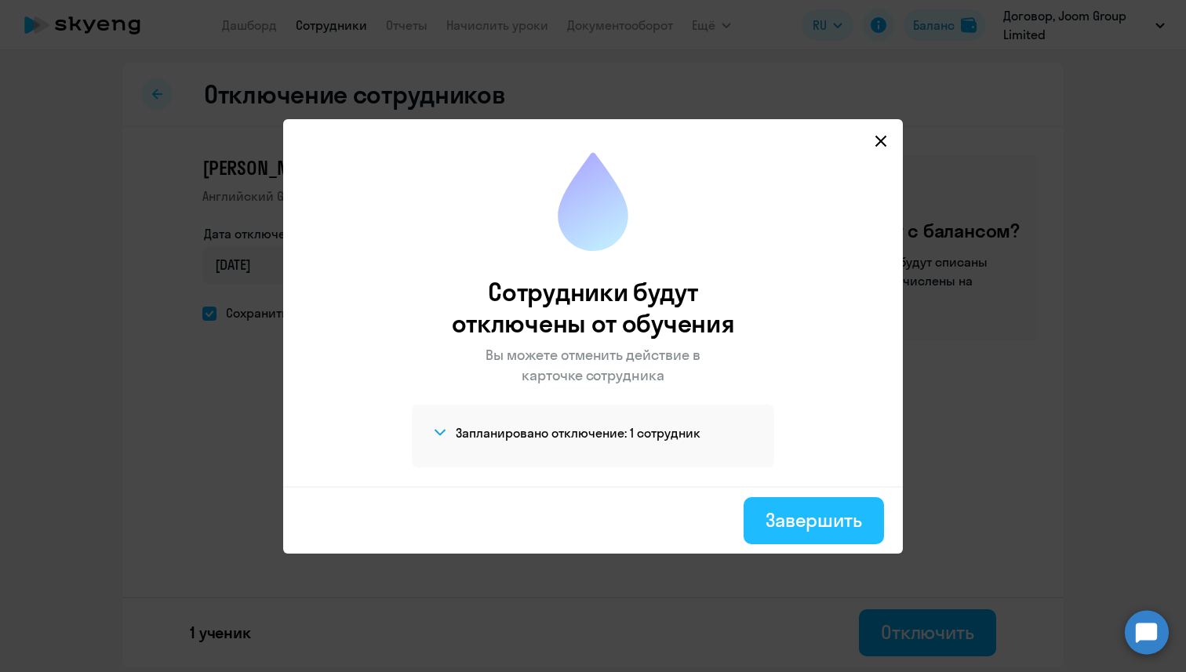
click at [767, 520] on div "Завершить" at bounding box center [814, 520] width 97 height 25
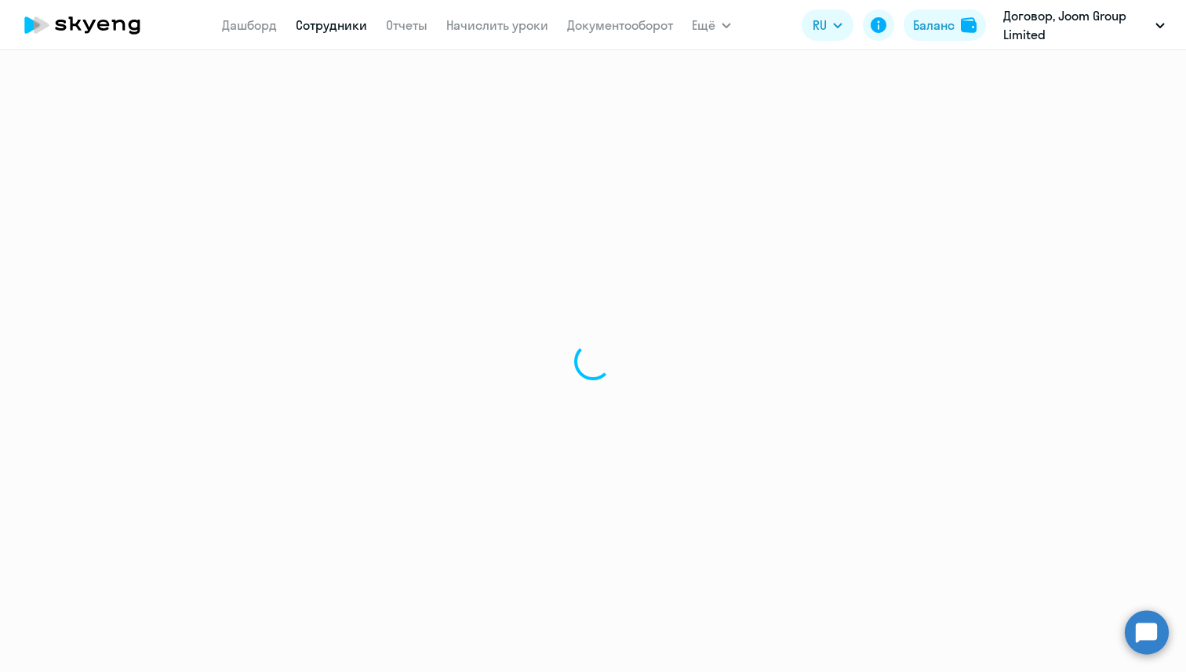
select select "30"
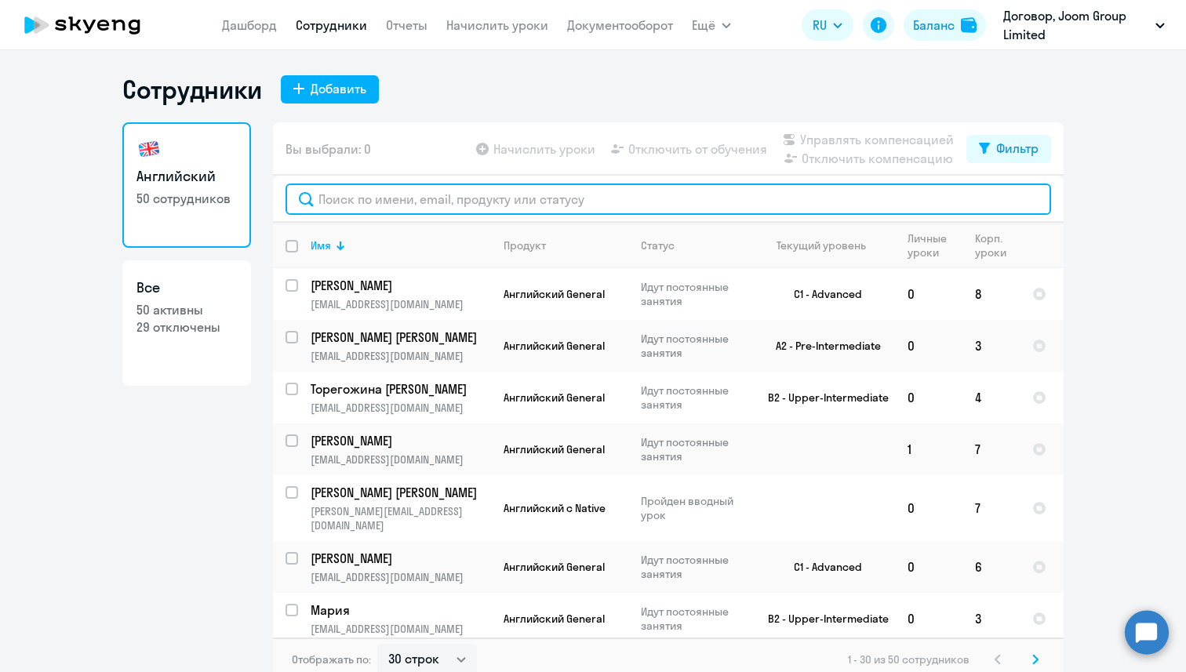
click at [428, 213] on input "text" at bounding box center [669, 199] width 766 height 31
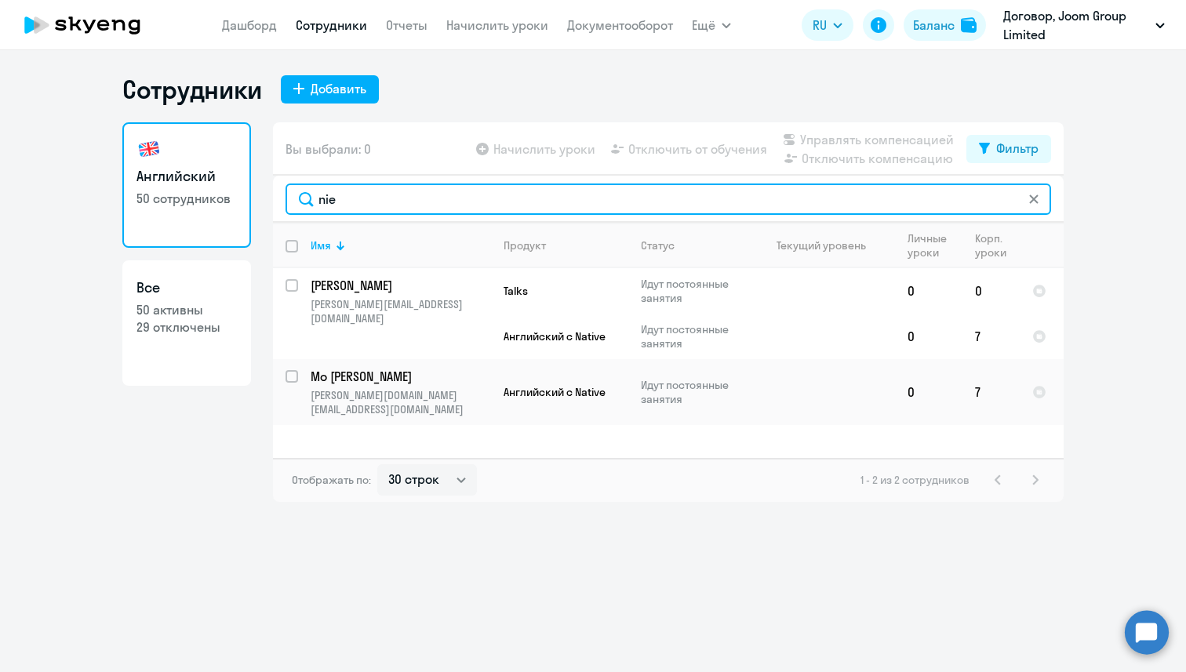
click at [378, 199] on input "nie" at bounding box center [669, 199] width 766 height 31
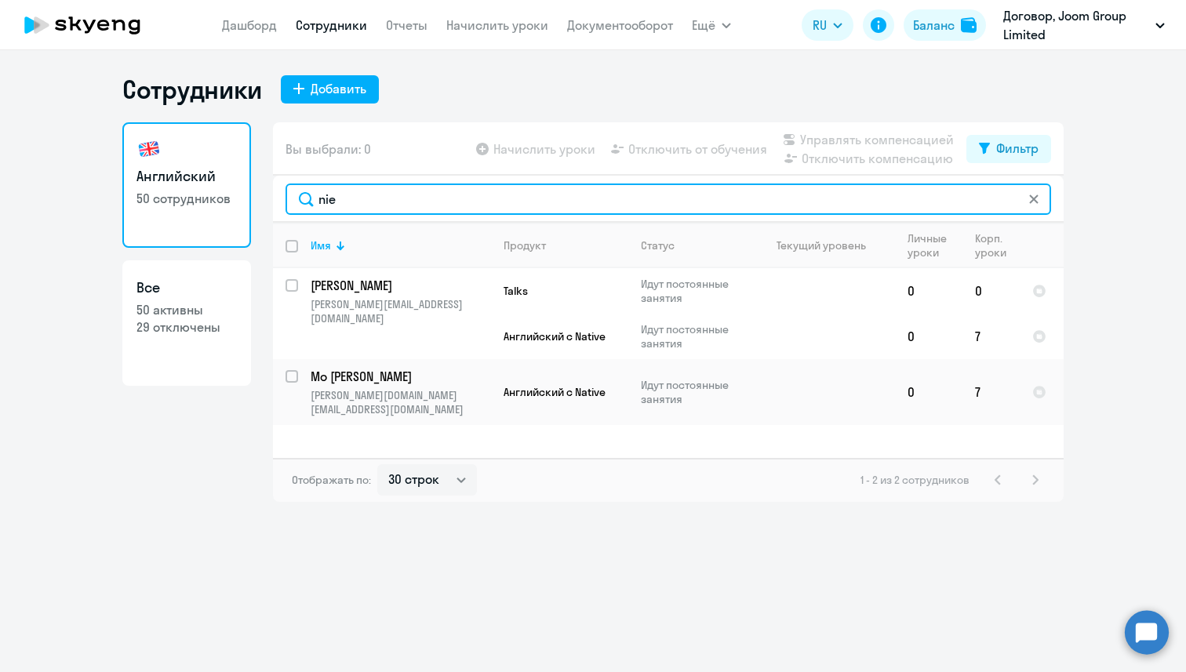
click at [378, 199] on input "nie" at bounding box center [669, 199] width 766 height 31
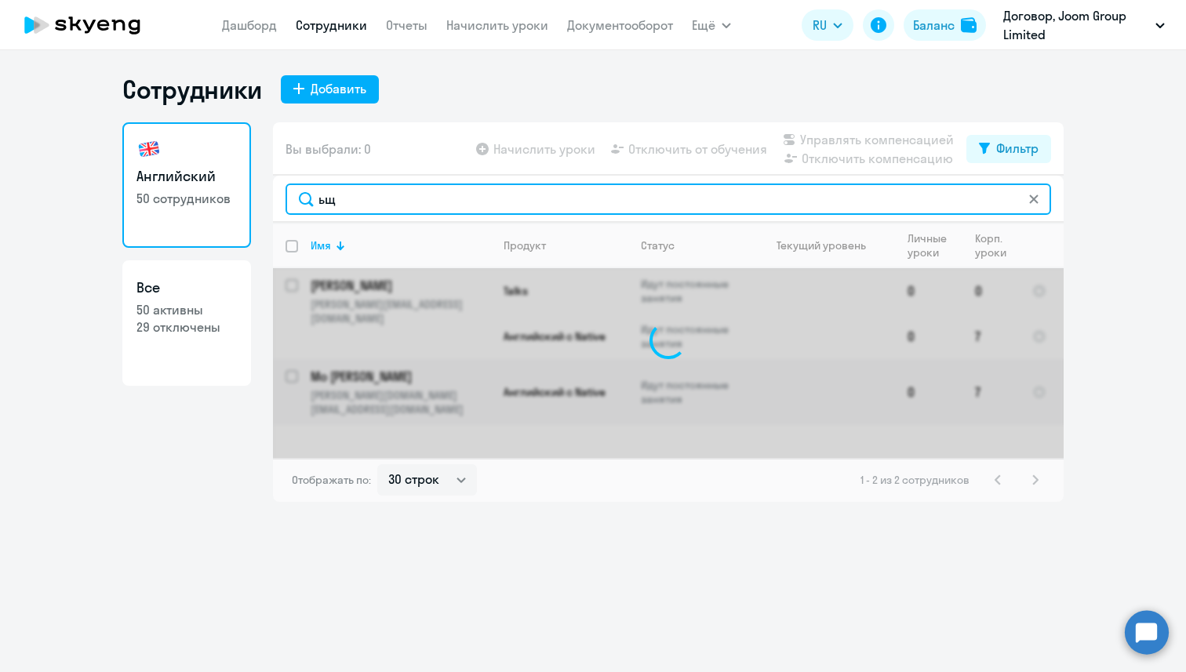
type input "ь"
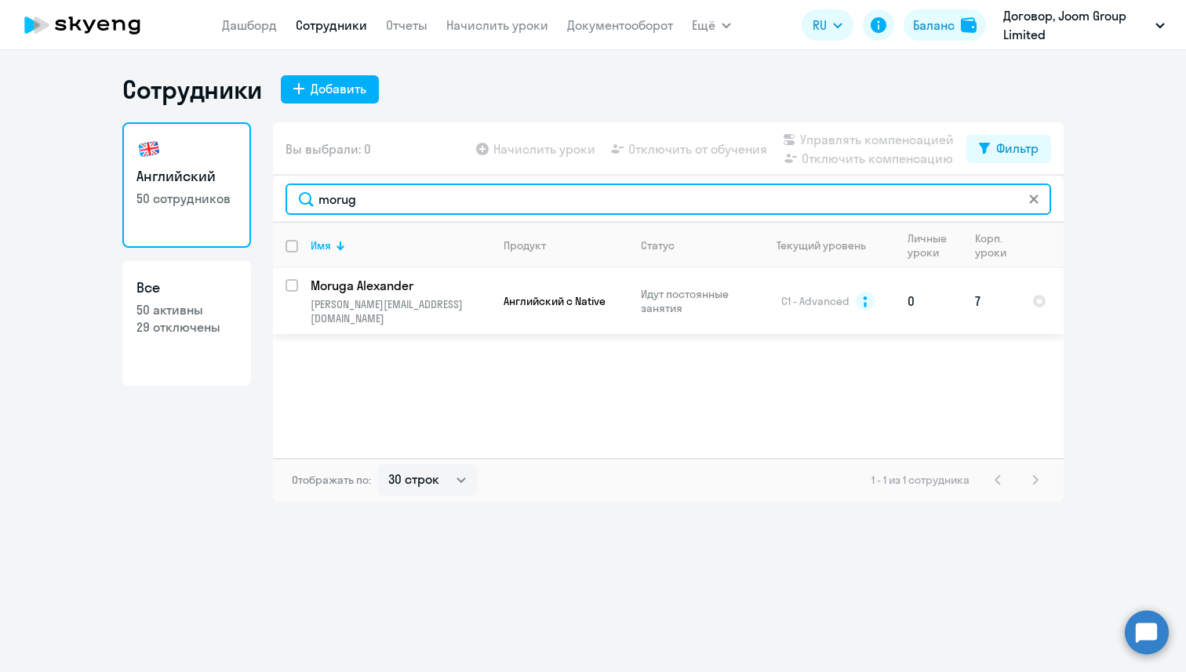
type input "morug"
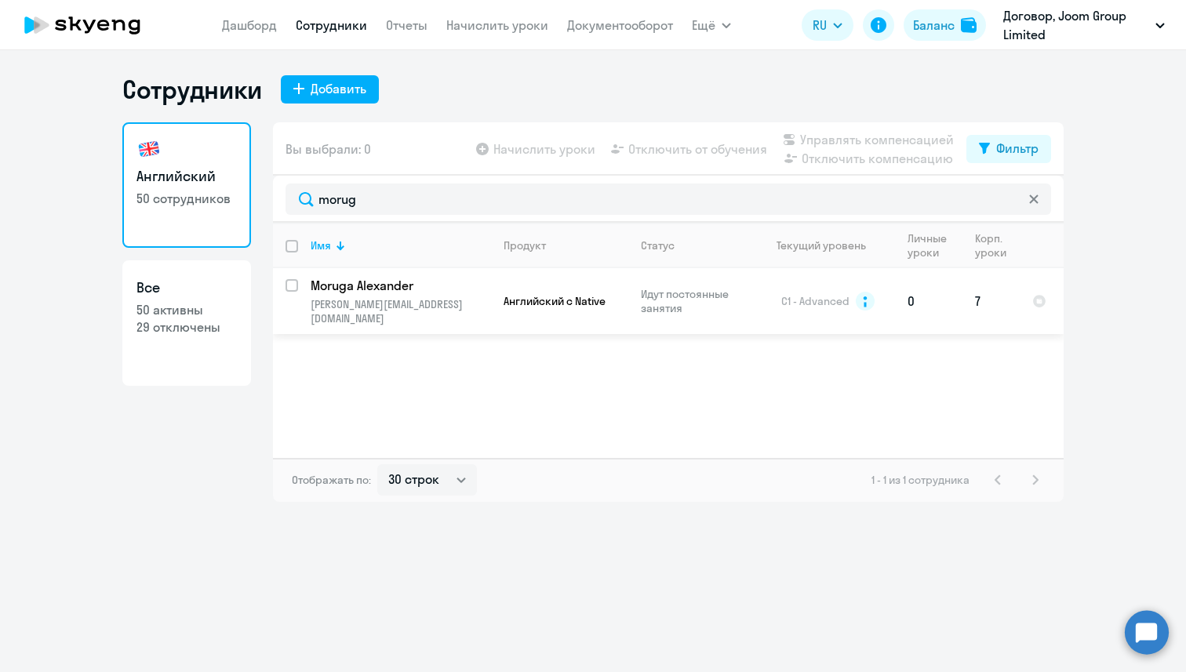
click at [290, 286] on input "select row 3400034" at bounding box center [301, 294] width 31 height 31
checkbox input "true"
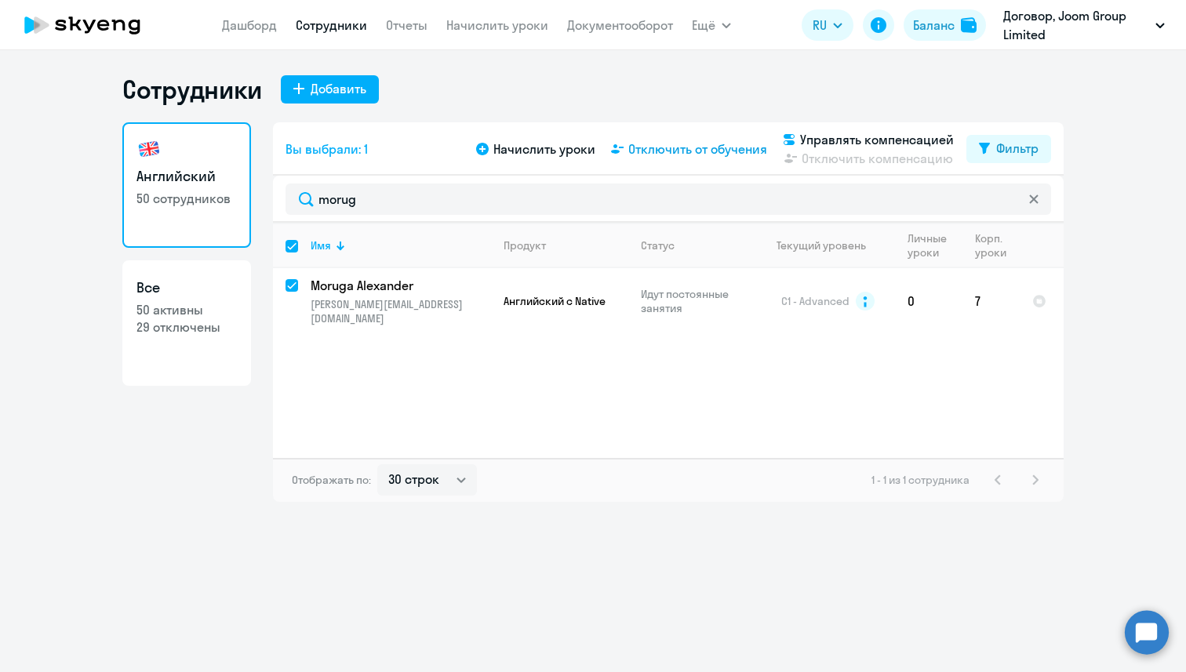
click at [723, 143] on span "Отключить от обучения" at bounding box center [697, 149] width 139 height 19
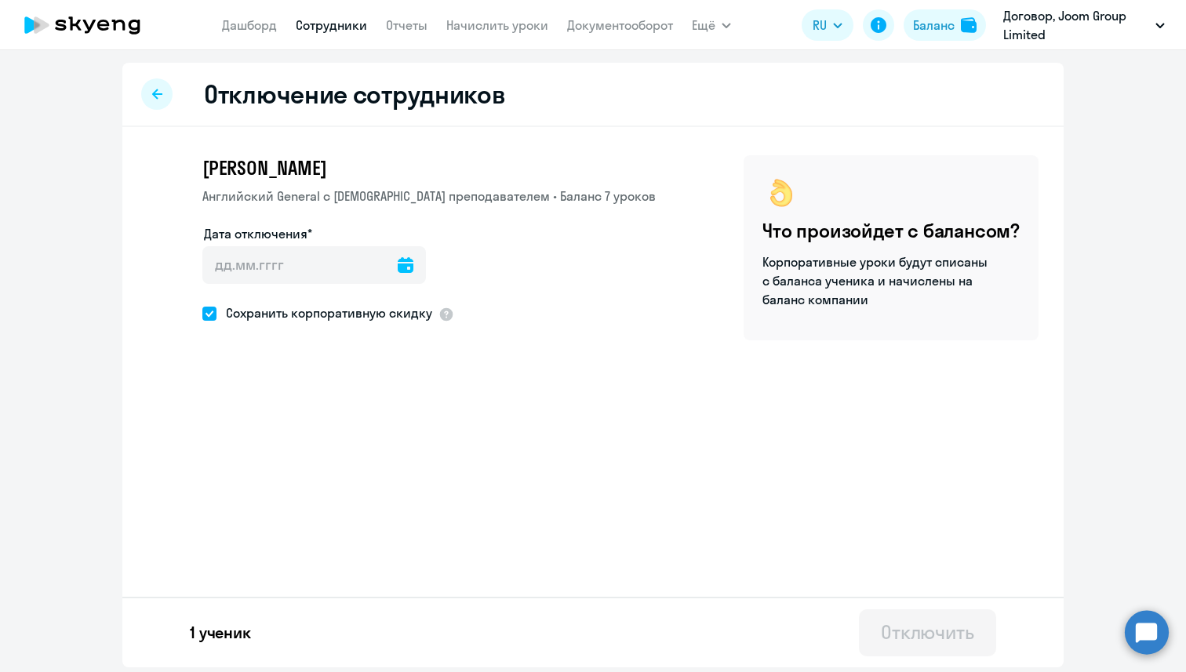
click at [398, 264] on icon at bounding box center [406, 265] width 16 height 16
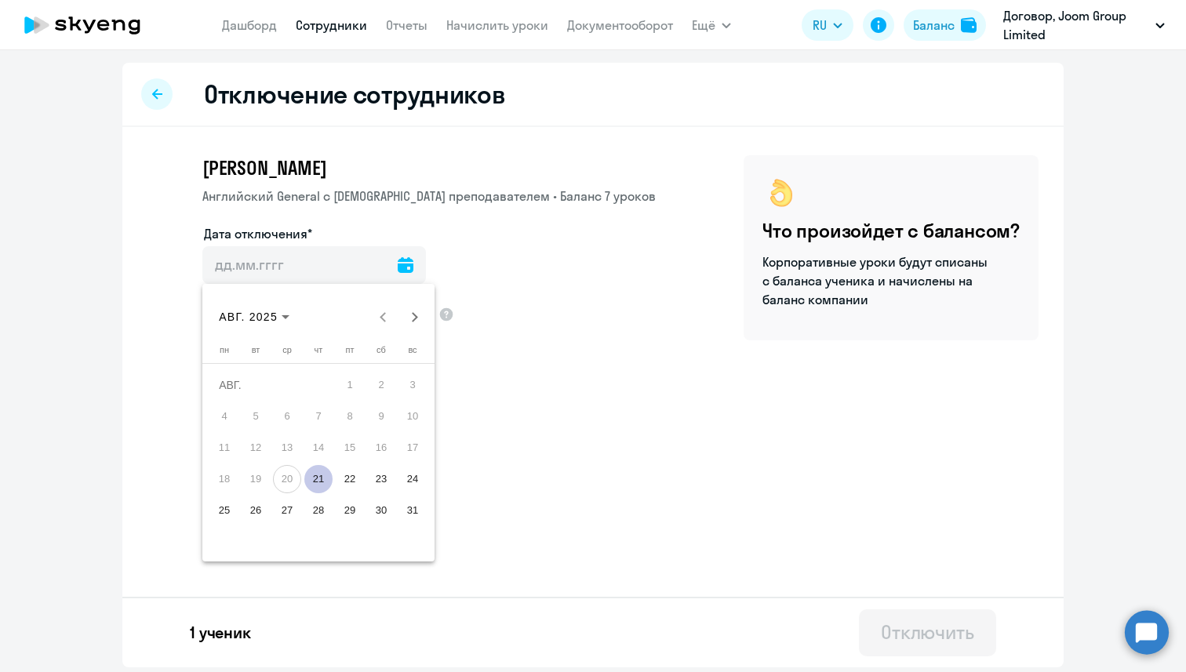
click at [324, 484] on span "21" at bounding box center [318, 479] width 28 height 28
type input "[DATE]"
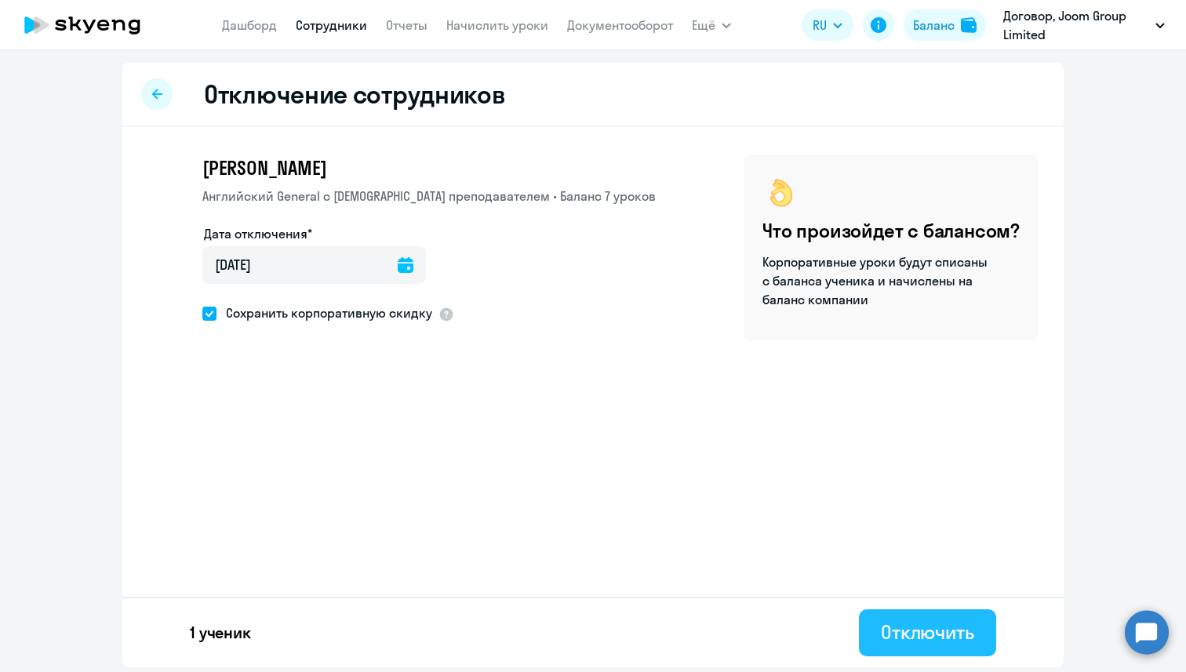
click at [905, 643] on div "Отключить" at bounding box center [927, 632] width 93 height 25
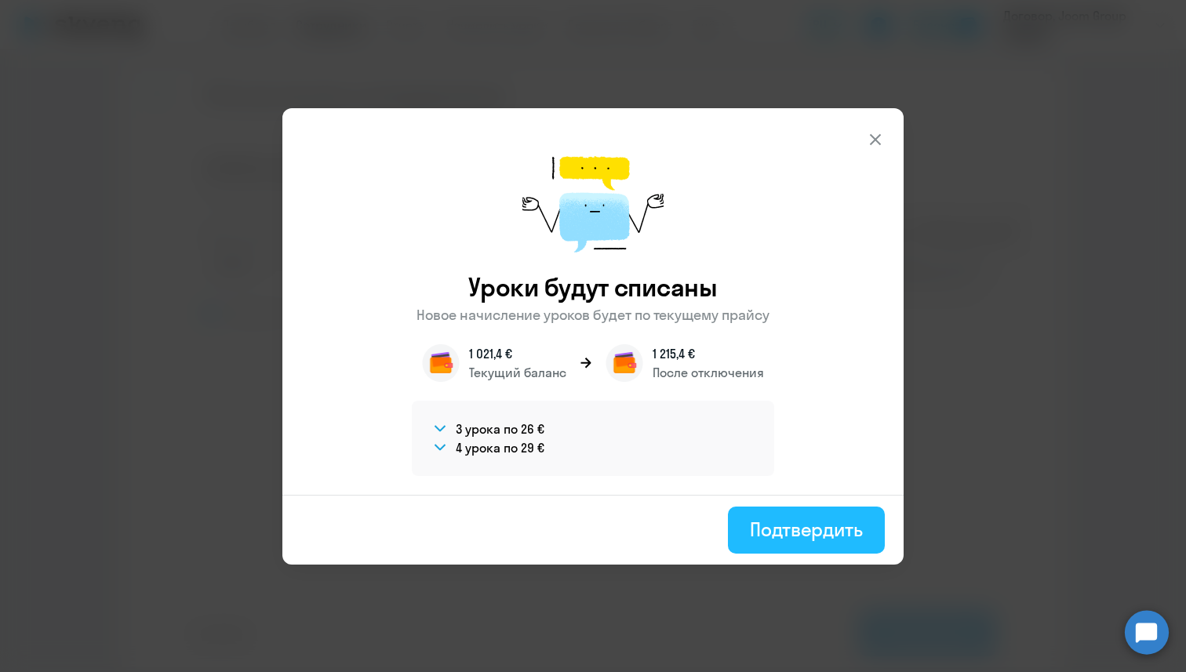
click at [795, 532] on div "Подтвердить" at bounding box center [806, 529] width 113 height 25
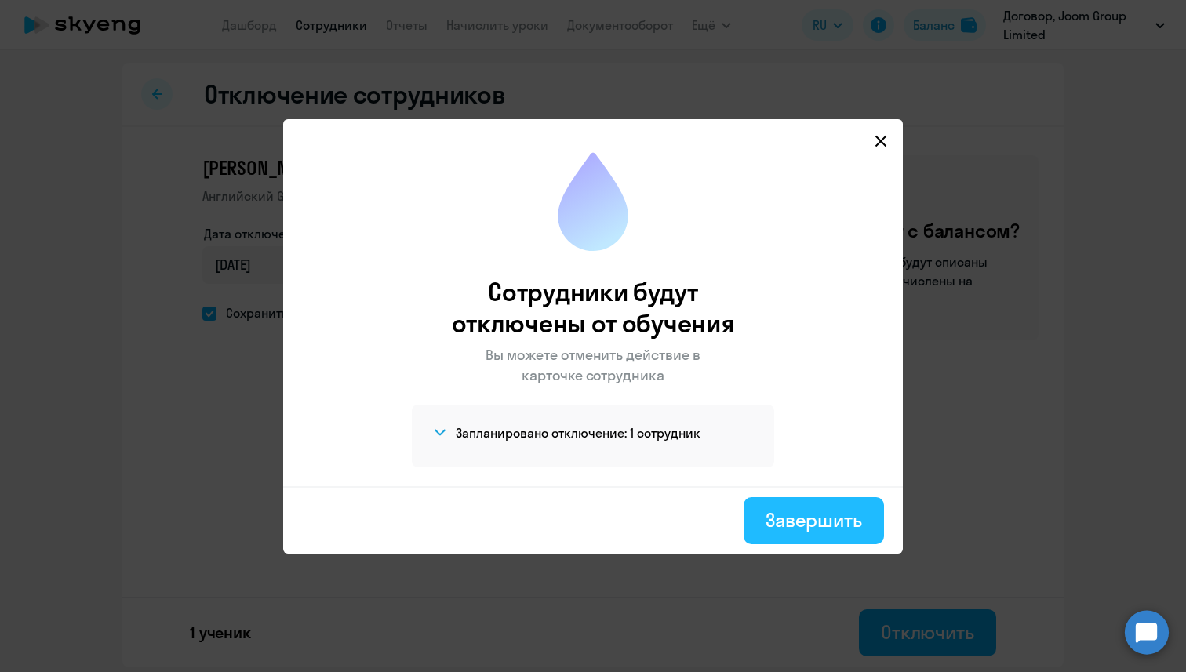
click at [752, 512] on button "Завершить" at bounding box center [814, 520] width 140 height 47
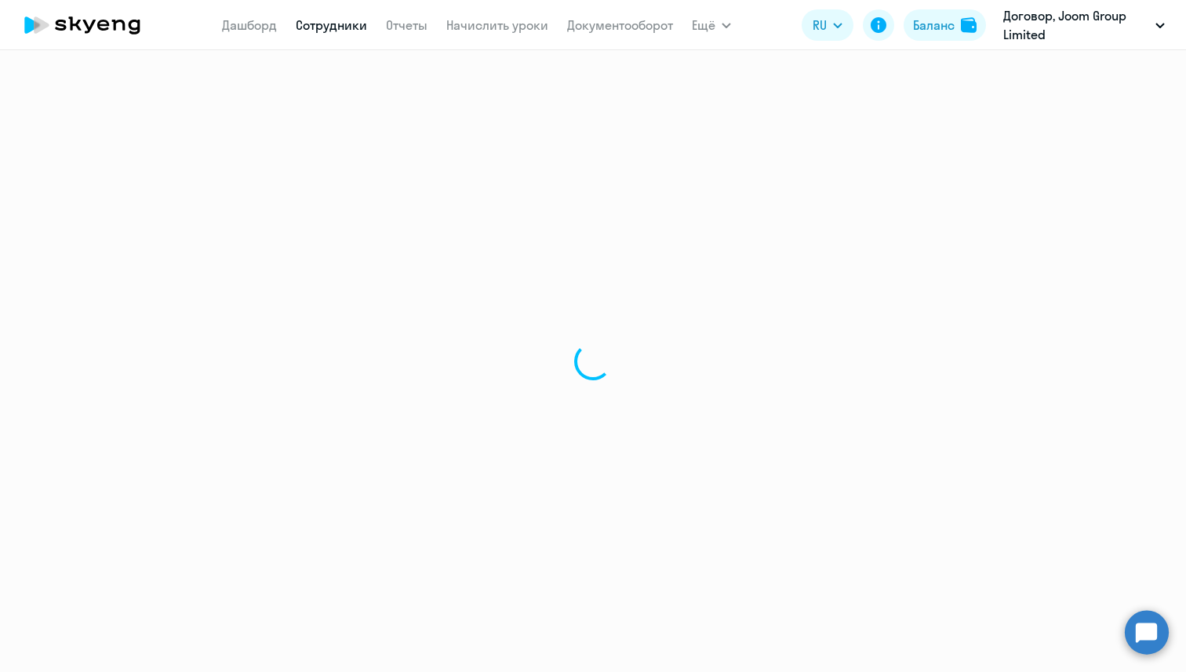
select select "30"
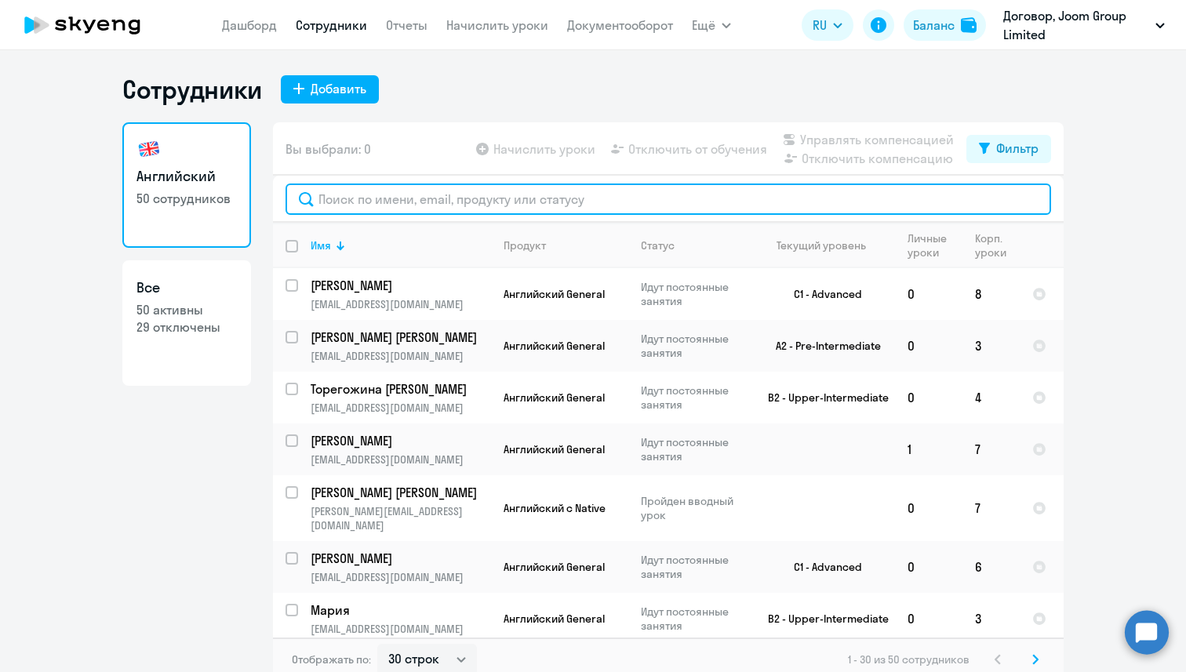
click at [375, 196] on input "text" at bounding box center [669, 199] width 766 height 31
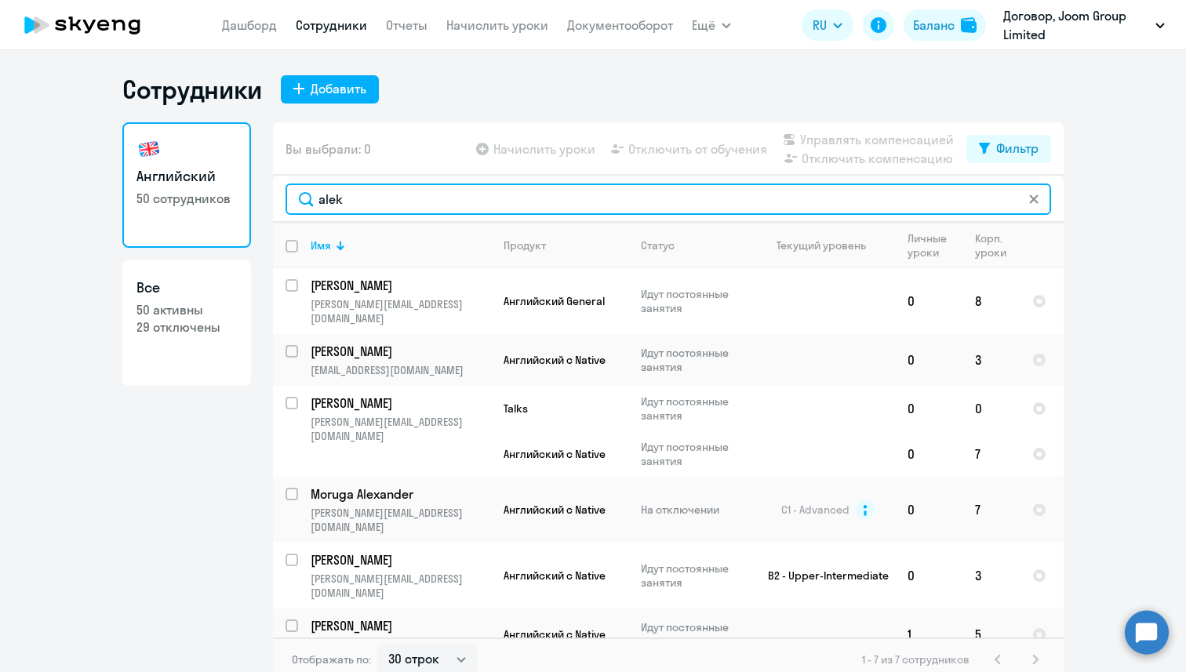
type input "aleks"
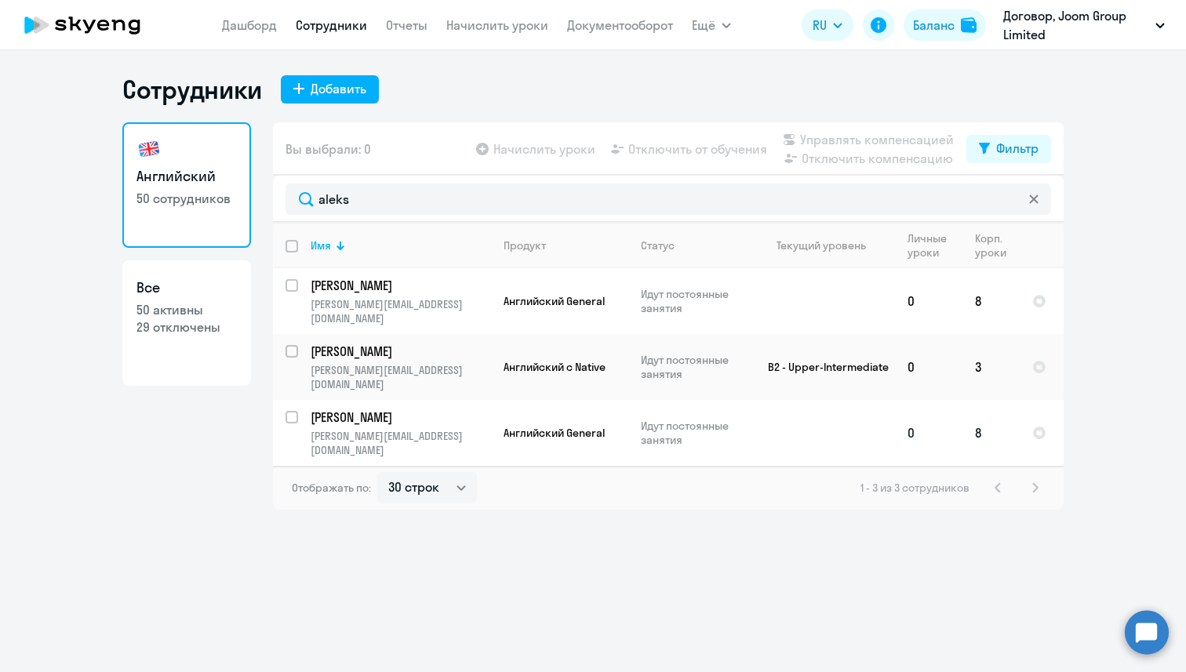
click at [400, 409] on p "[PERSON_NAME]" at bounding box center [399, 417] width 177 height 17
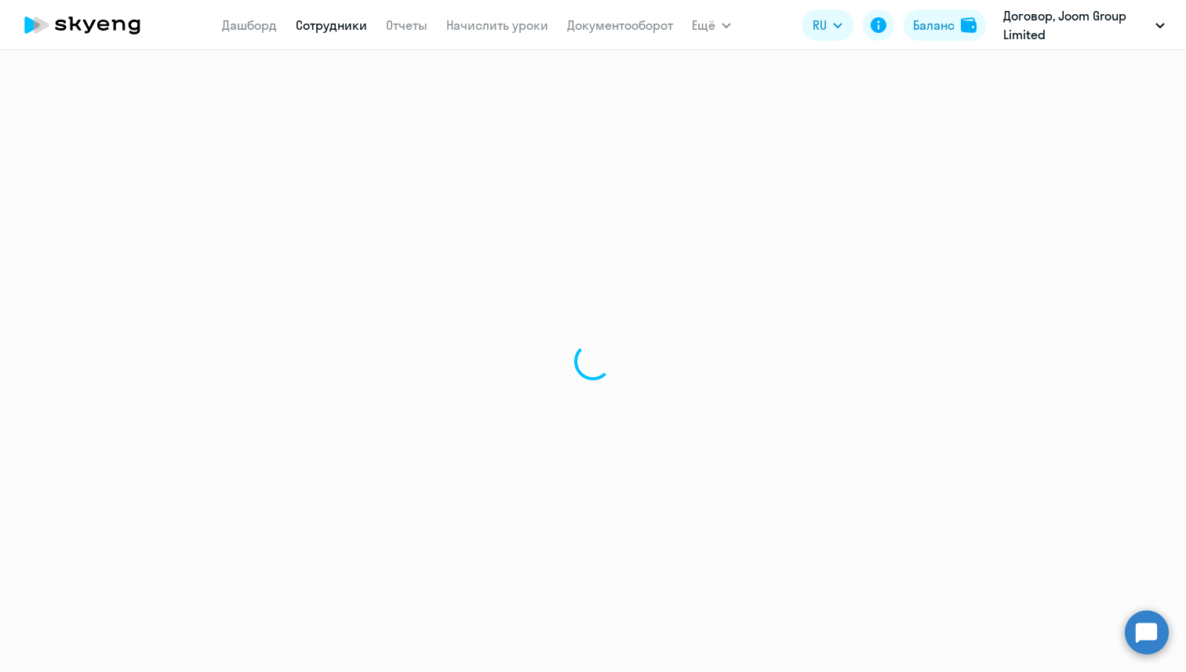
select select "english"
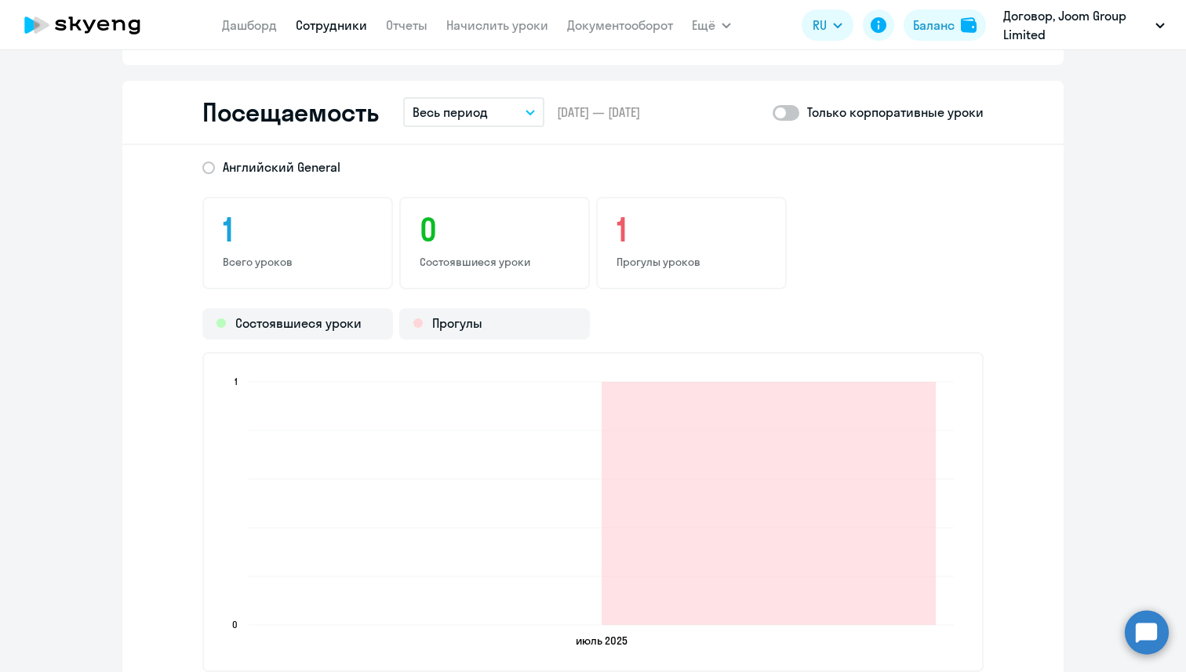
scroll to position [1623, 0]
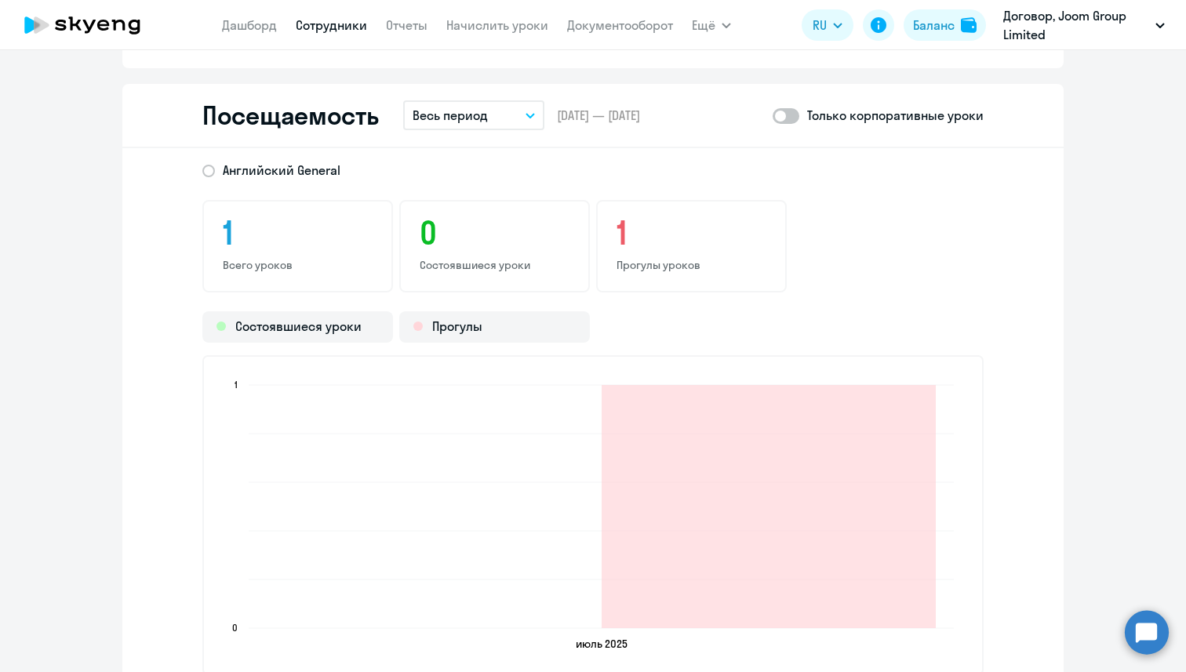
click at [470, 120] on p "Весь период" at bounding box center [450, 115] width 75 height 19
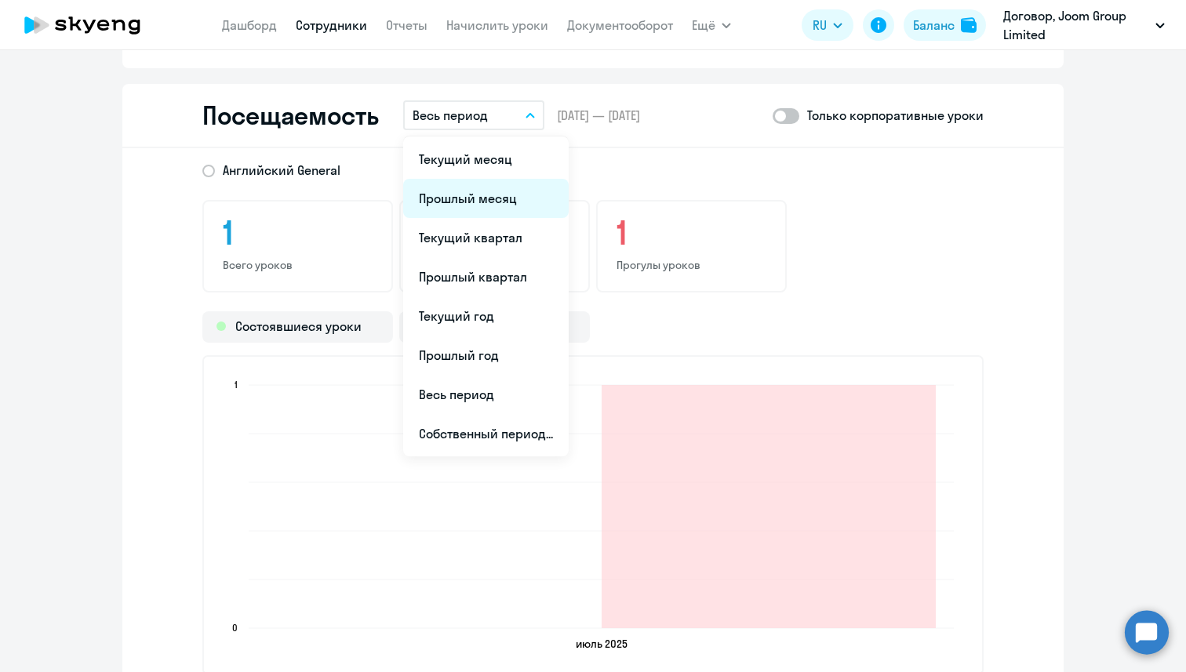
click at [506, 191] on li "Прошлый месяц" at bounding box center [486, 198] width 166 height 39
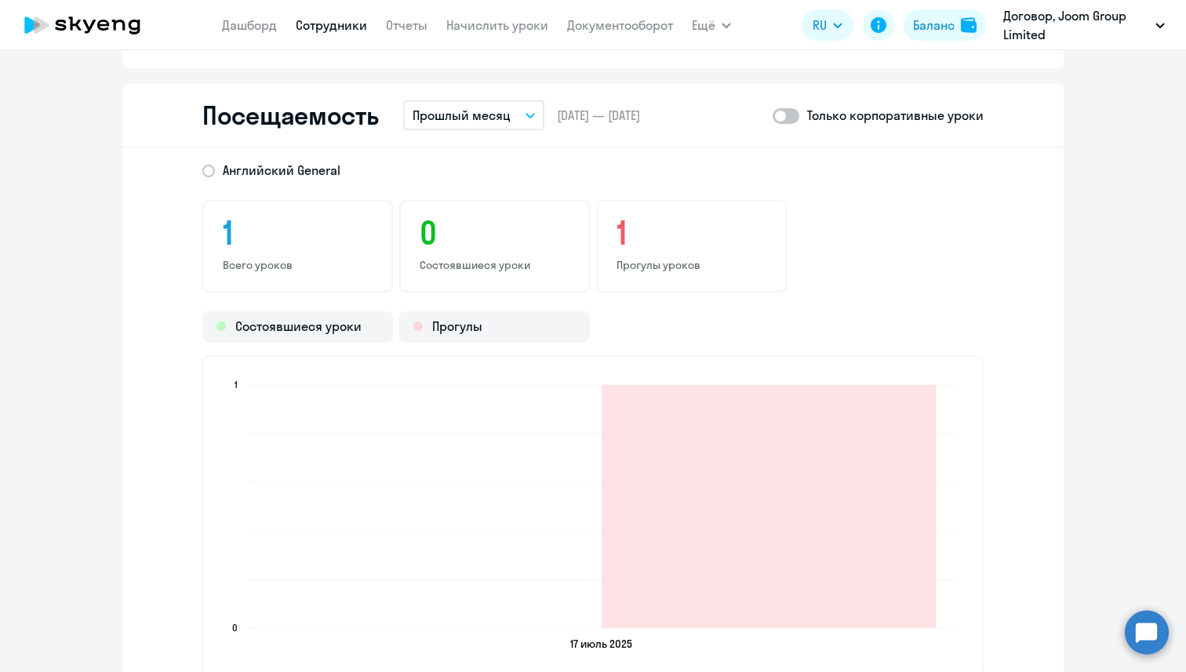
click at [323, 22] on link "Сотрудники" at bounding box center [331, 25] width 71 height 16
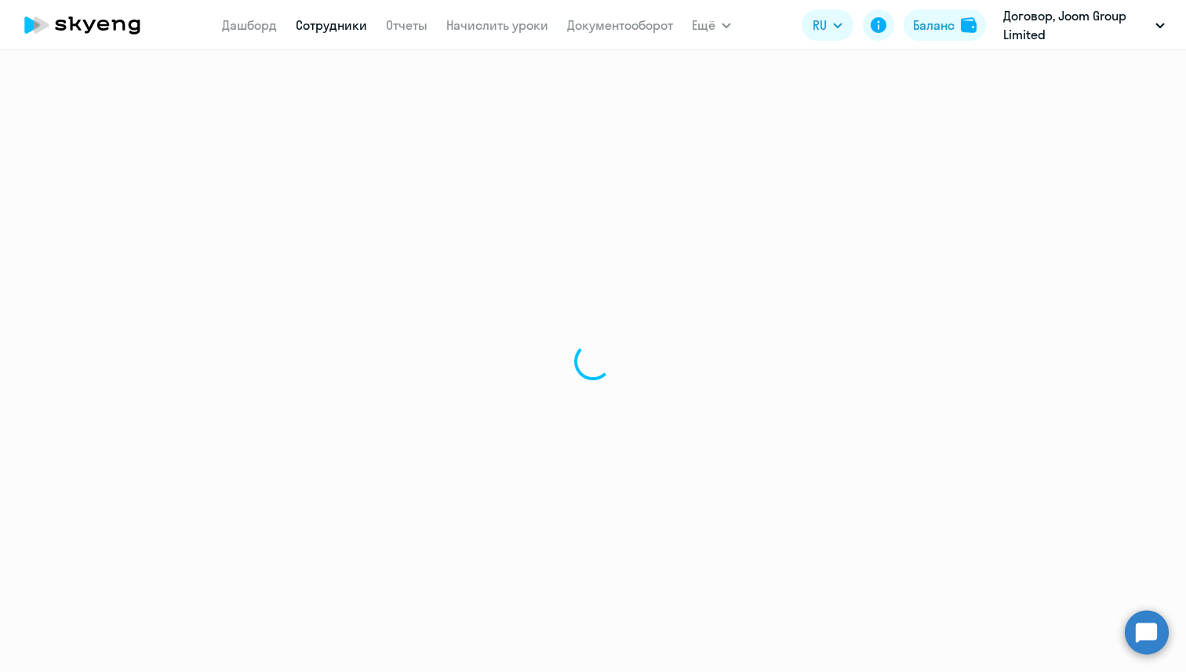
select select "30"
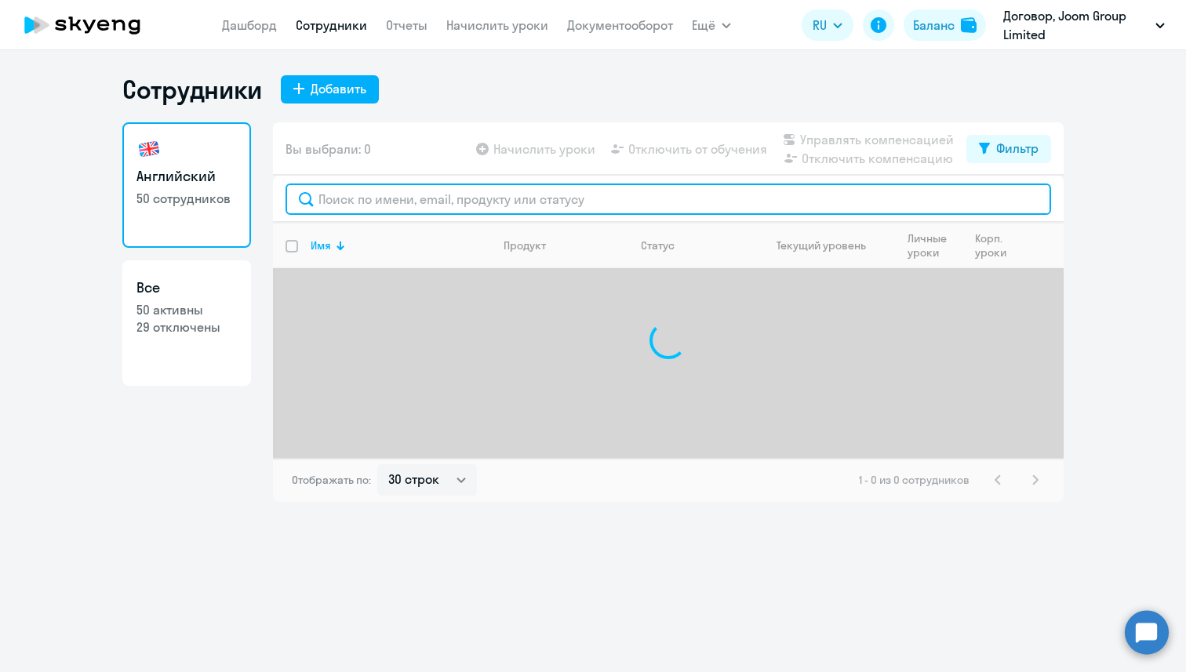
click at [343, 205] on input "text" at bounding box center [669, 199] width 766 height 31
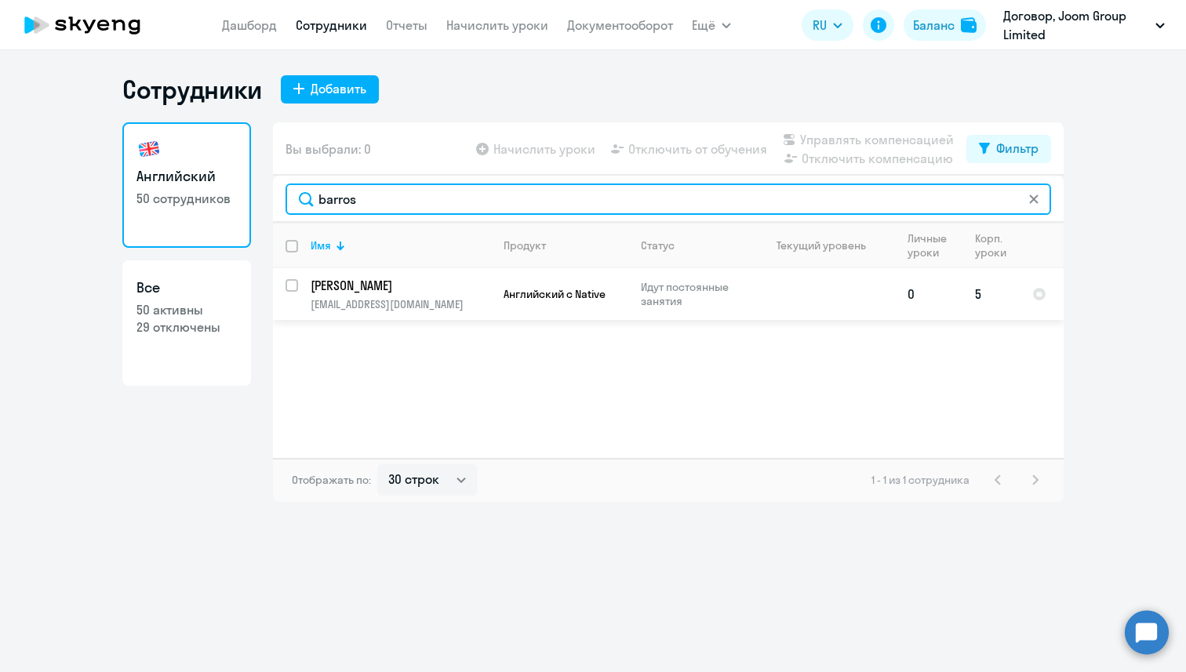
type input "barros"
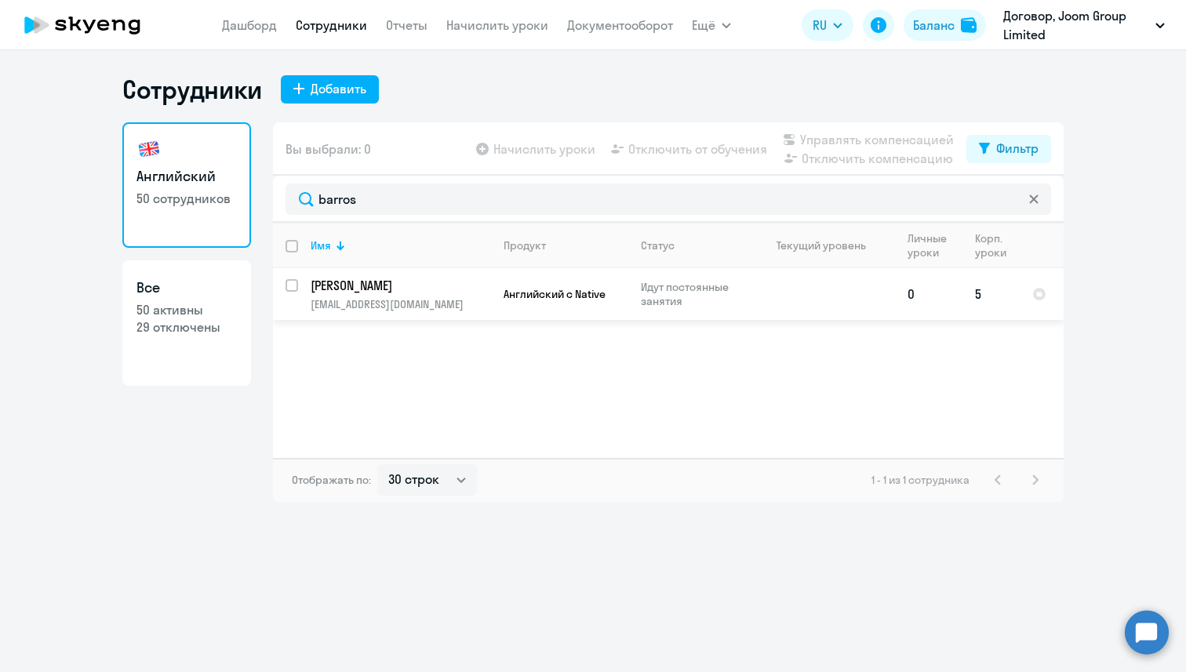
click at [291, 282] on input "select row 41020846" at bounding box center [301, 294] width 31 height 31
checkbox input "true"
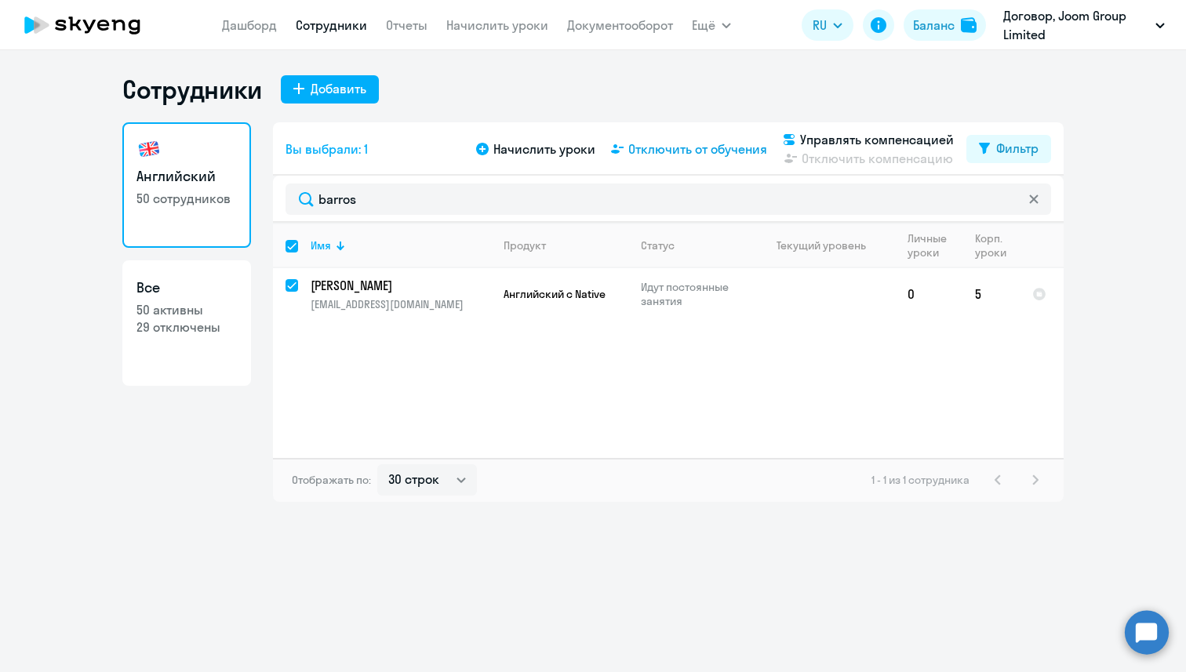
click at [698, 153] on span "Отключить от обучения" at bounding box center [697, 149] width 139 height 19
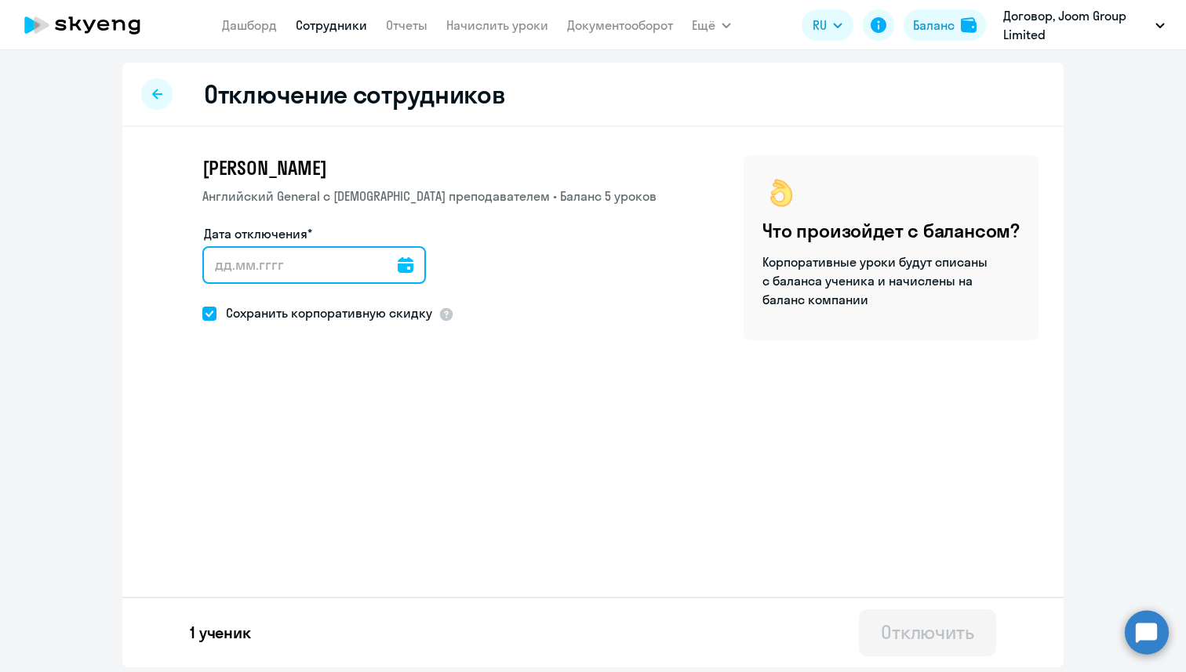
click at [377, 268] on input "Дата отключения*" at bounding box center [314, 265] width 224 height 38
click at [398, 264] on icon at bounding box center [406, 265] width 16 height 16
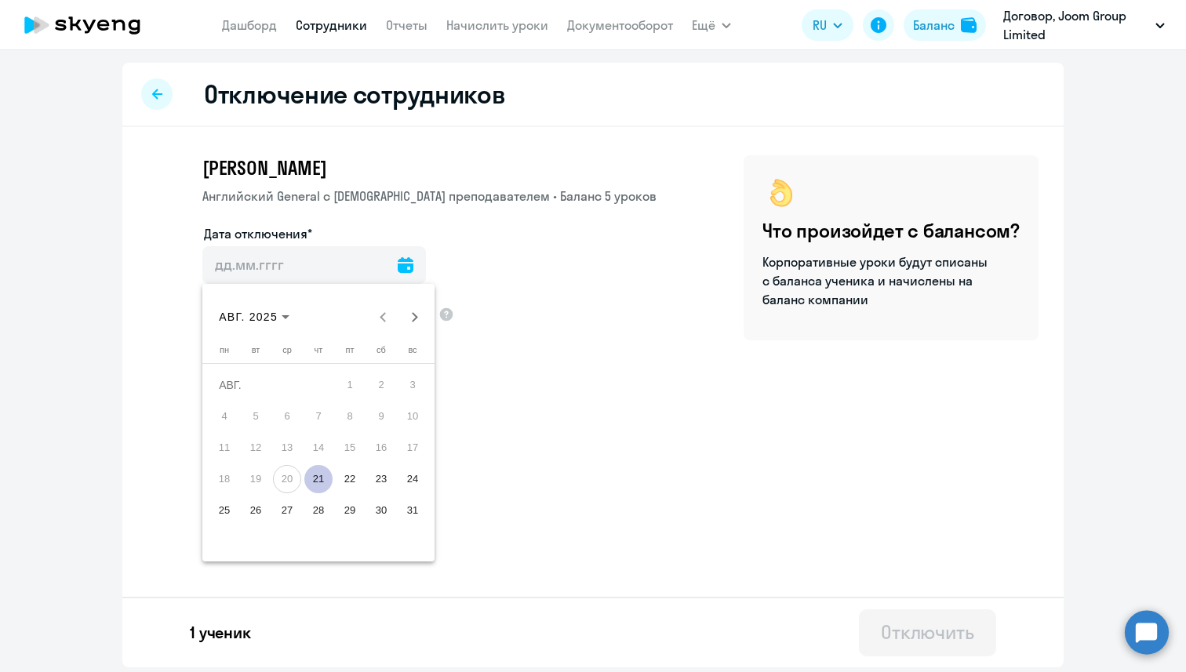
click at [319, 474] on span "21" at bounding box center [318, 479] width 28 height 28
type input "[DATE]"
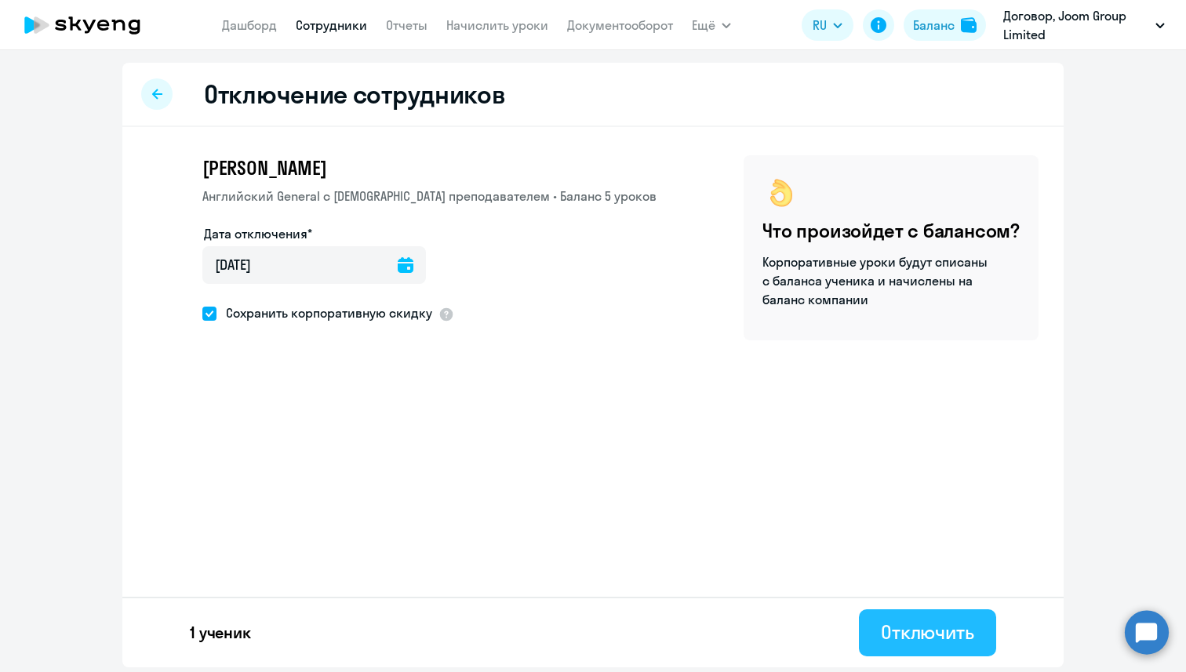
click at [944, 643] on div "Отключить" at bounding box center [927, 632] width 93 height 25
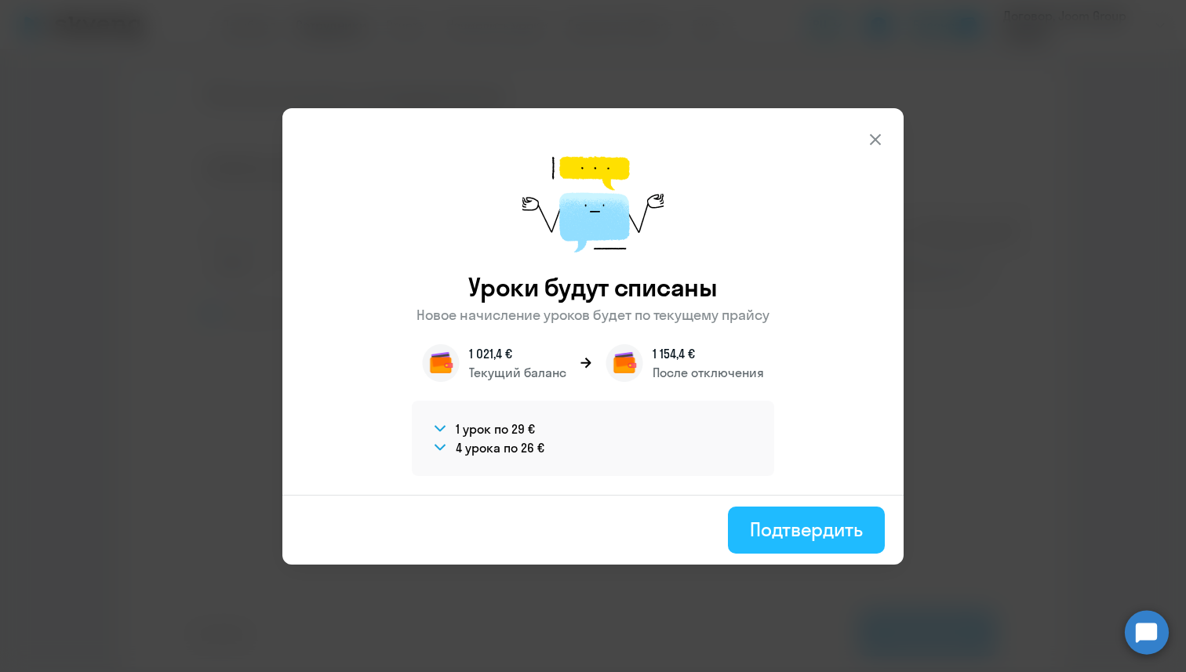
click at [779, 529] on div "Подтвердить" at bounding box center [806, 529] width 113 height 25
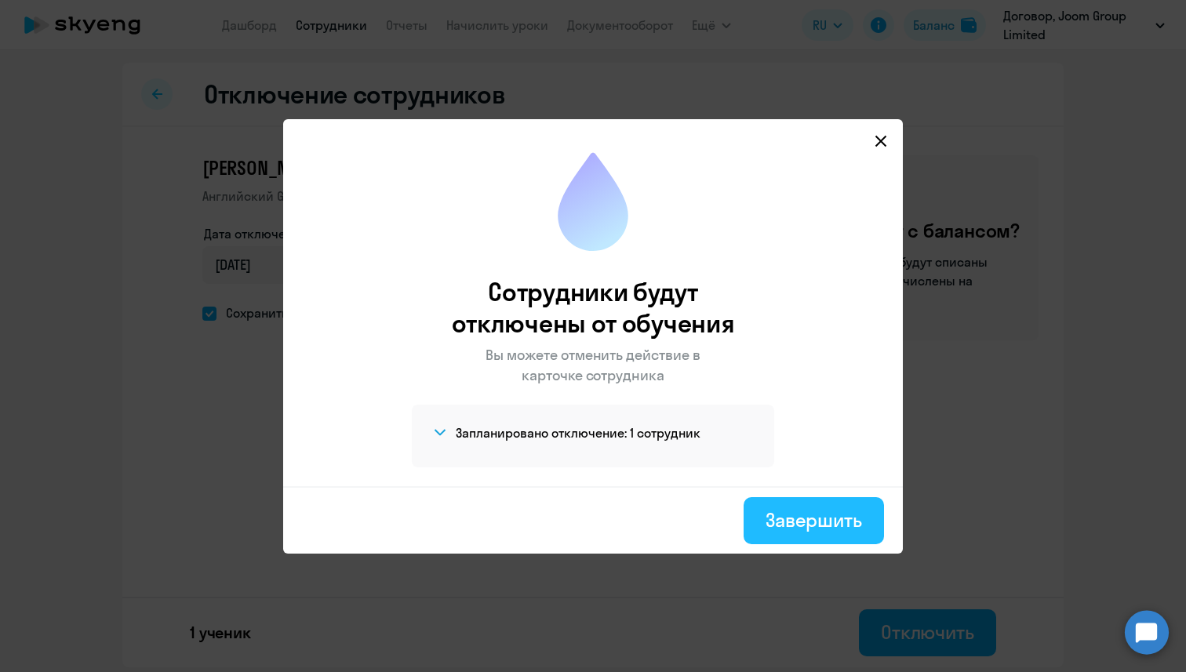
click at [773, 526] on div "Завершить" at bounding box center [814, 520] width 97 height 25
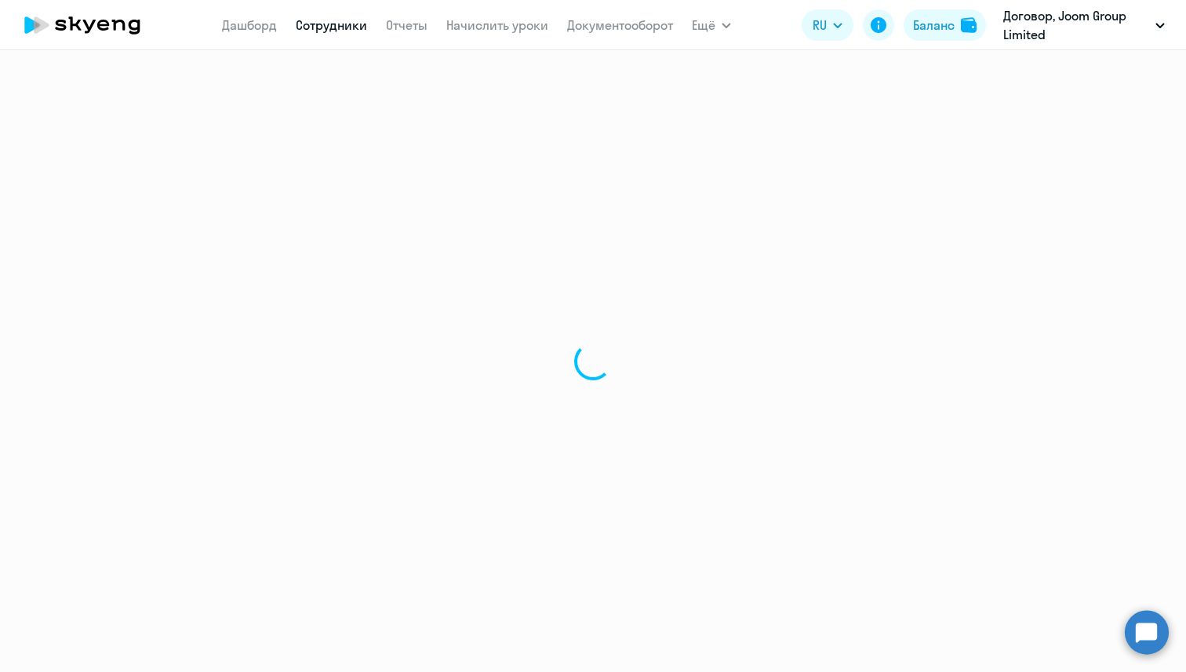
select select "30"
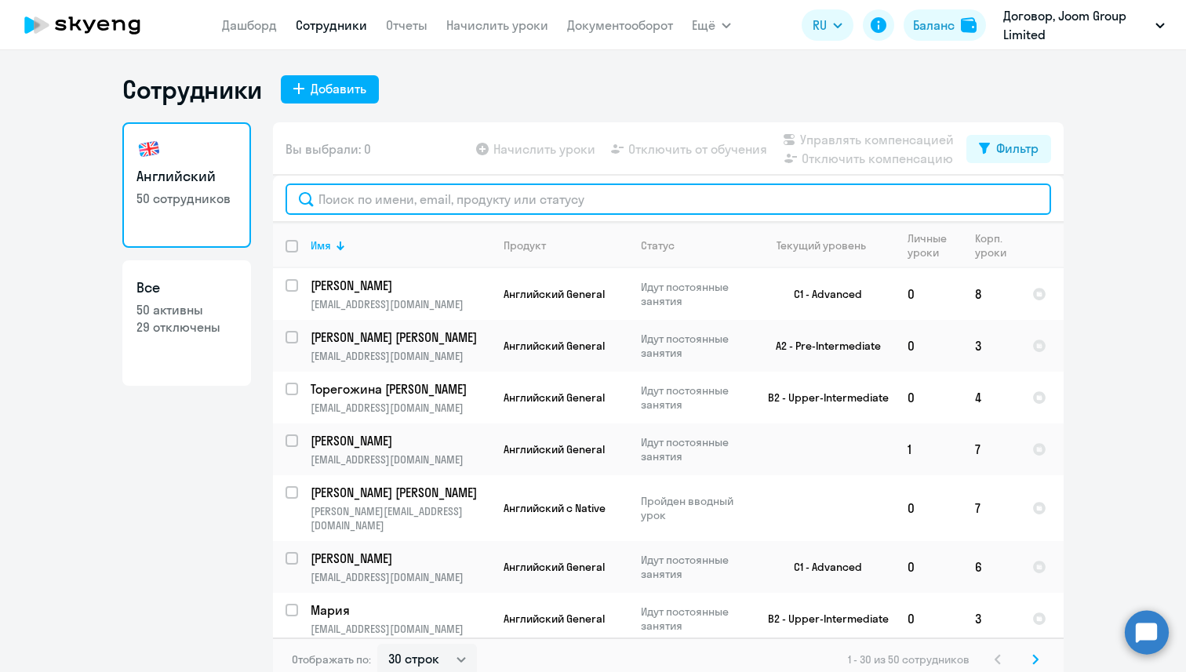
click at [428, 195] on input "text" at bounding box center [669, 199] width 766 height 31
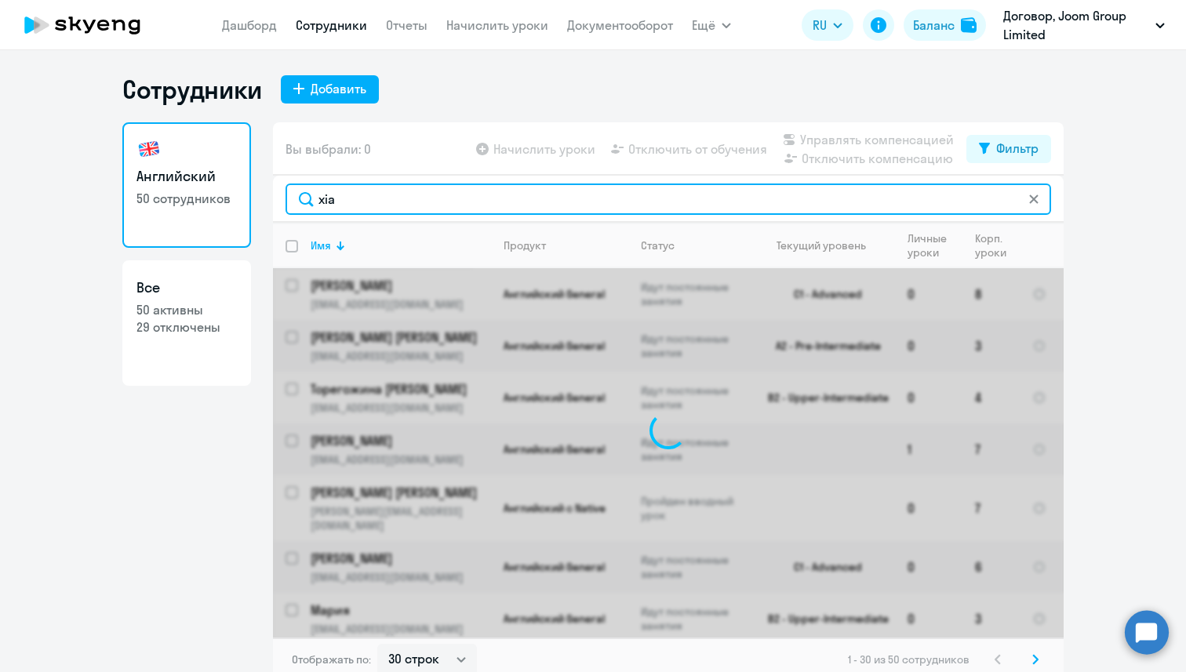
type input "[PERSON_NAME]"
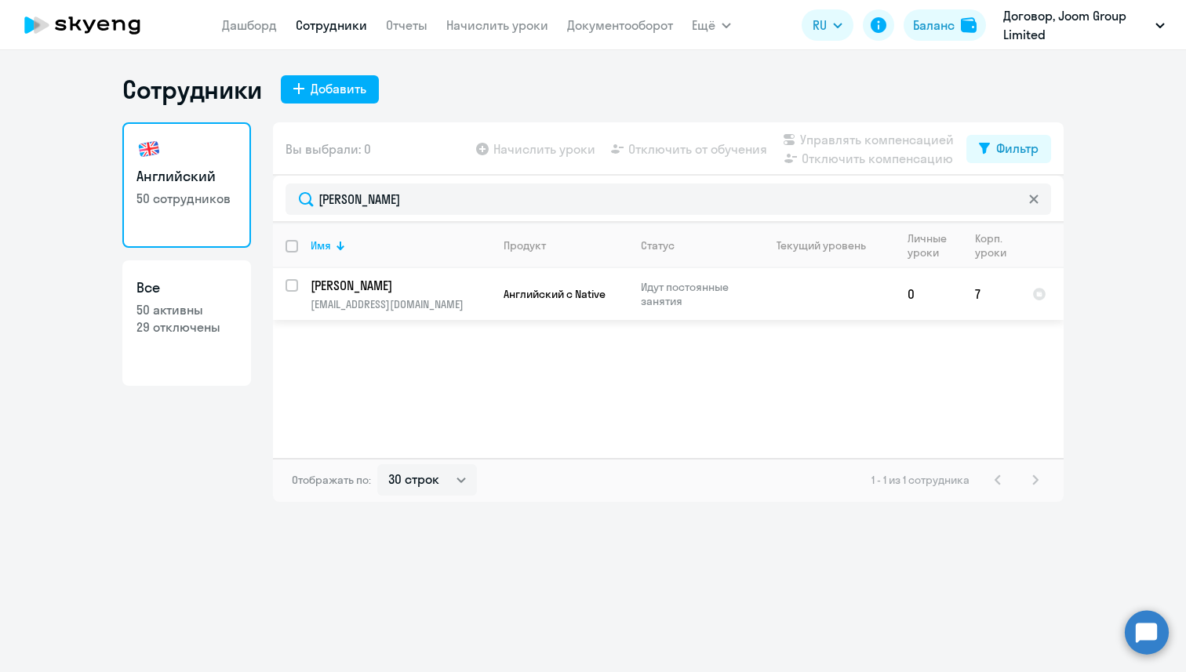
click at [408, 297] on p "[EMAIL_ADDRESS][DOMAIN_NAME]" at bounding box center [401, 304] width 180 height 14
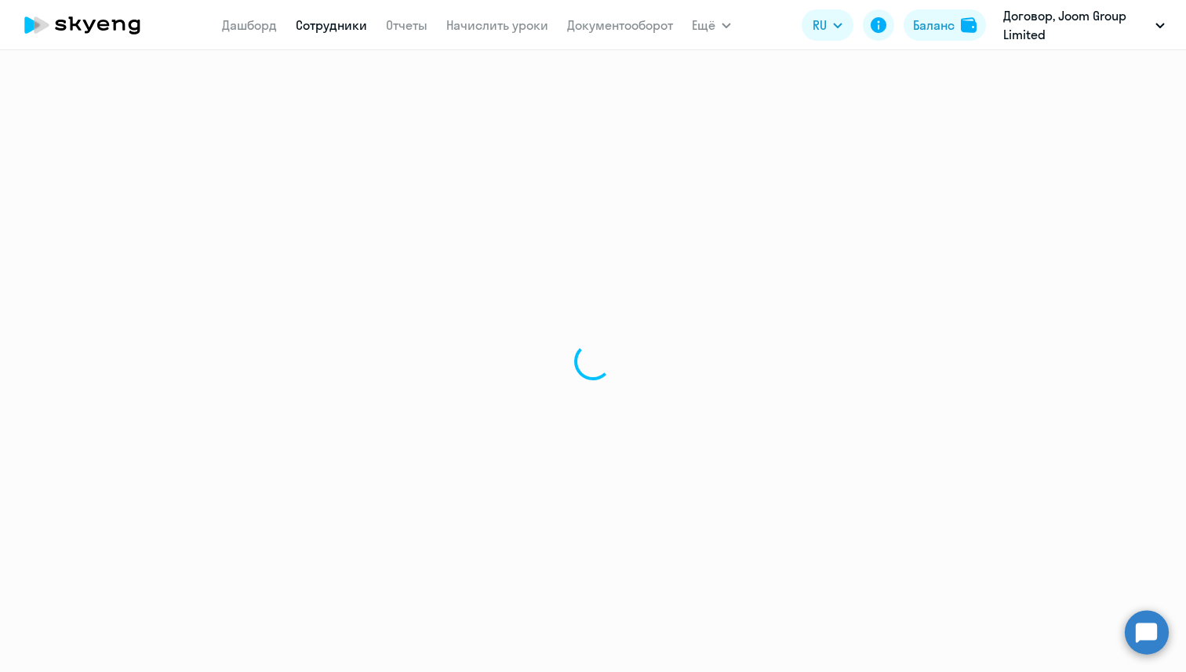
select select "english"
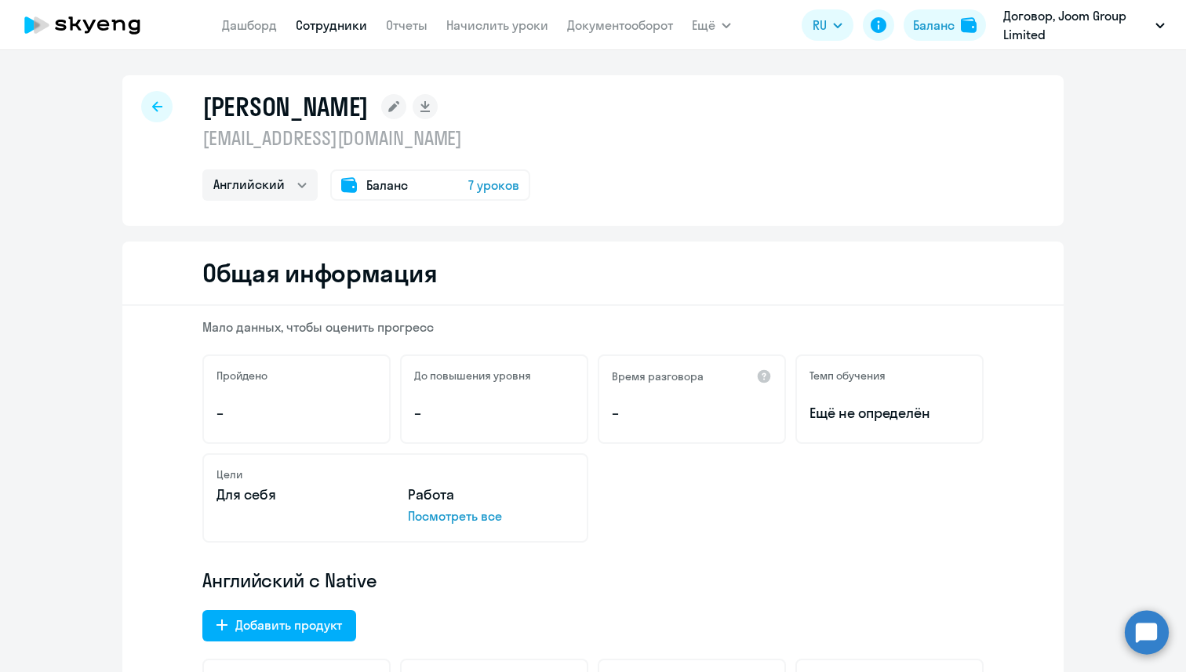
click at [159, 104] on icon at bounding box center [157, 106] width 10 height 11
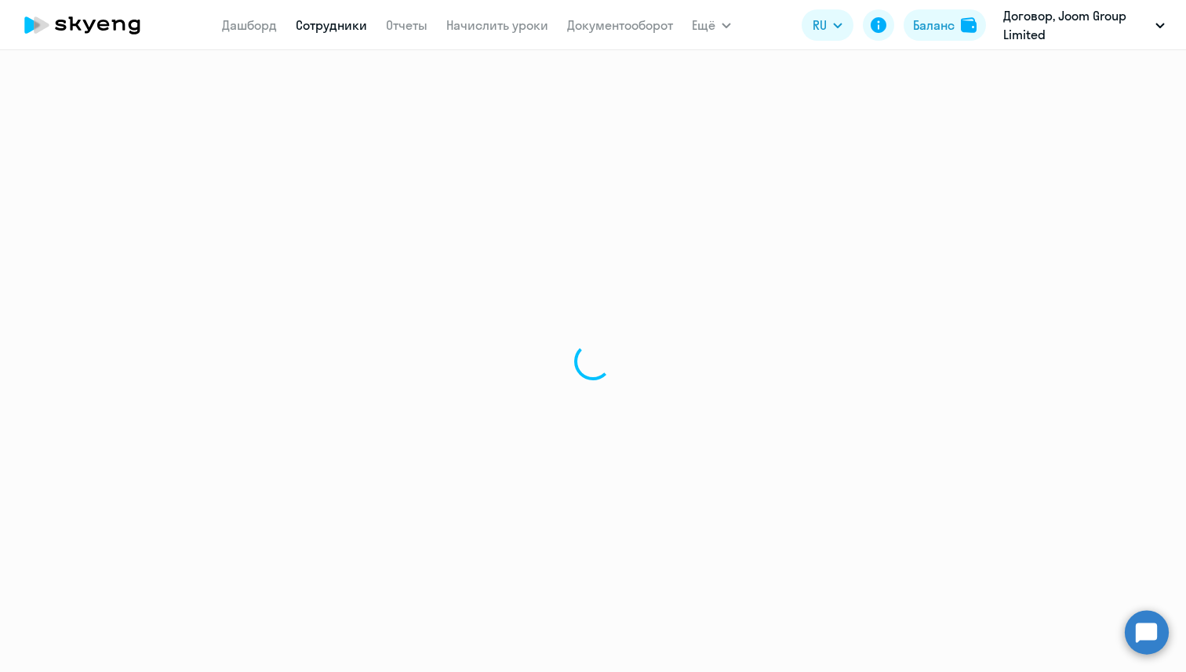
select select "30"
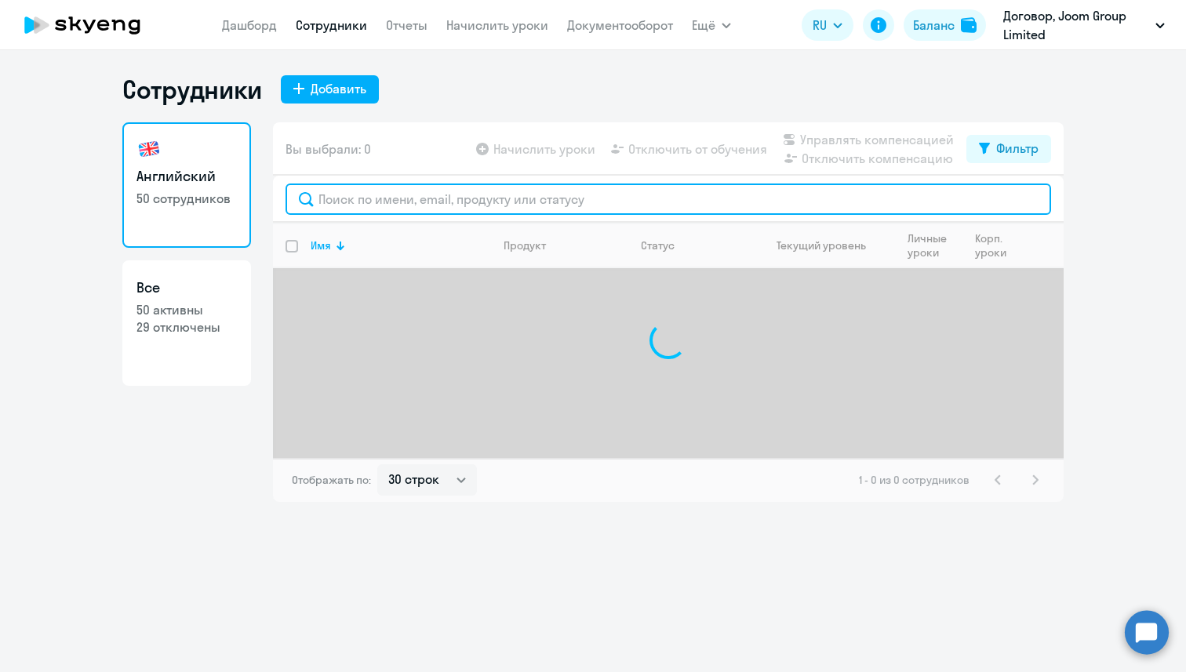
click at [367, 199] on input "text" at bounding box center [669, 199] width 766 height 31
type input "ь"
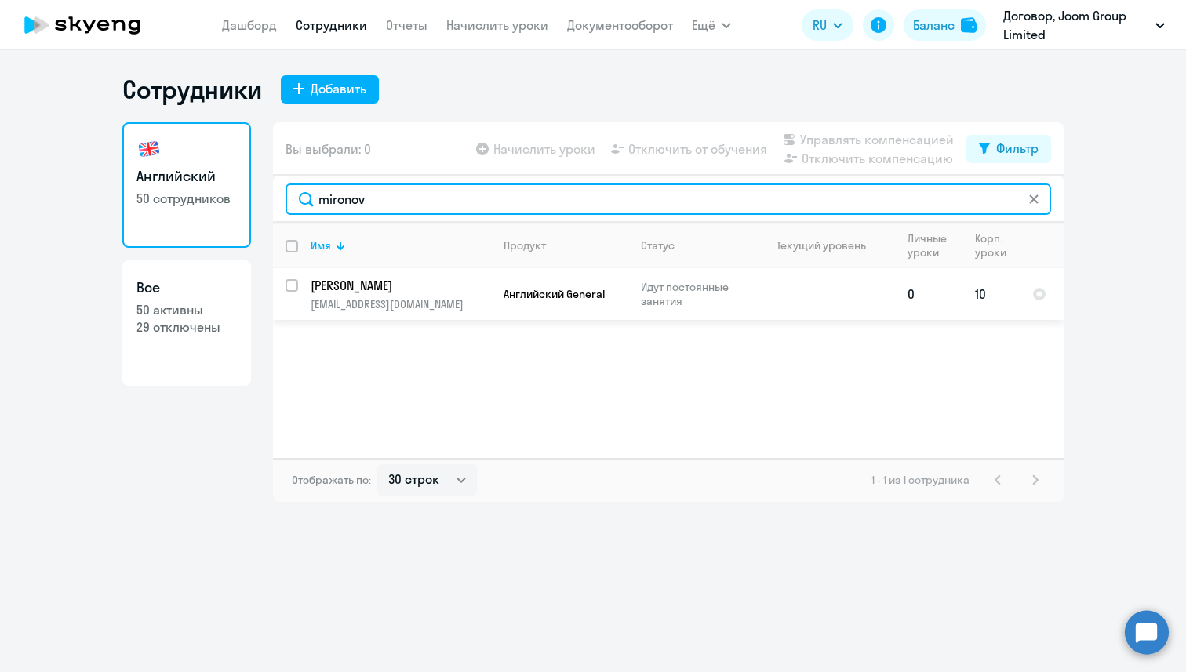
type input "mironov"
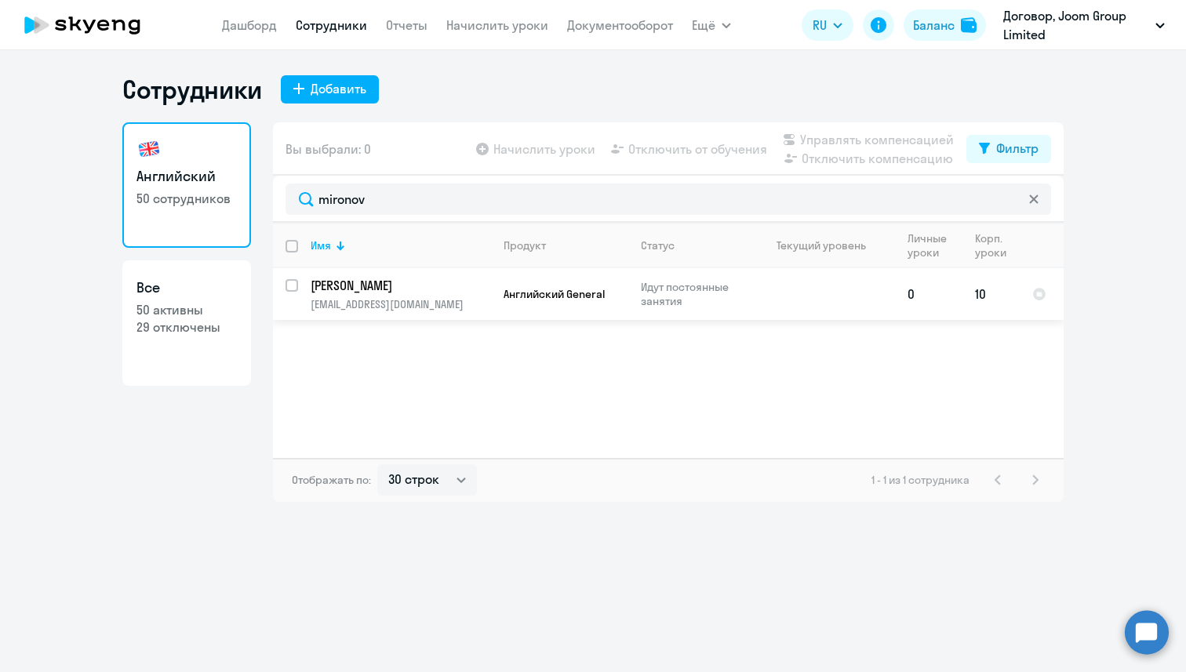
click at [292, 288] on input "select row 38302829" at bounding box center [301, 294] width 31 height 31
checkbox input "true"
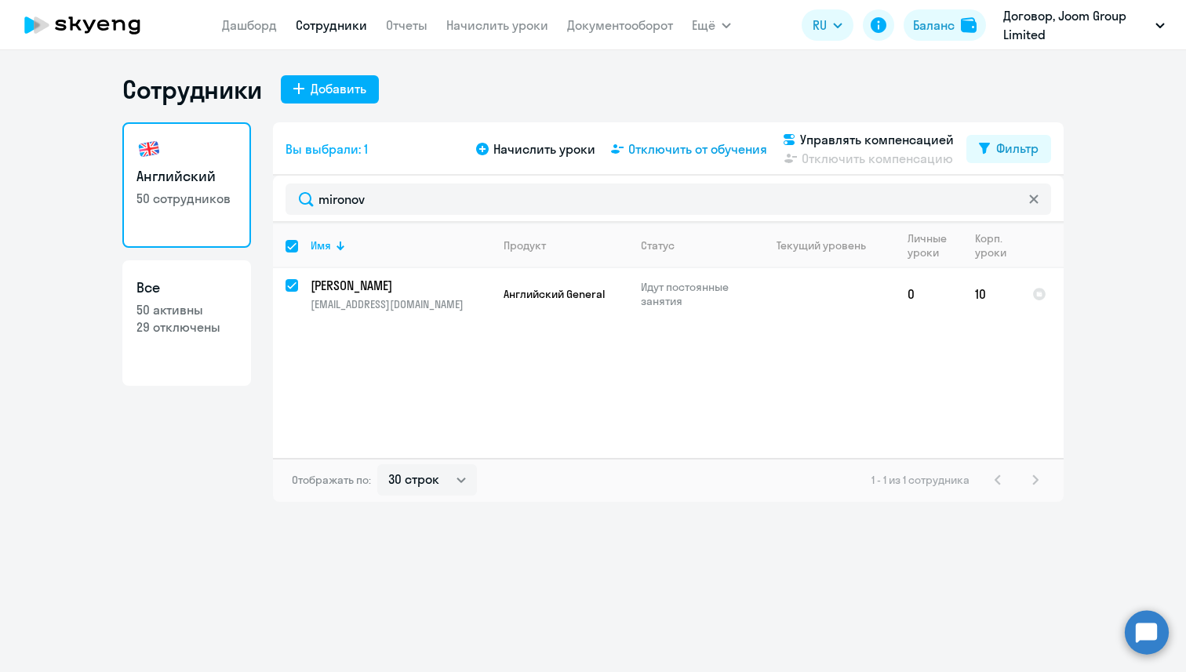
click at [687, 150] on span "Отключить от обучения" at bounding box center [697, 149] width 139 height 19
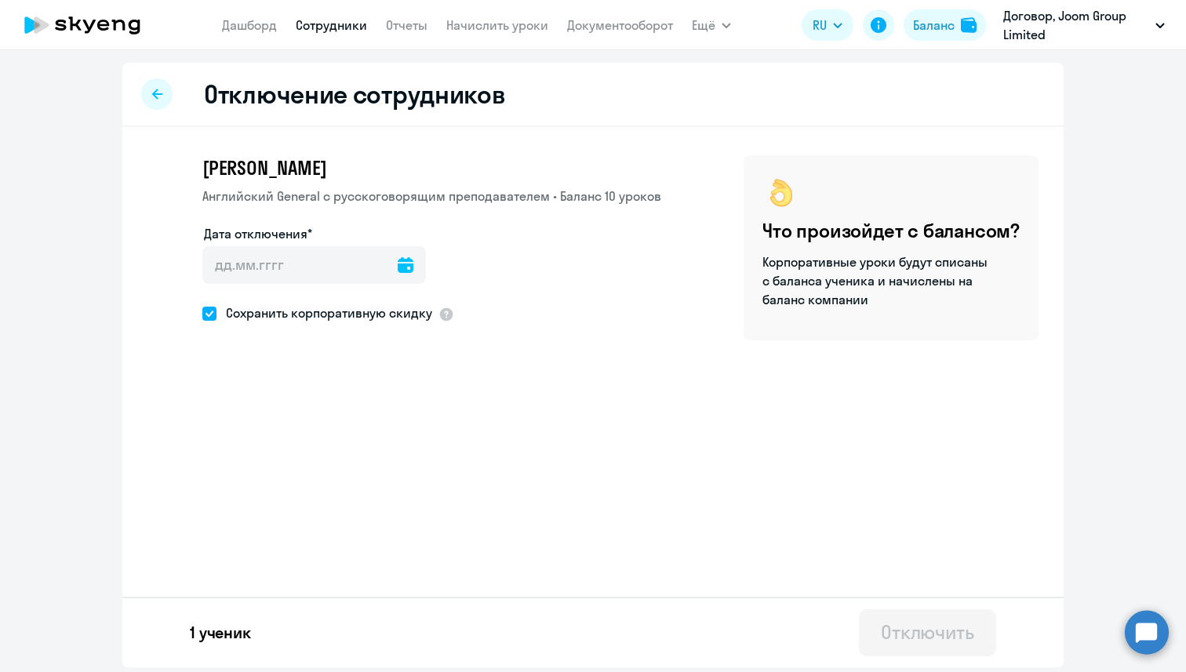
click at [398, 267] on icon at bounding box center [406, 265] width 16 height 16
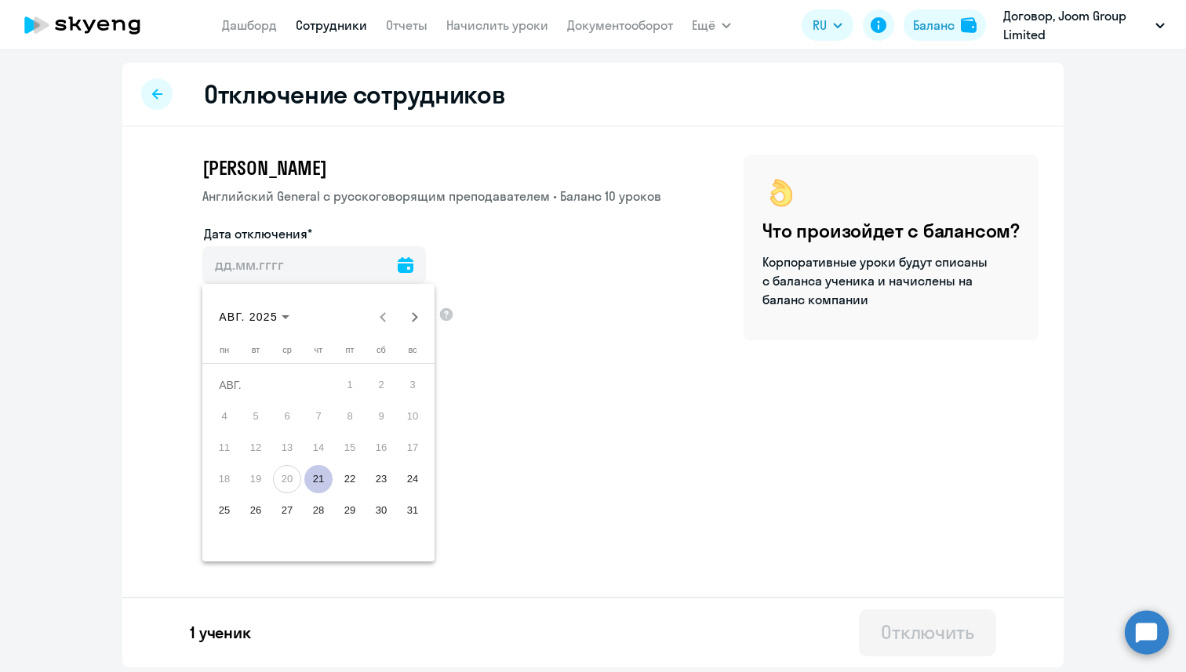
click at [314, 466] on span "21" at bounding box center [318, 479] width 28 height 28
type input "[DATE]"
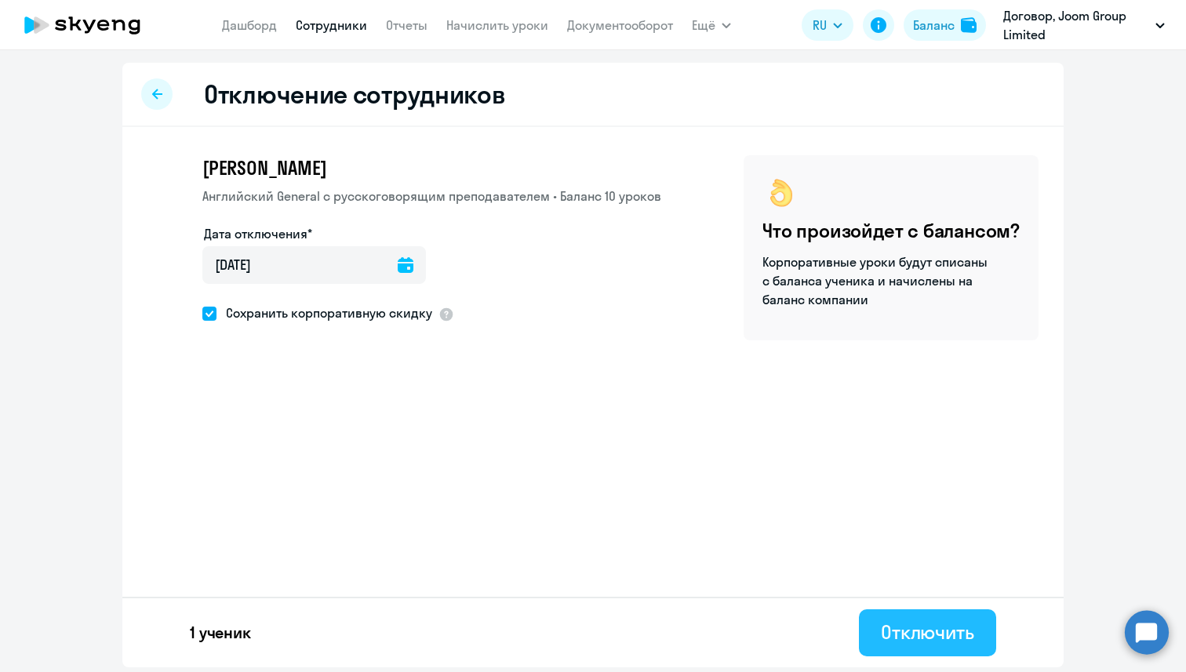
click at [913, 630] on div "Отключить" at bounding box center [927, 632] width 93 height 25
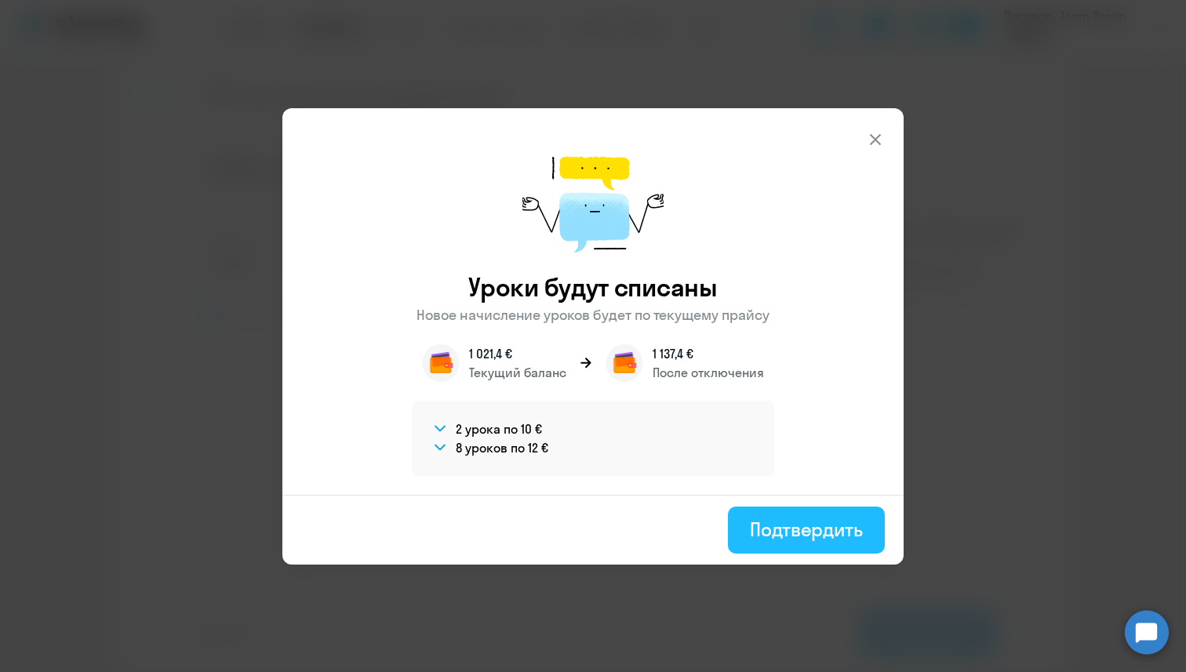
click at [774, 541] on div "Подтвердить" at bounding box center [806, 529] width 113 height 25
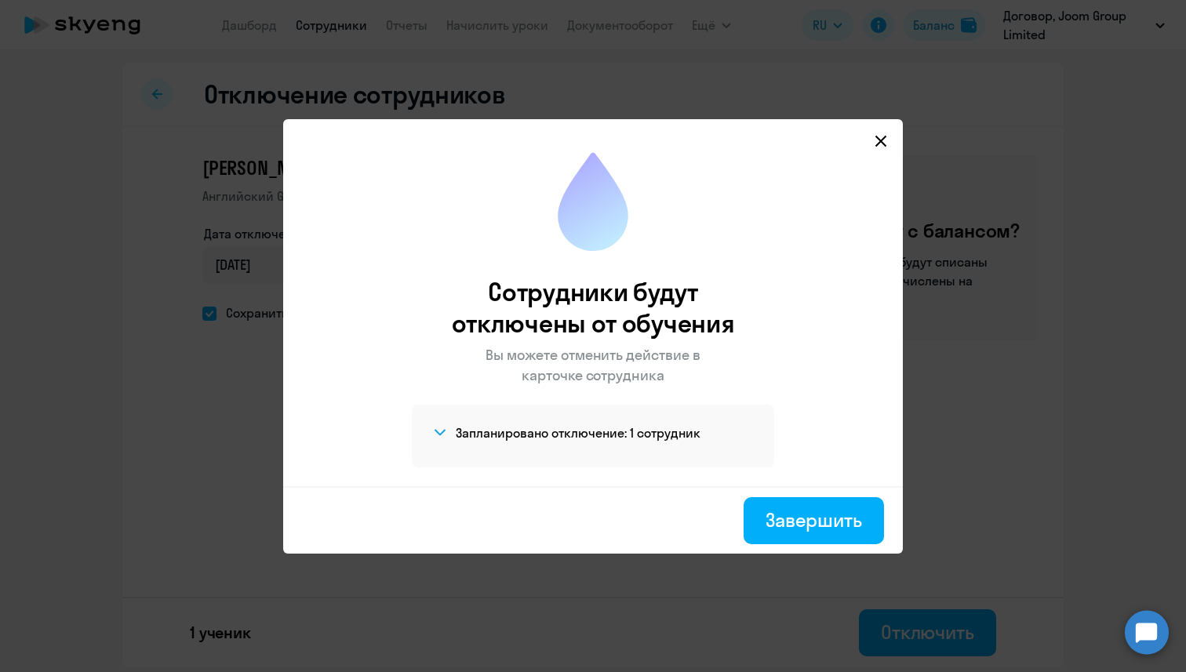
click at [774, 541] on button "Завершить" at bounding box center [814, 520] width 140 height 47
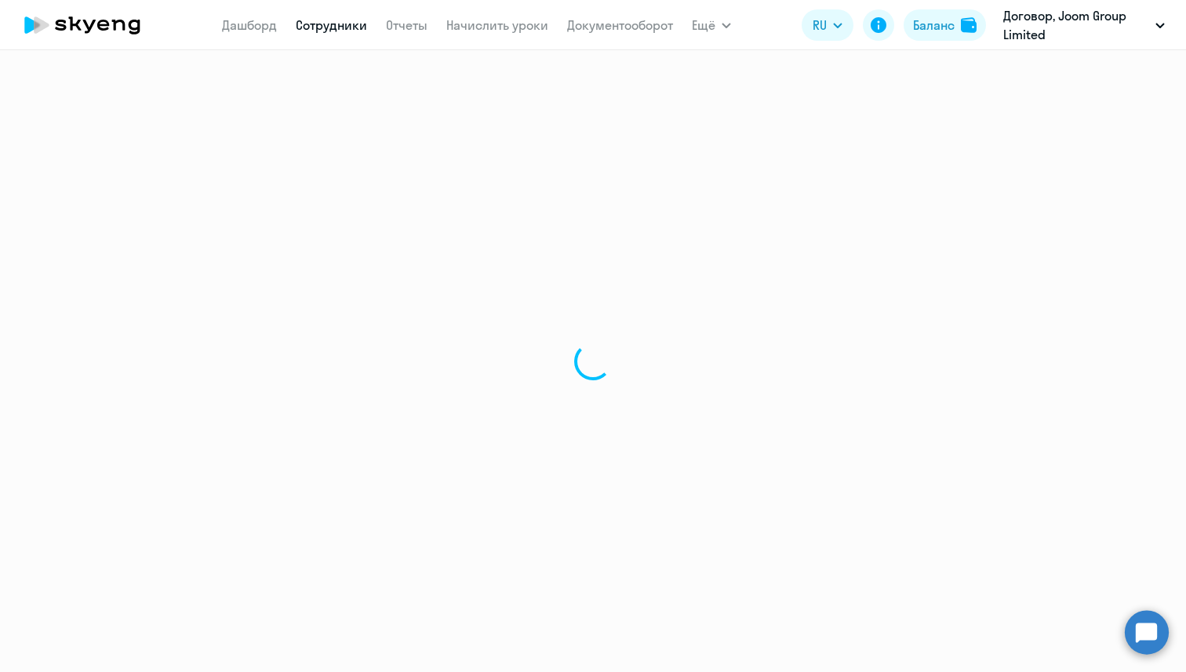
select select "30"
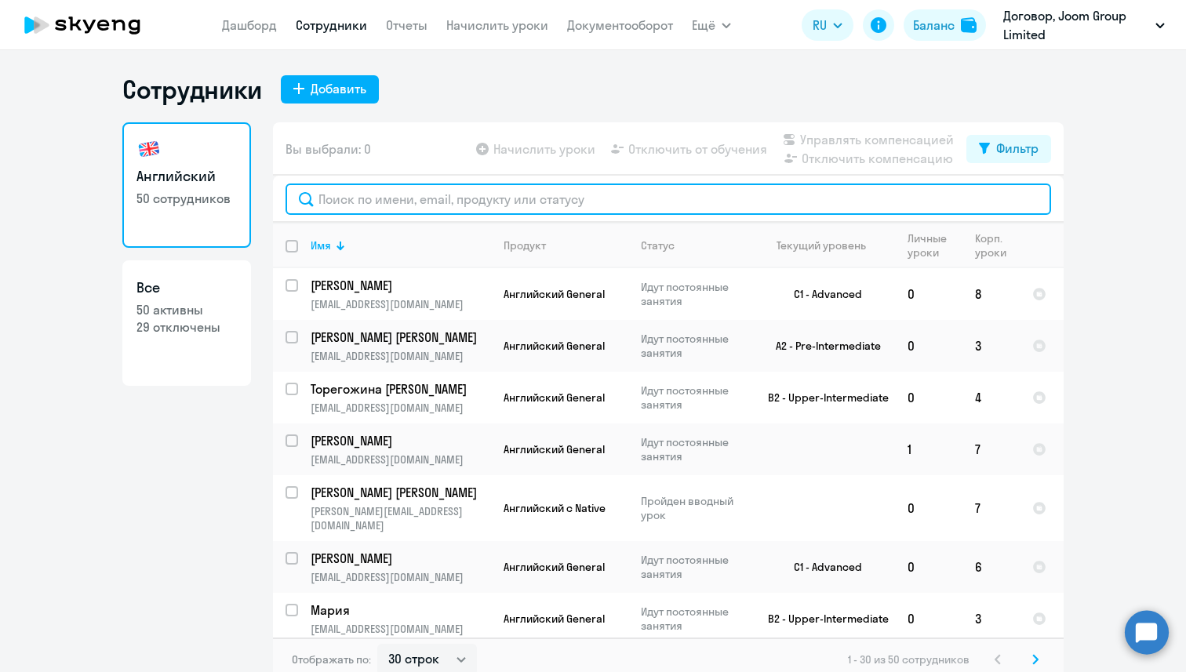
click at [373, 204] on input "text" at bounding box center [669, 199] width 766 height 31
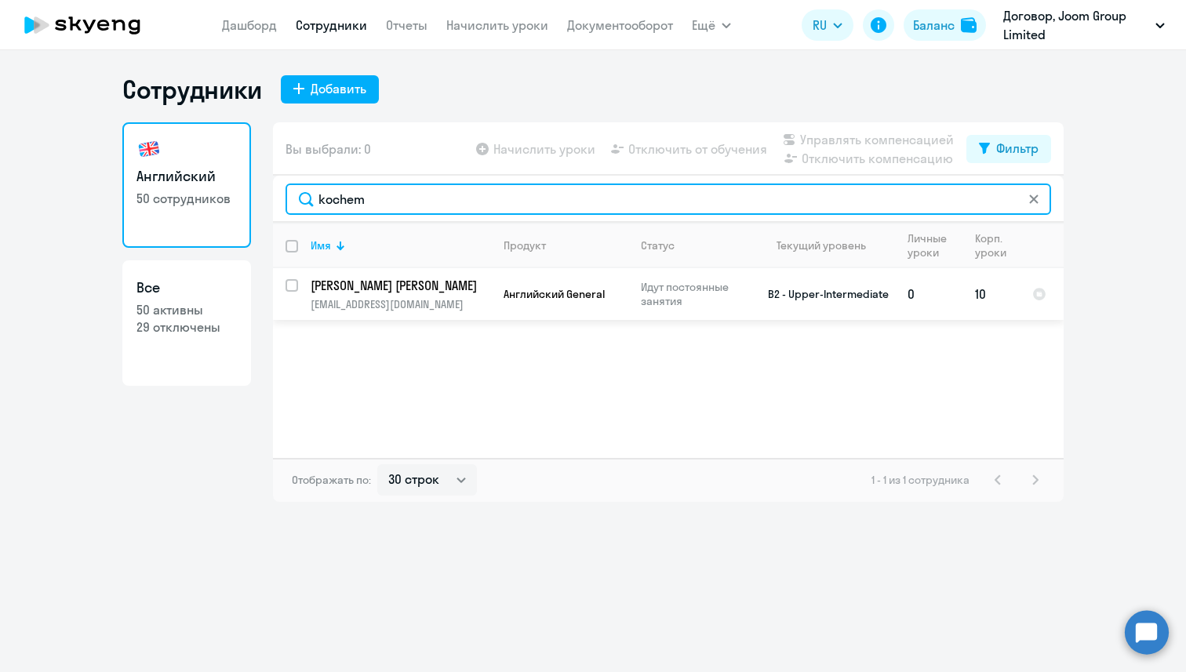
type input "kochem"
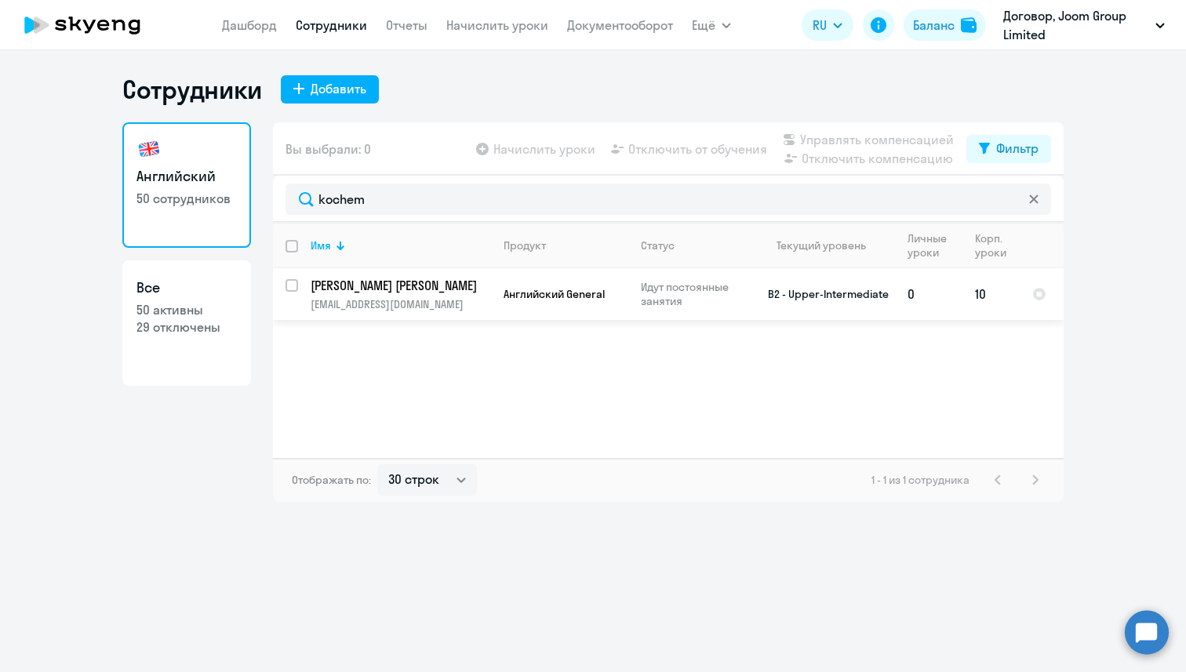
click at [293, 286] on input "select row 15076068" at bounding box center [301, 294] width 31 height 31
checkbox input "true"
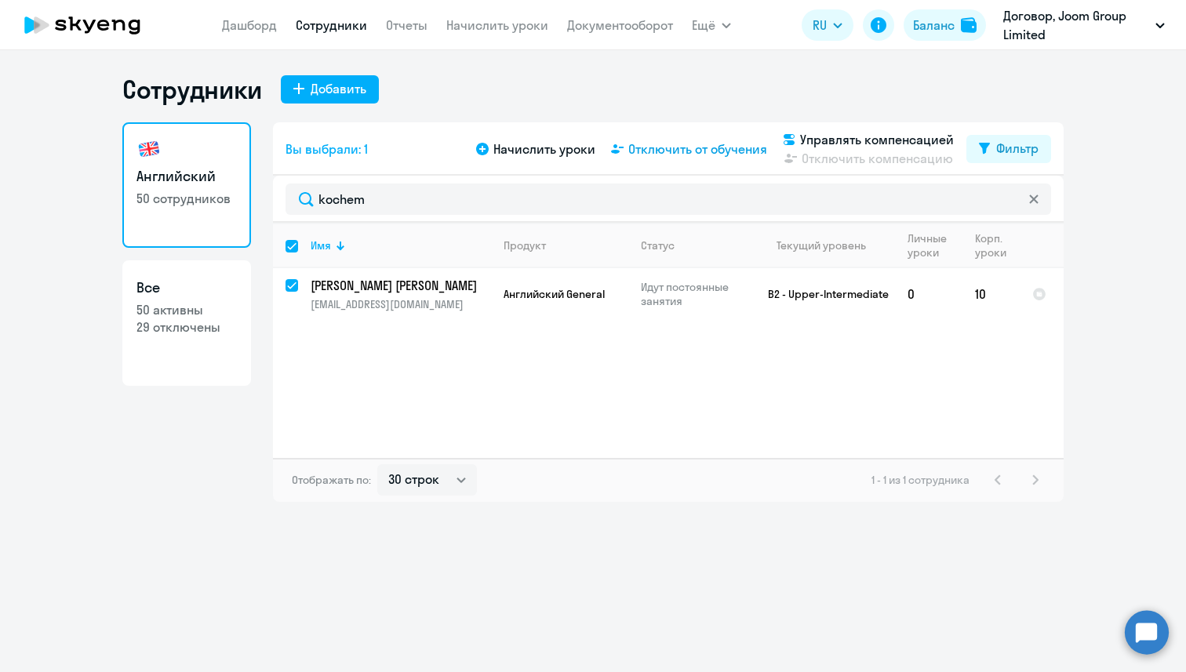
click at [650, 143] on span "Отключить от обучения" at bounding box center [697, 149] width 139 height 19
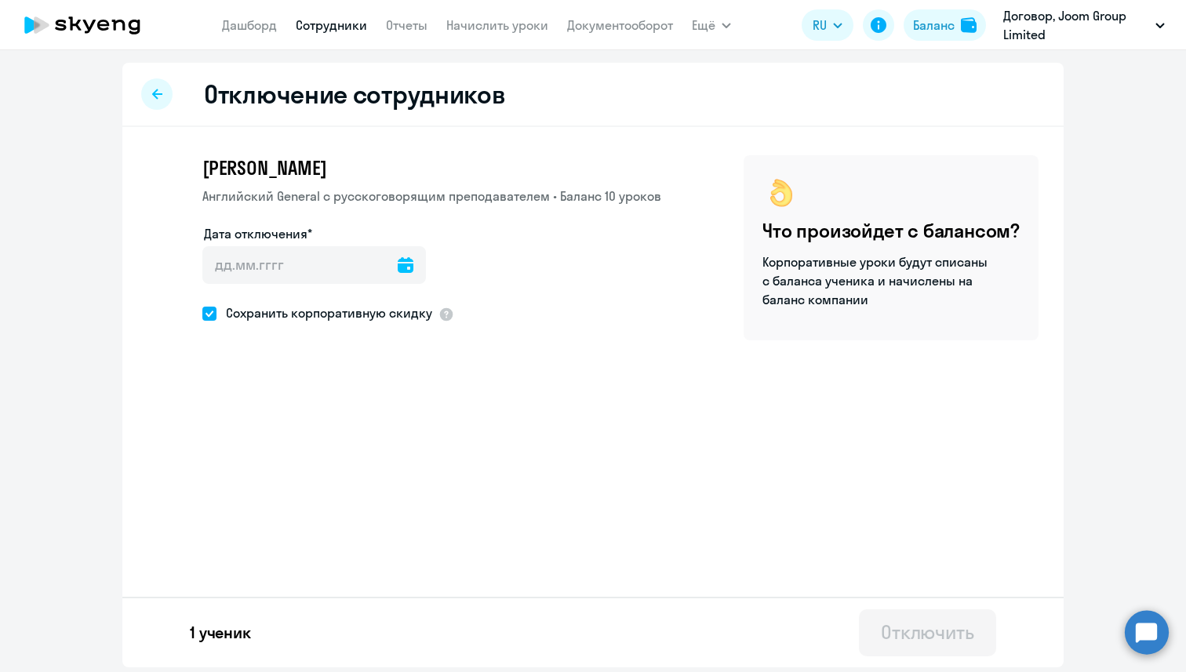
click at [398, 277] on div at bounding box center [406, 265] width 16 height 38
click at [398, 272] on icon at bounding box center [406, 265] width 16 height 16
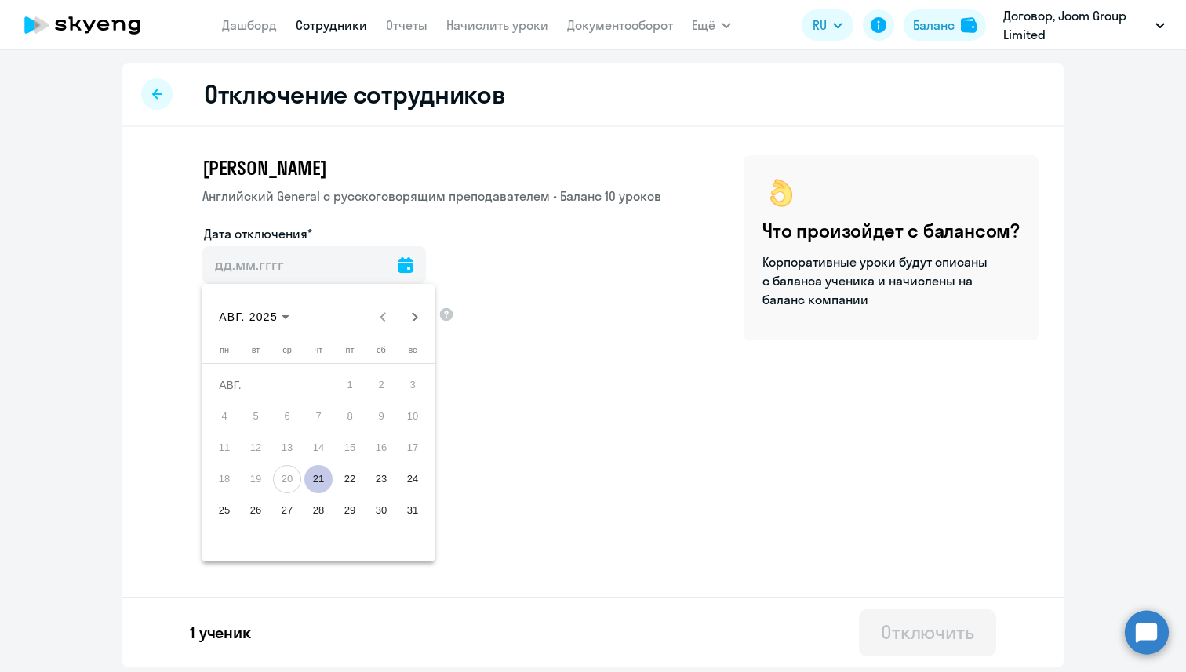
click at [319, 487] on span "21" at bounding box center [318, 479] width 28 height 28
type input "[DATE]"
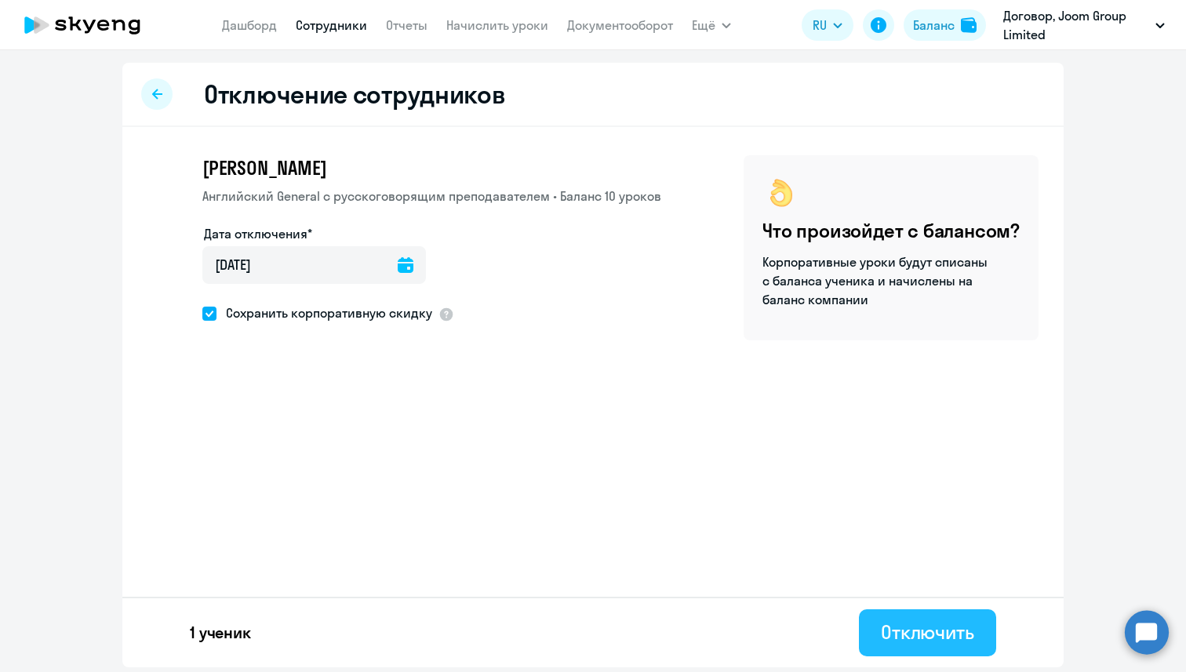
click at [931, 623] on div "Отключить" at bounding box center [927, 632] width 93 height 25
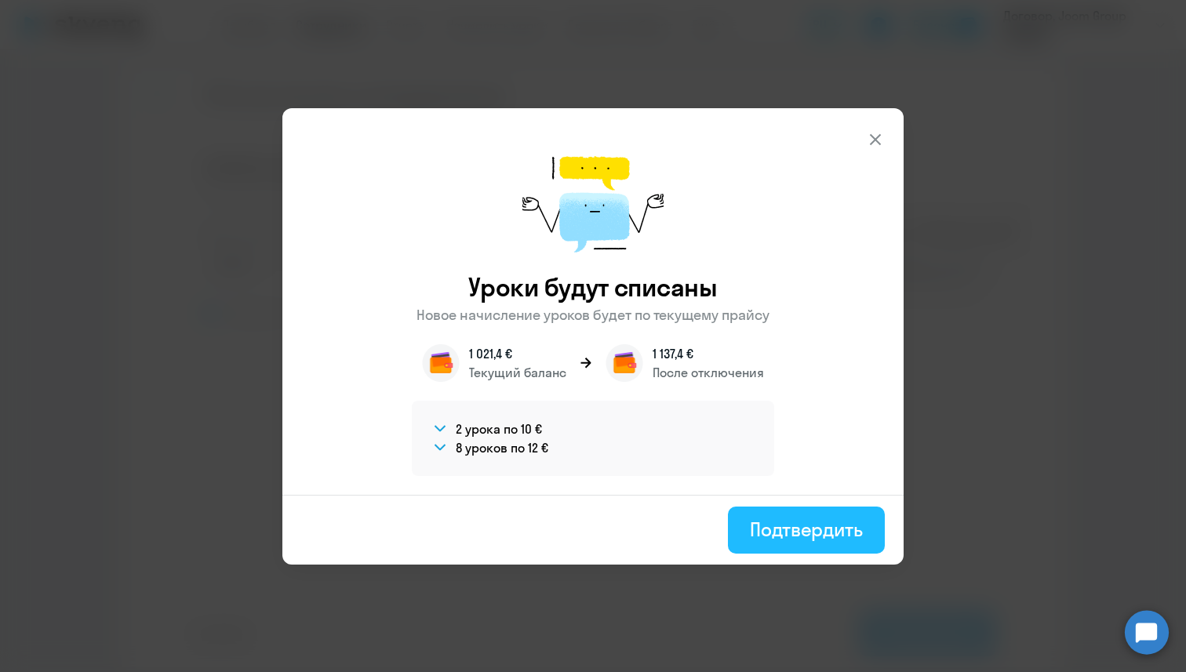
click at [785, 529] on div "Подтвердить" at bounding box center [806, 529] width 113 height 25
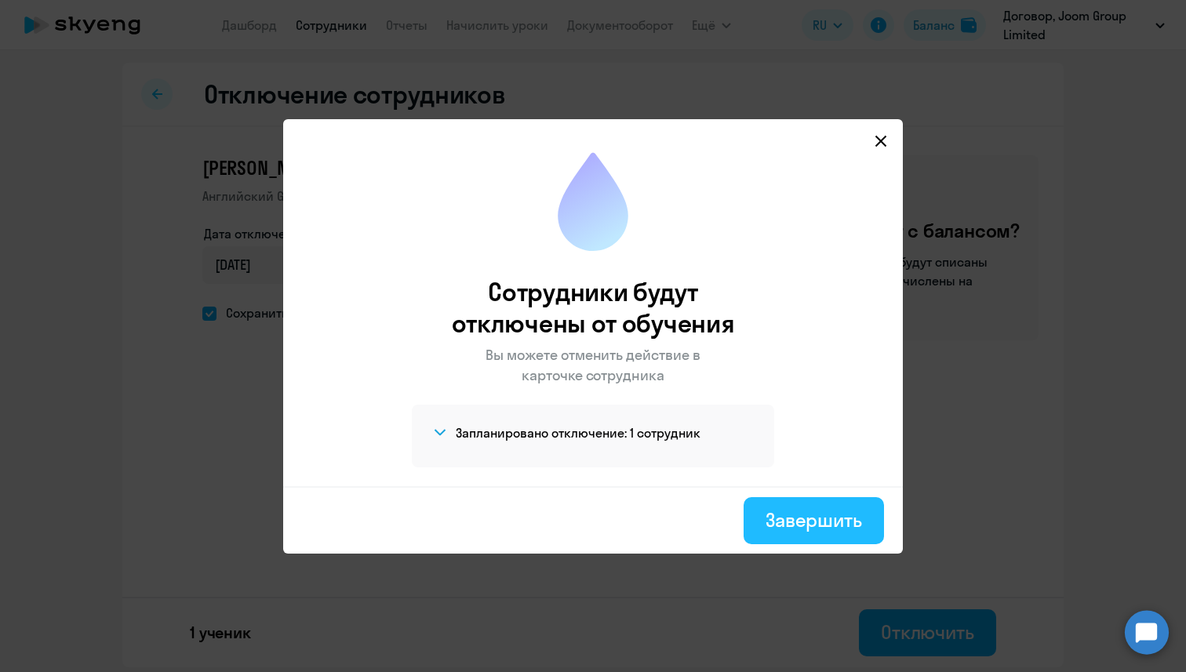
click at [833, 519] on div "Завершить" at bounding box center [814, 520] width 97 height 25
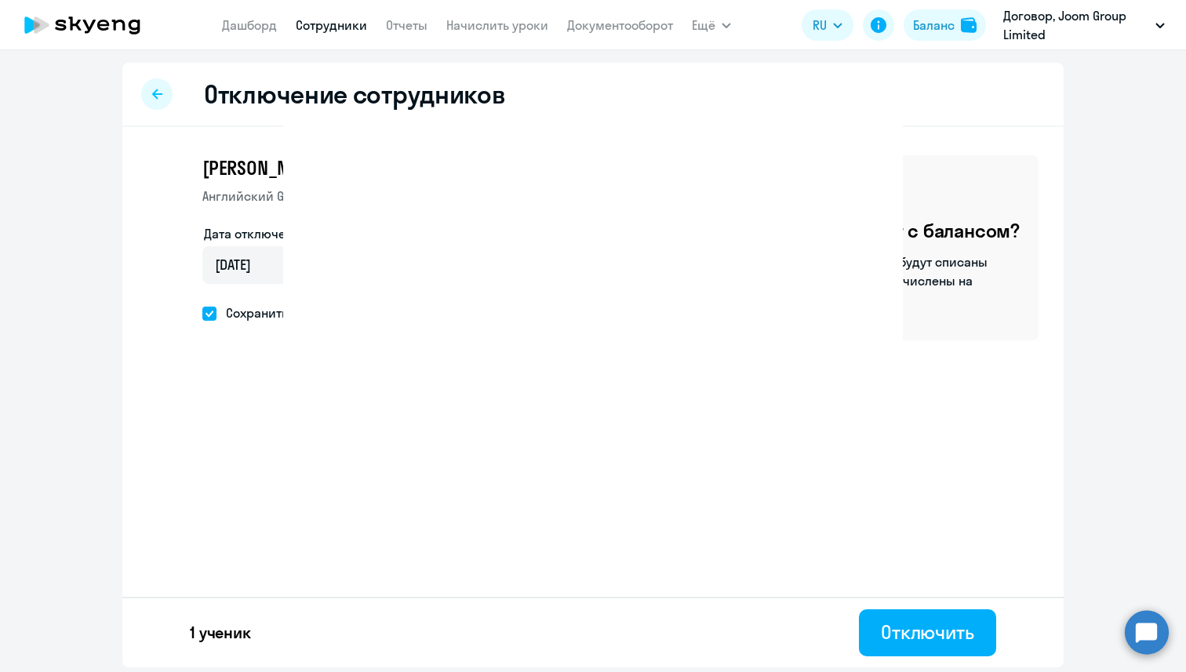
select select "30"
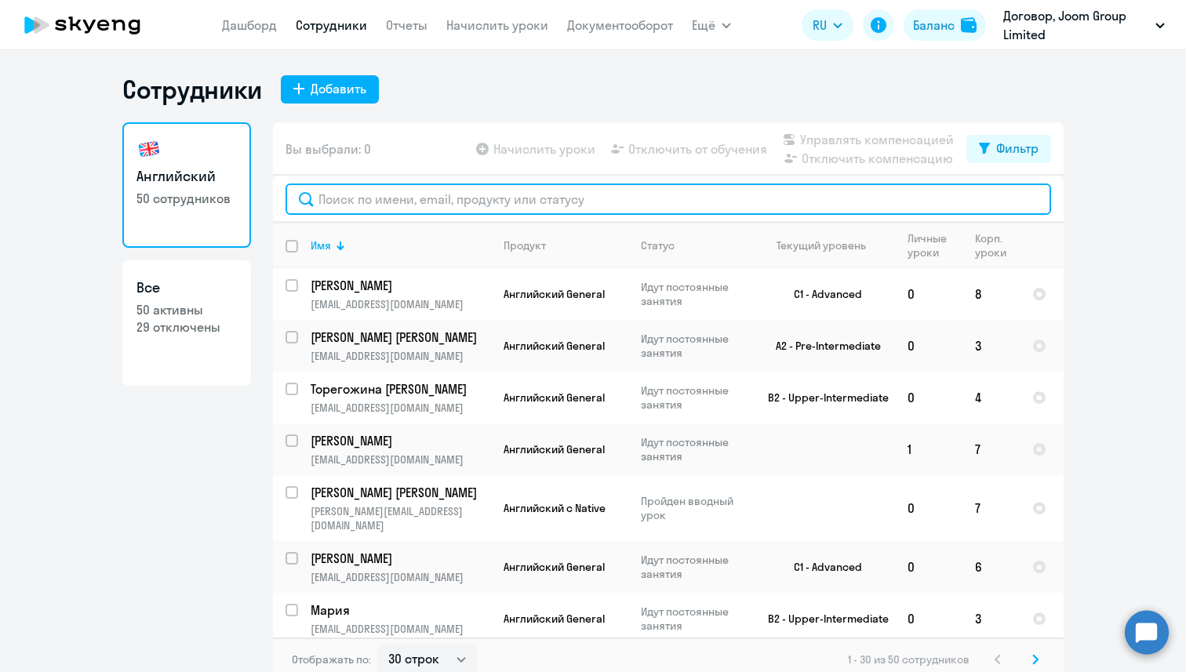
click at [388, 192] on input "text" at bounding box center [669, 199] width 766 height 31
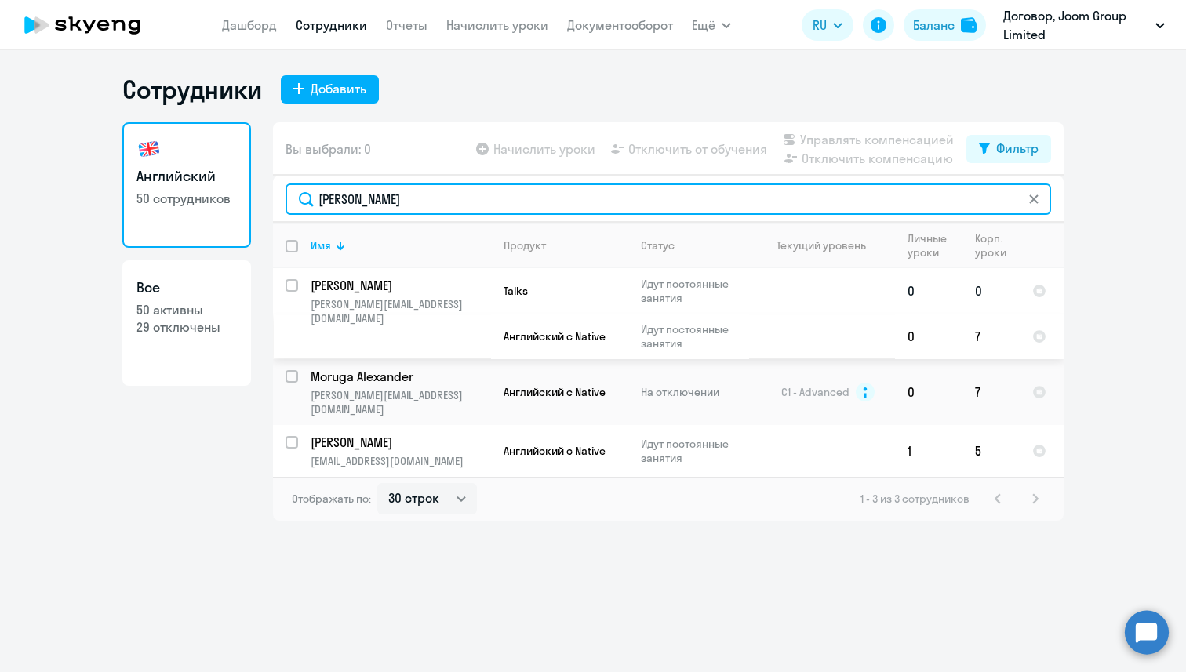
type input "[PERSON_NAME]"
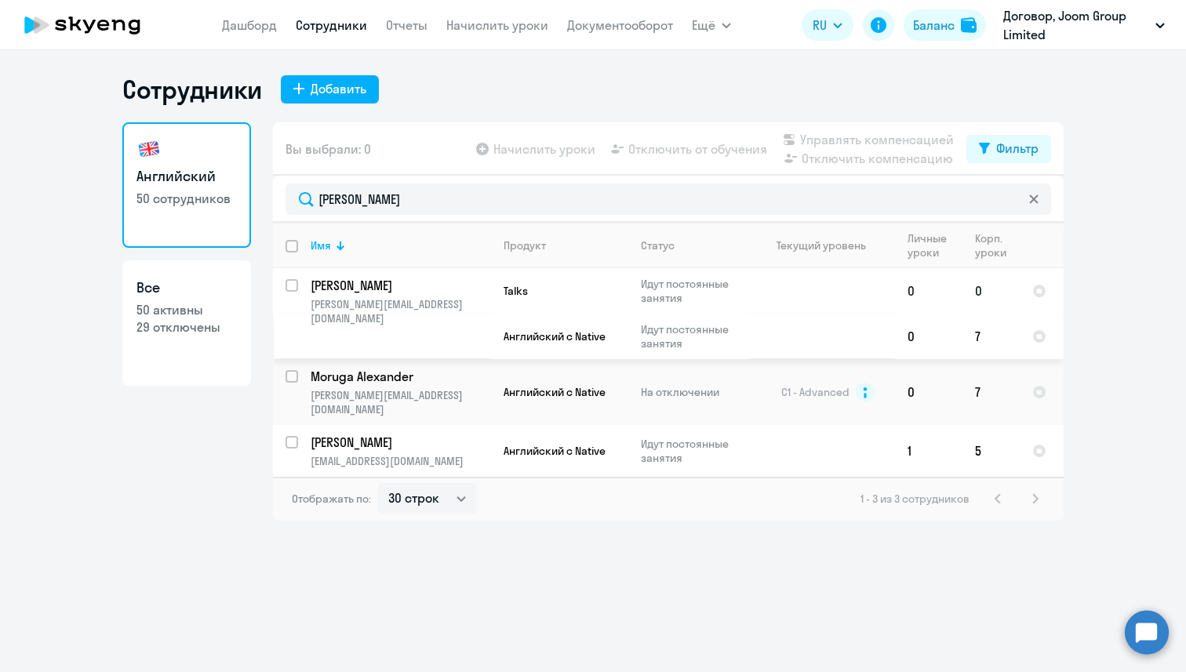
click at [295, 283] on input "select row 37770824" at bounding box center [301, 294] width 31 height 31
checkbox input "true"
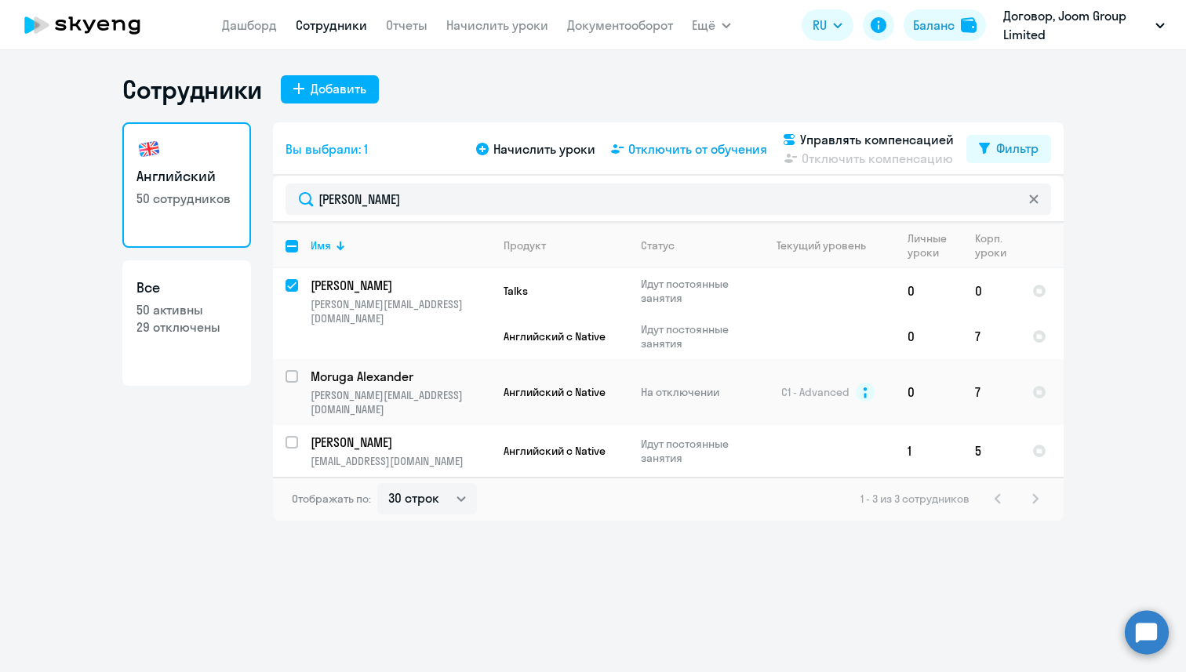
click at [729, 151] on span "Отключить от обучения" at bounding box center [697, 149] width 139 height 19
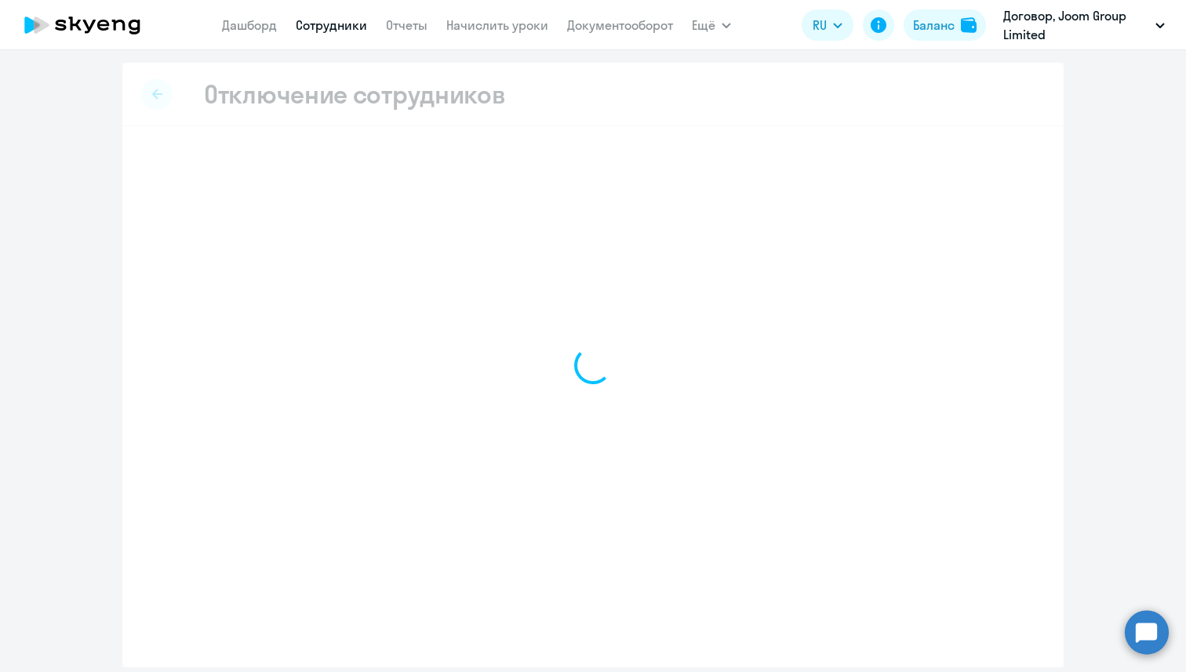
select select "all"
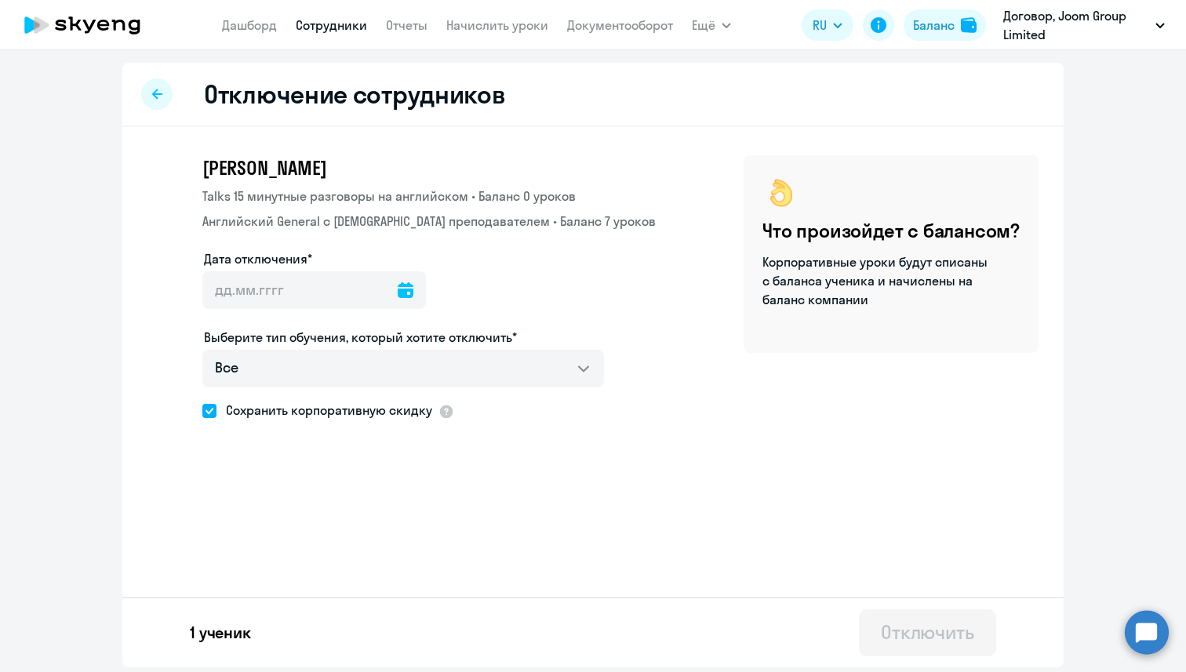
click at [398, 282] on div at bounding box center [406, 290] width 16 height 38
click at [398, 297] on icon at bounding box center [406, 290] width 16 height 16
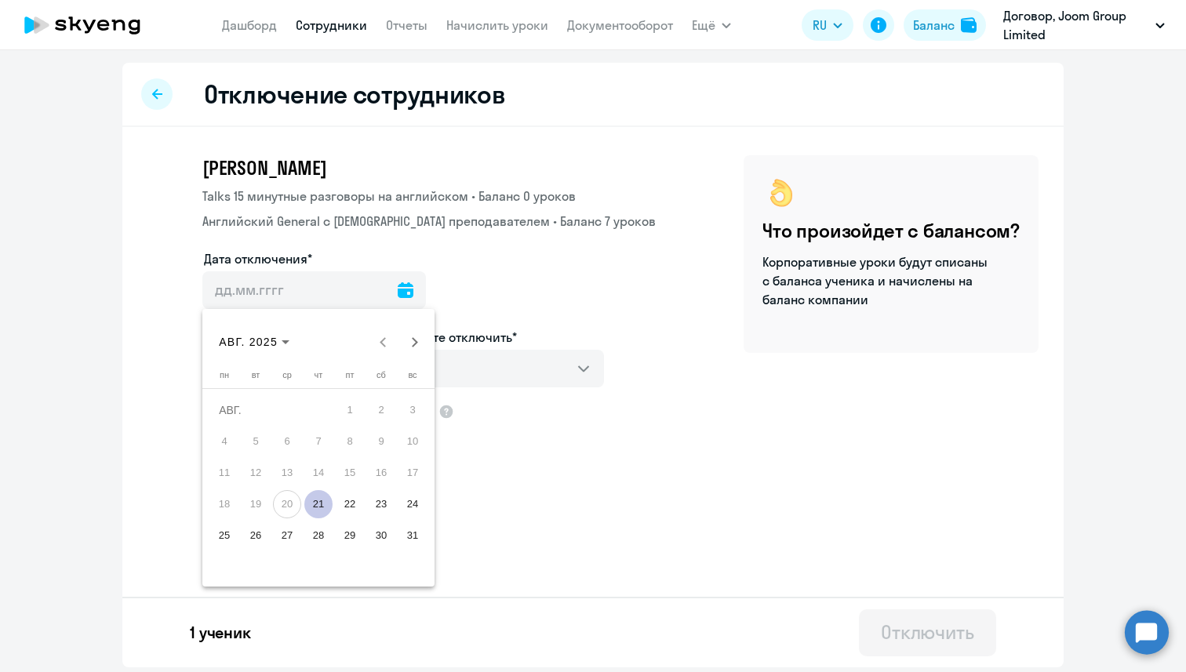
click at [316, 508] on span "21" at bounding box center [318, 504] width 28 height 28
type input "[DATE]"
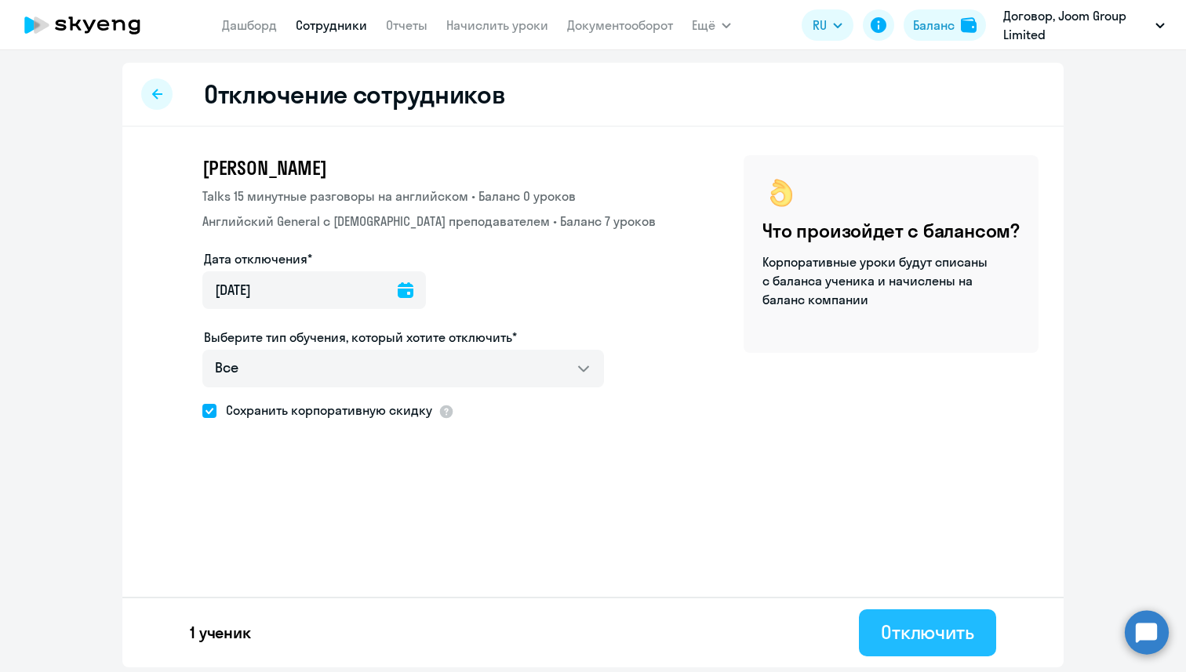
click at [961, 639] on div "Отключить" at bounding box center [927, 632] width 93 height 25
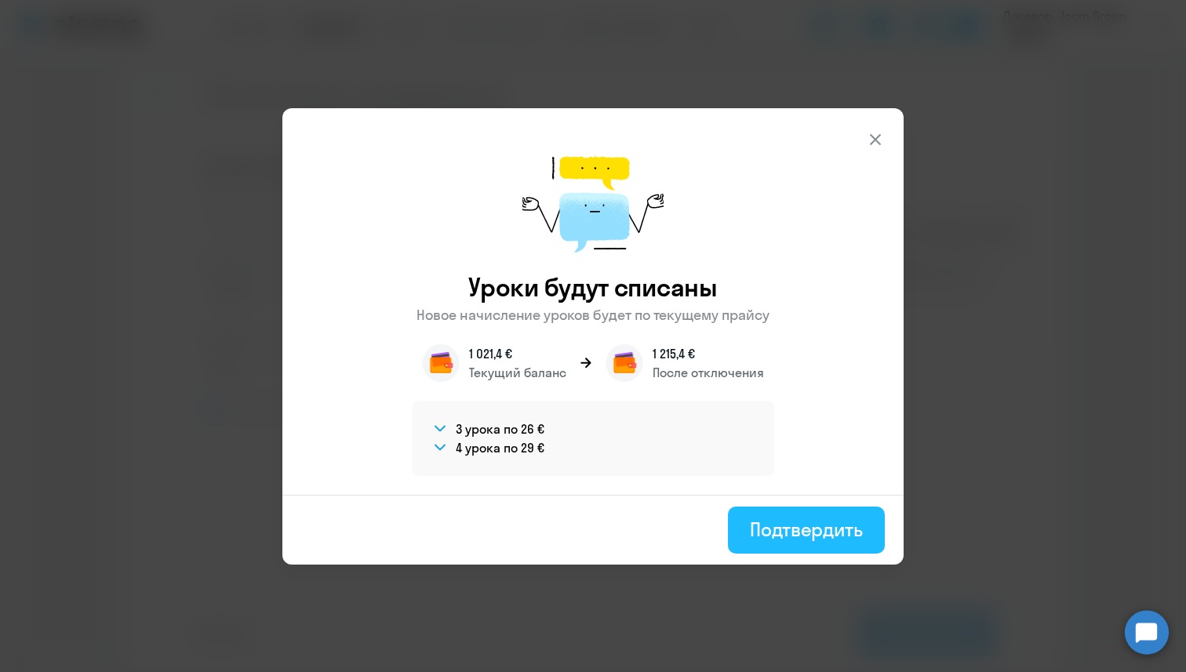
click at [756, 523] on div "Подтвердить" at bounding box center [806, 529] width 113 height 25
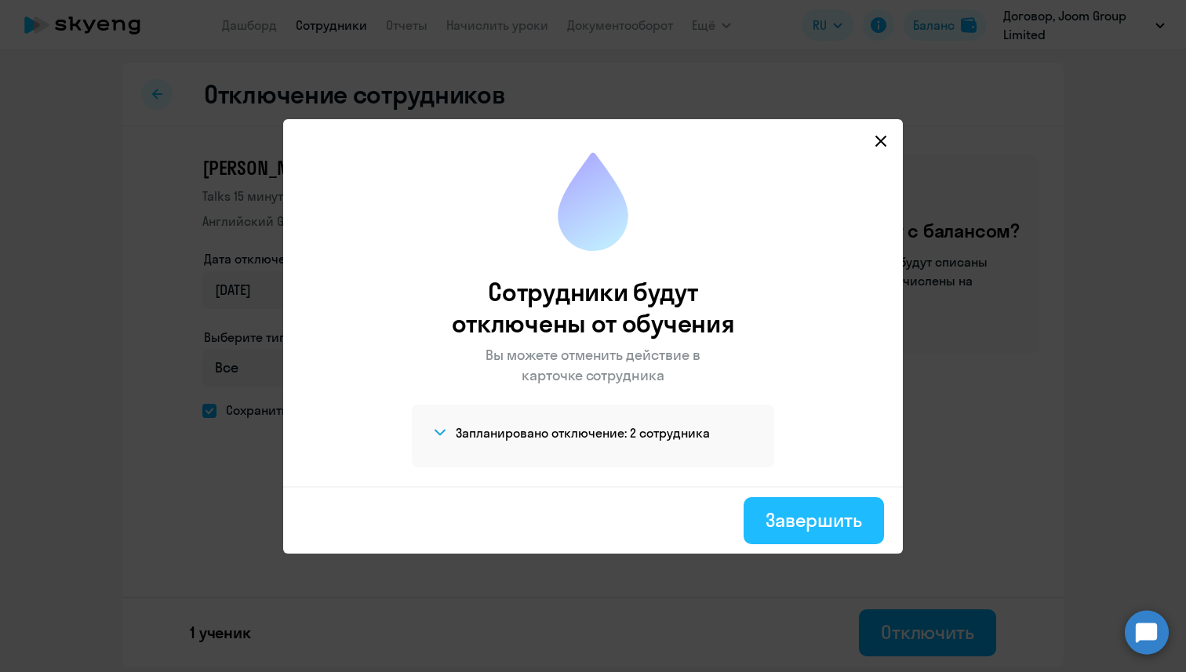
click at [802, 512] on div "Завершить" at bounding box center [814, 520] width 97 height 25
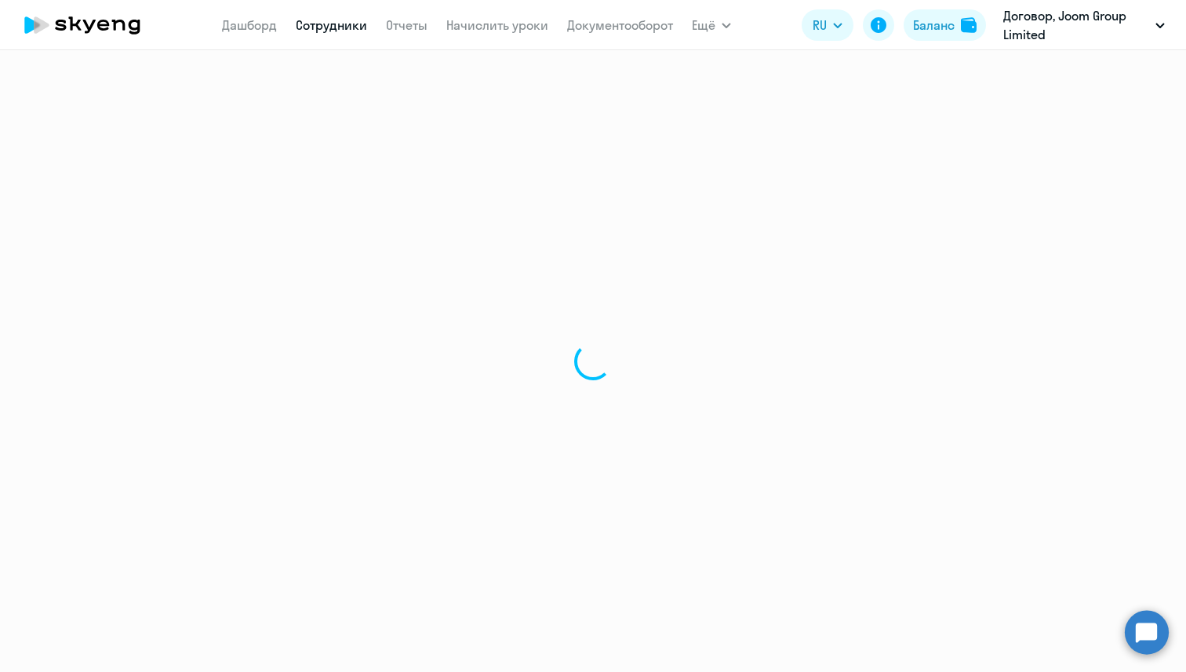
select select "30"
